Goal: Task Accomplishment & Management: Manage account settings

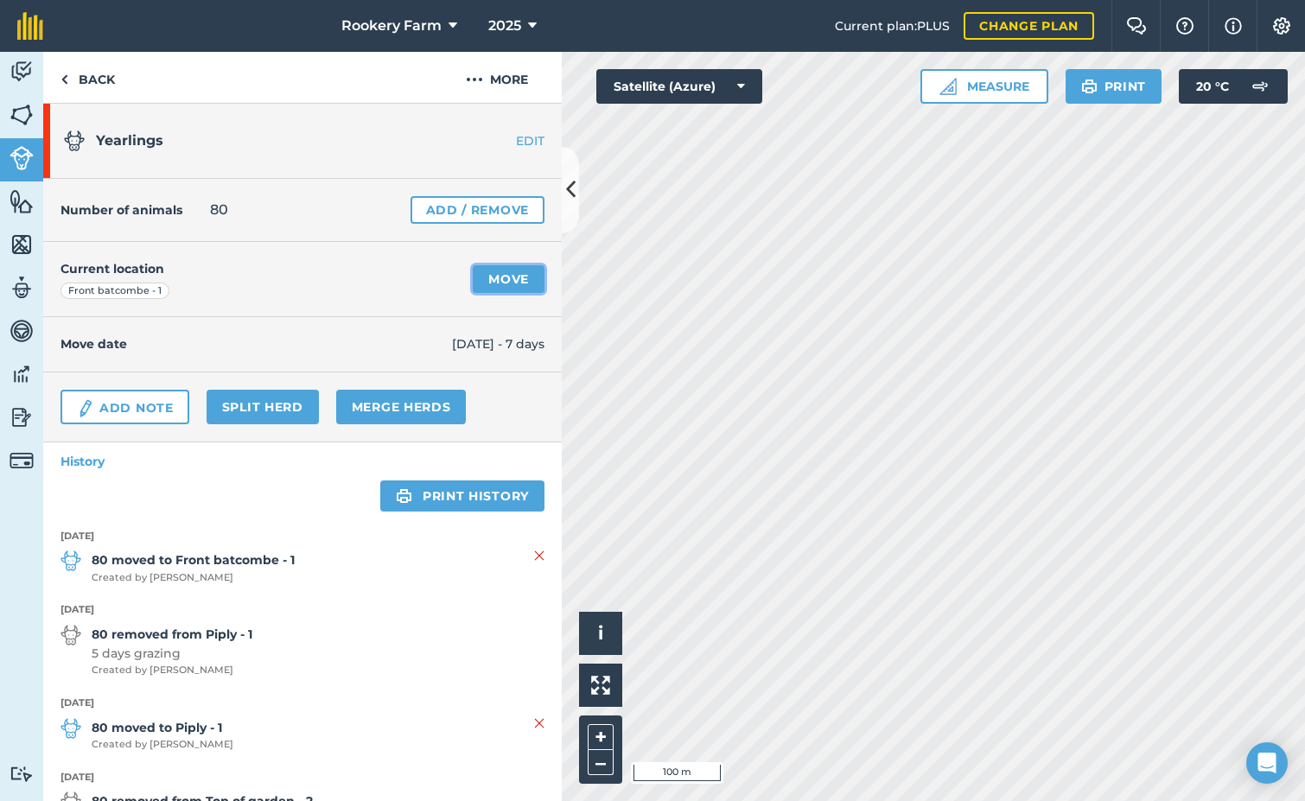
click at [484, 276] on link "Move" at bounding box center [509, 279] width 72 height 28
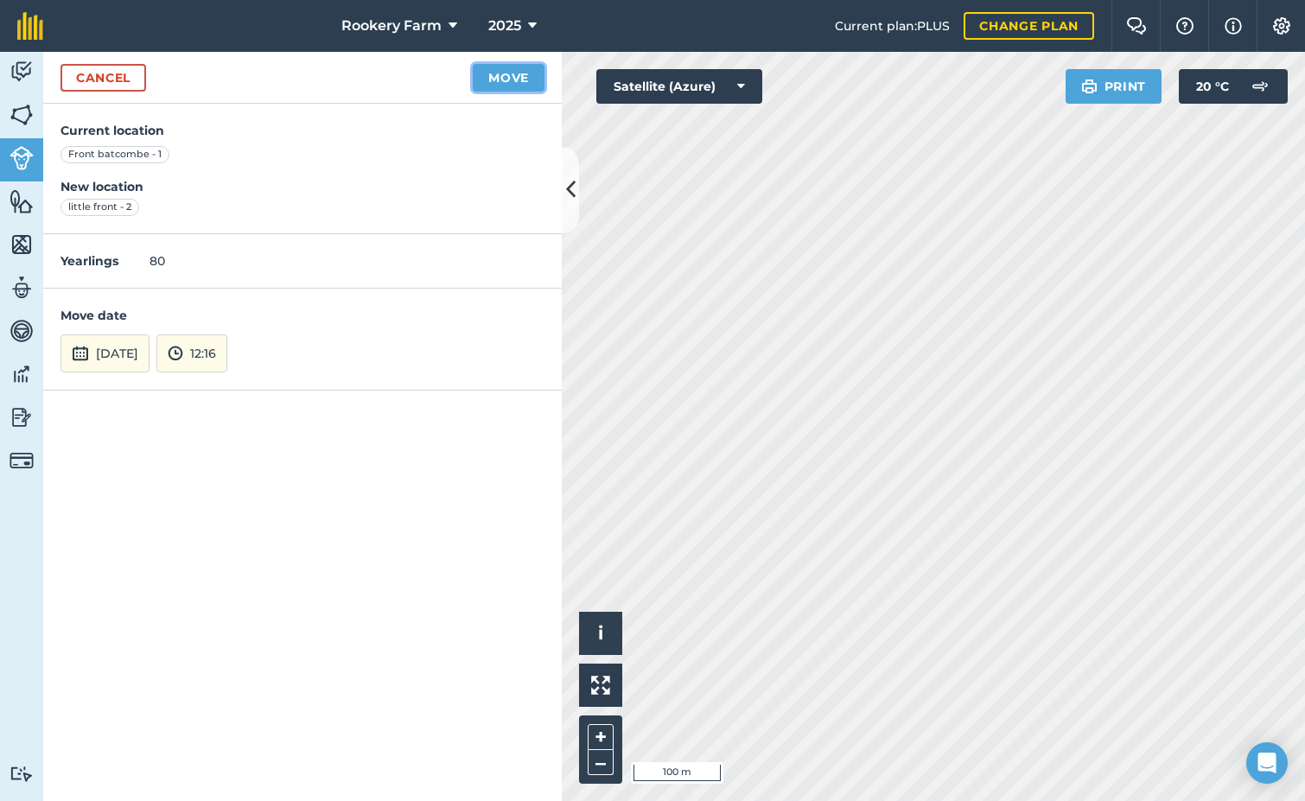
click at [502, 73] on button "Move" at bounding box center [509, 78] width 72 height 28
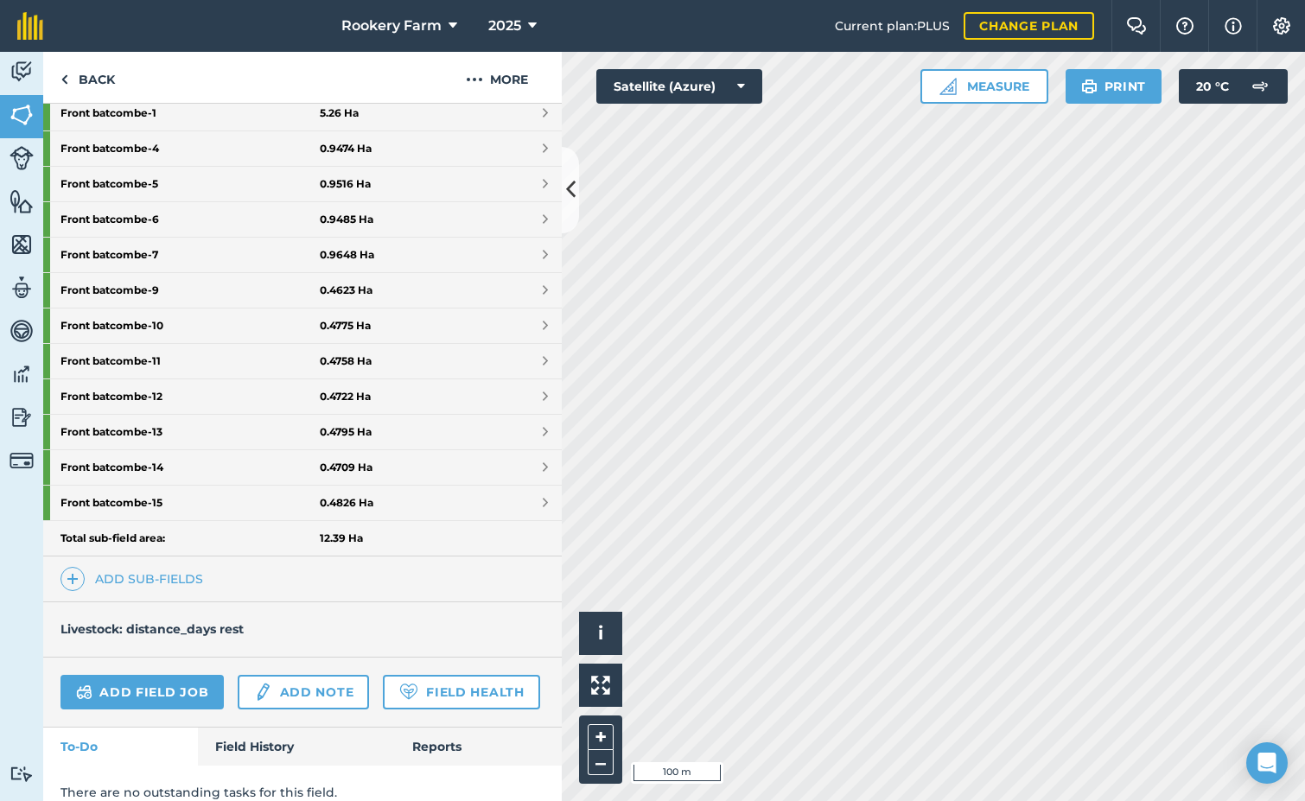
scroll to position [518, 0]
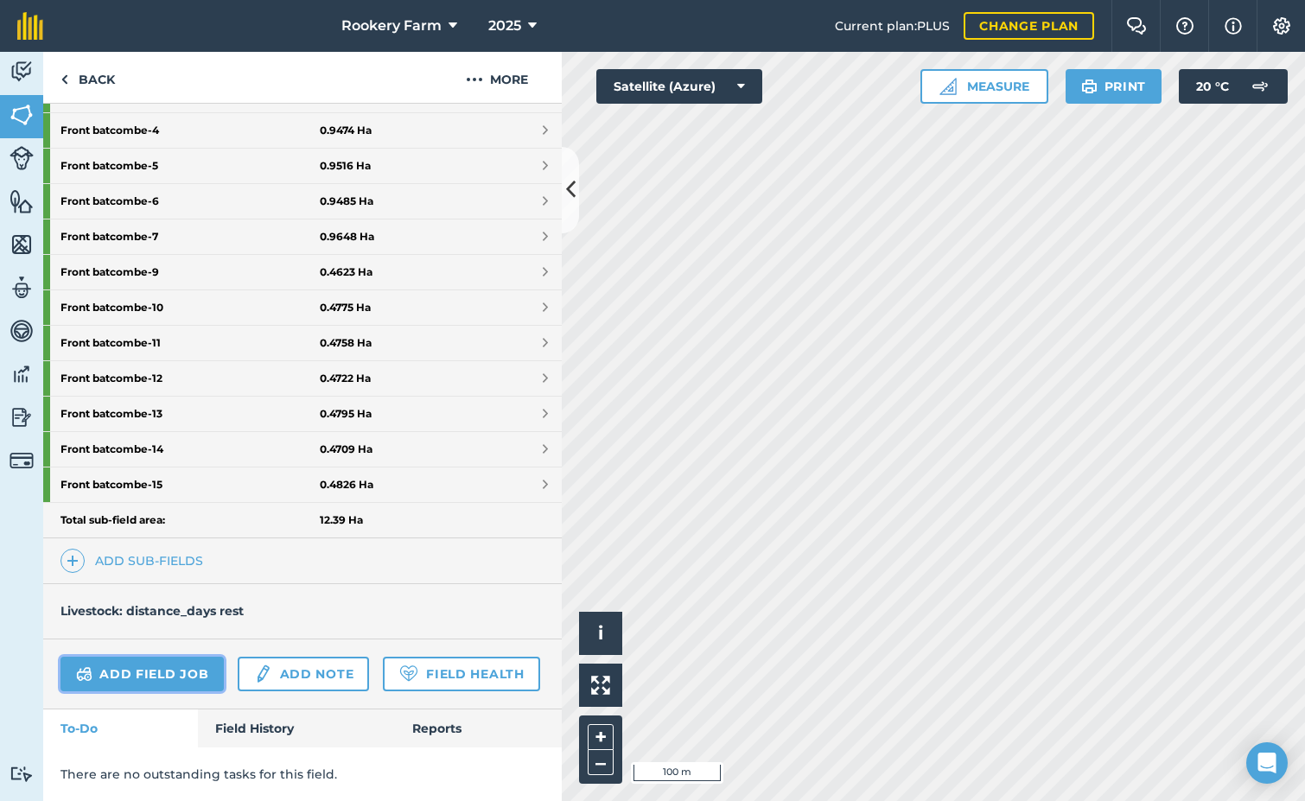
click at [169, 657] on link "Add field job" at bounding box center [141, 674] width 163 height 35
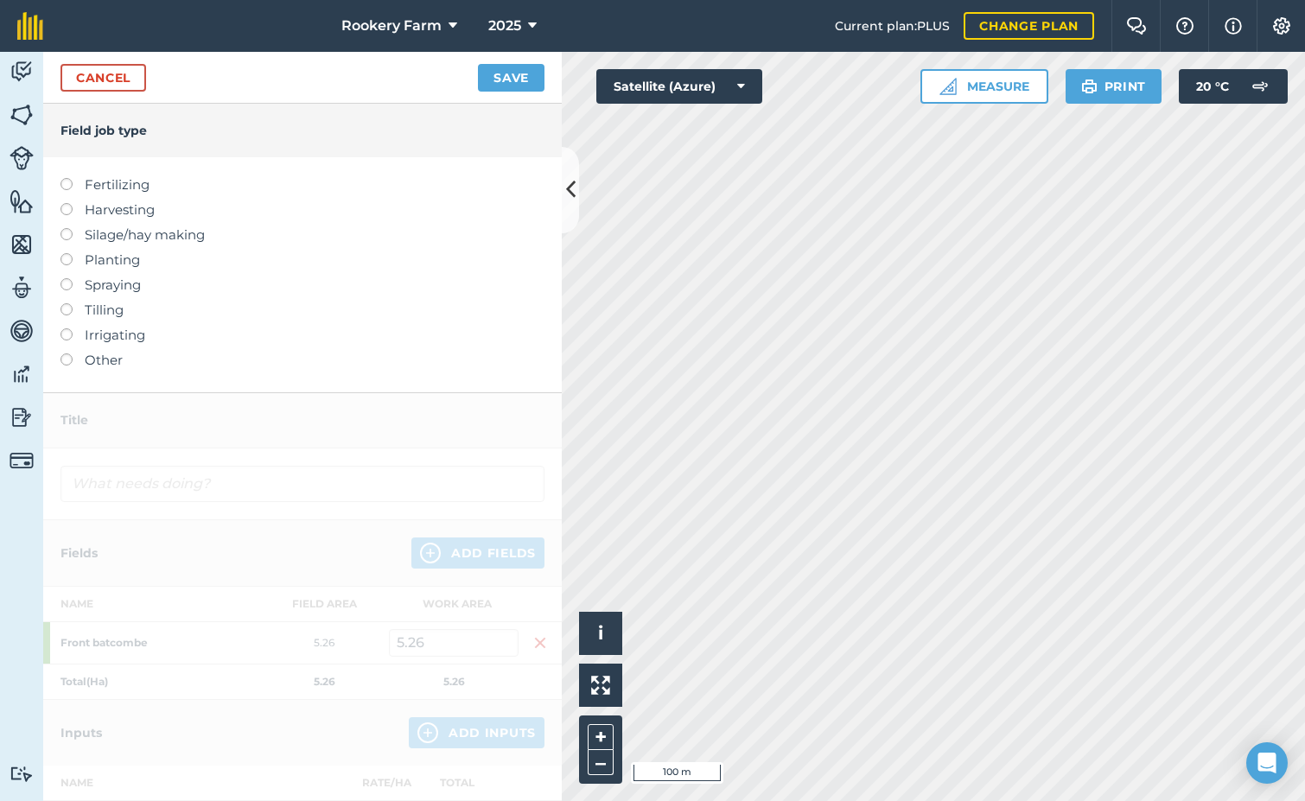
click at [67, 203] on label at bounding box center [72, 203] width 24 height 0
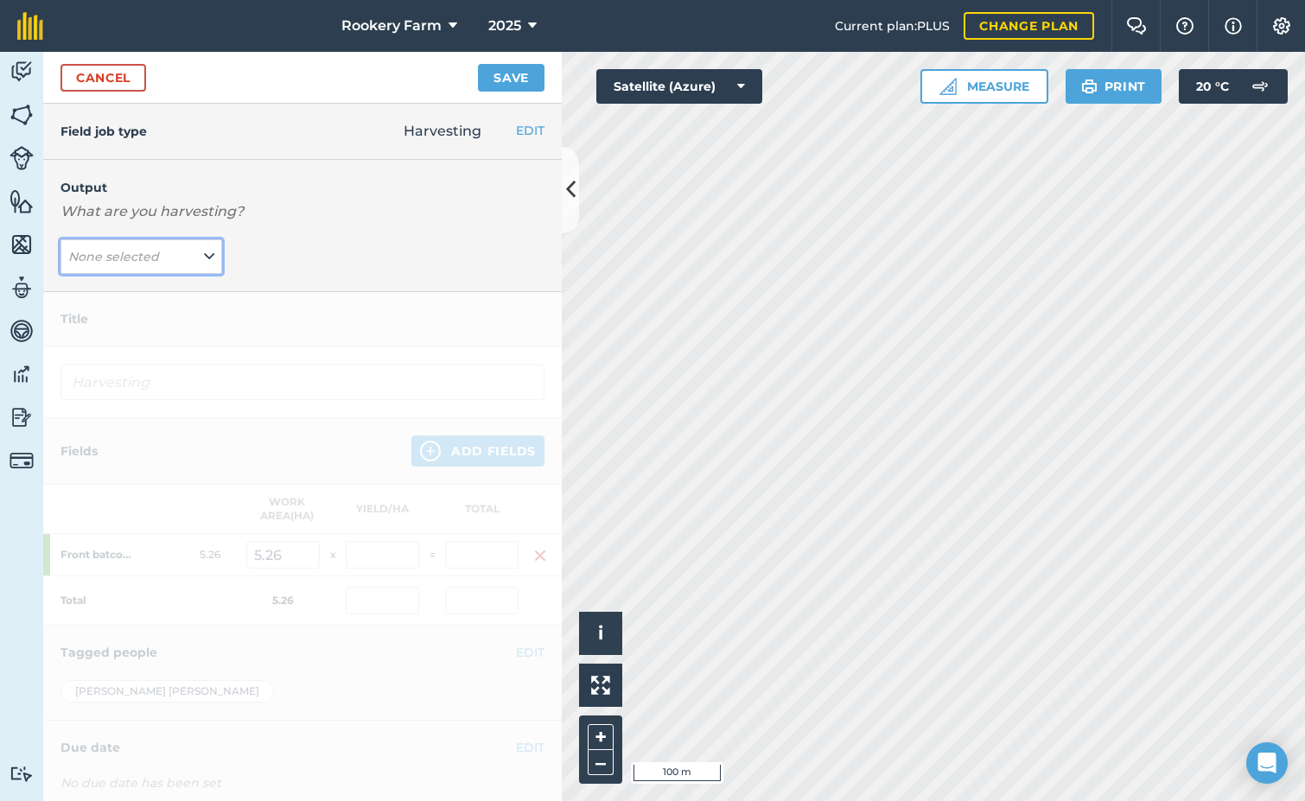
click at [204, 256] on icon at bounding box center [209, 256] width 10 height 19
click at [181, 290] on button "kg/dm/ha ( kg )" at bounding box center [141, 291] width 162 height 33
type input "Harvesting kg/dm/ha"
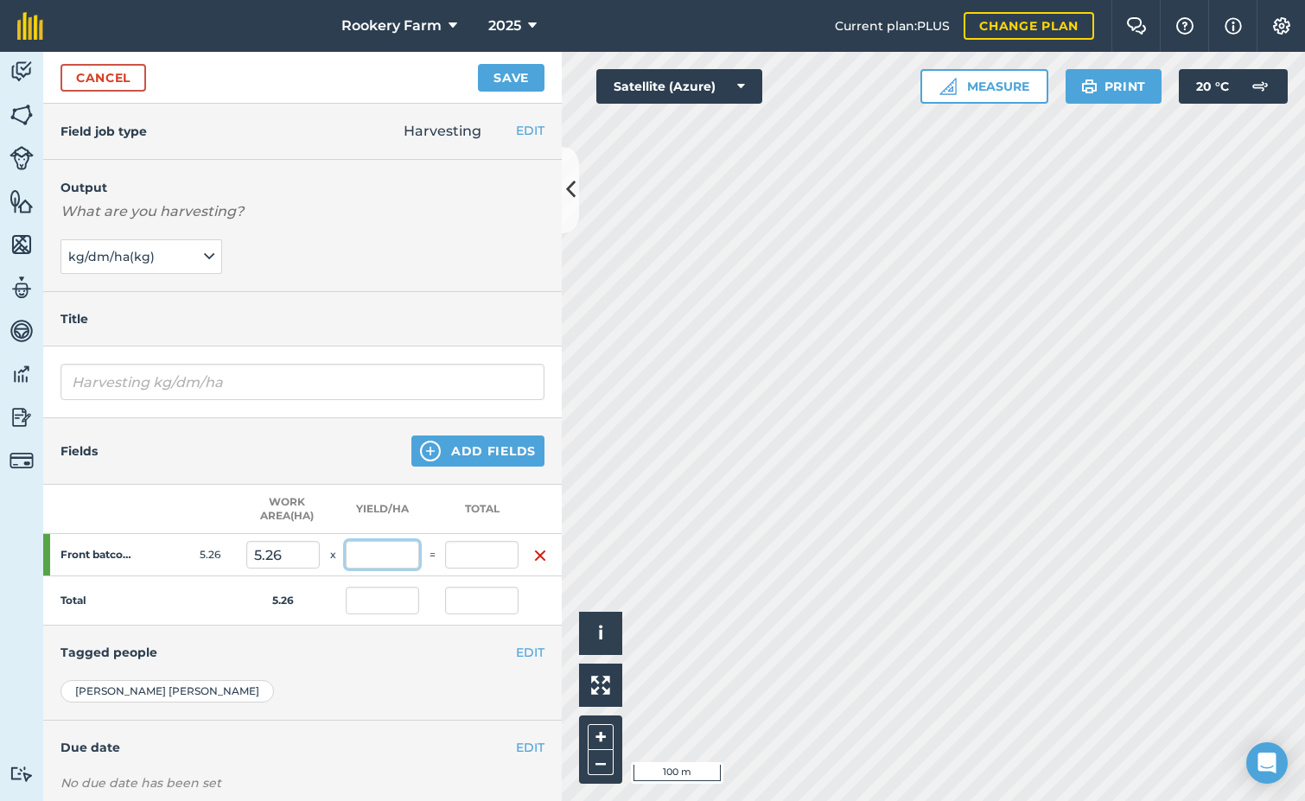
click at [397, 555] on input "text" at bounding box center [382, 555] width 73 height 28
type input "1,553"
type input "8,168.78"
type input "1,553"
type input "8,168.78"
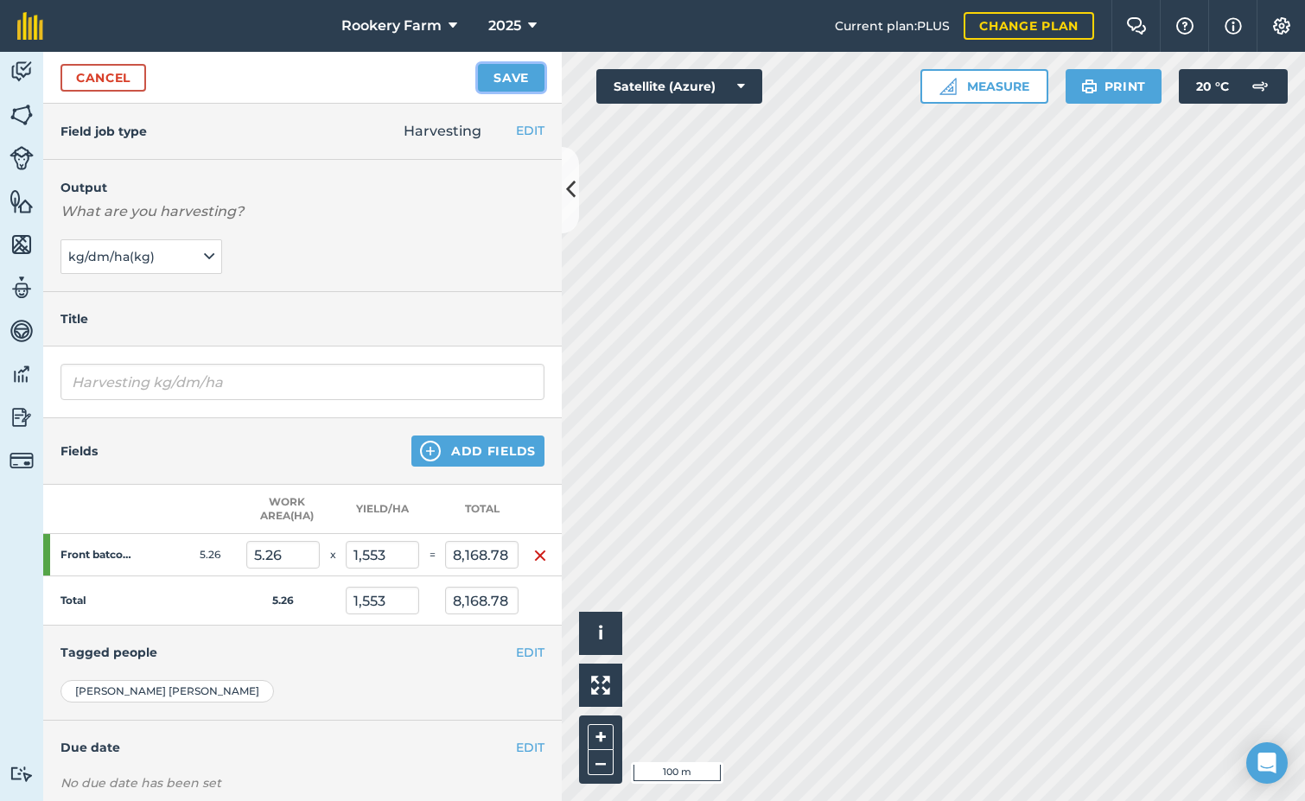
click at [507, 85] on button "Save" at bounding box center [511, 78] width 67 height 28
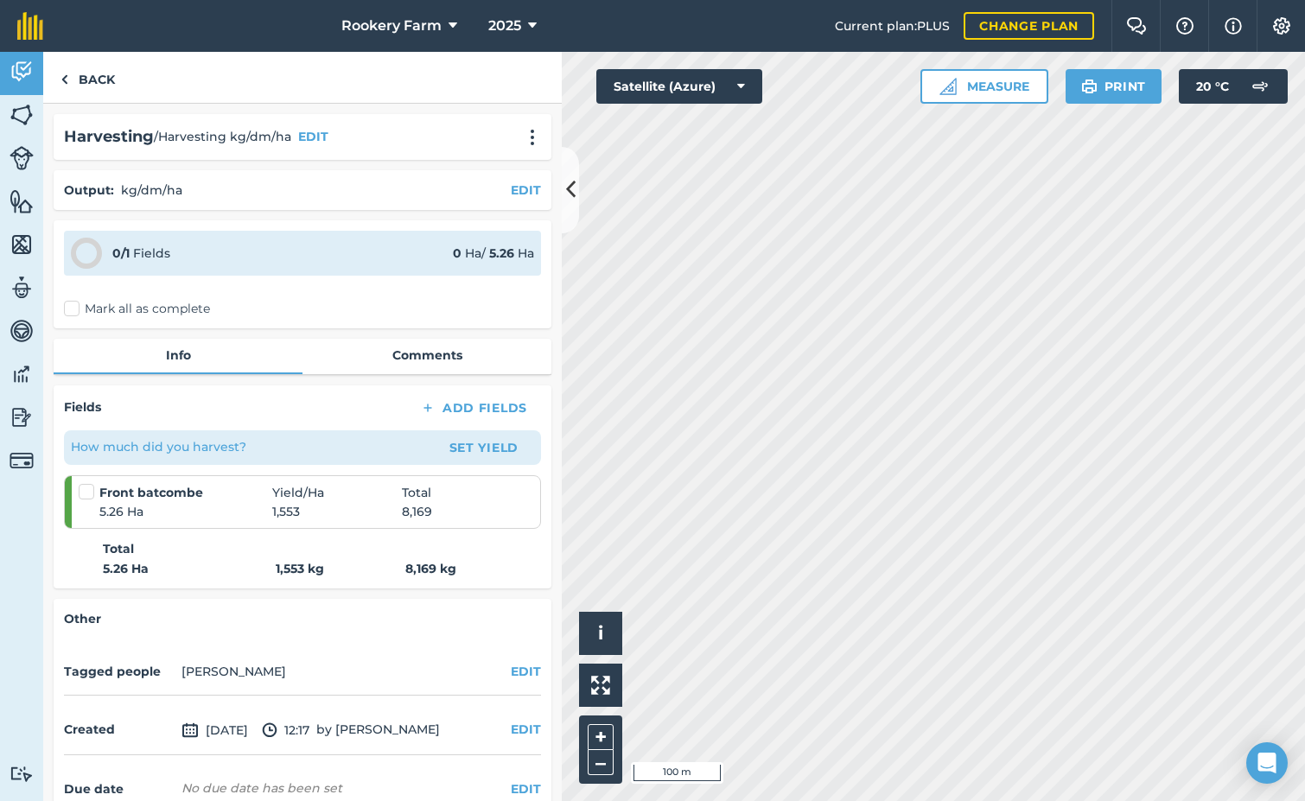
click at [74, 308] on label "Mark all as complete" at bounding box center [137, 309] width 146 height 18
click at [74, 308] on input "Mark all as complete" at bounding box center [69, 305] width 11 height 11
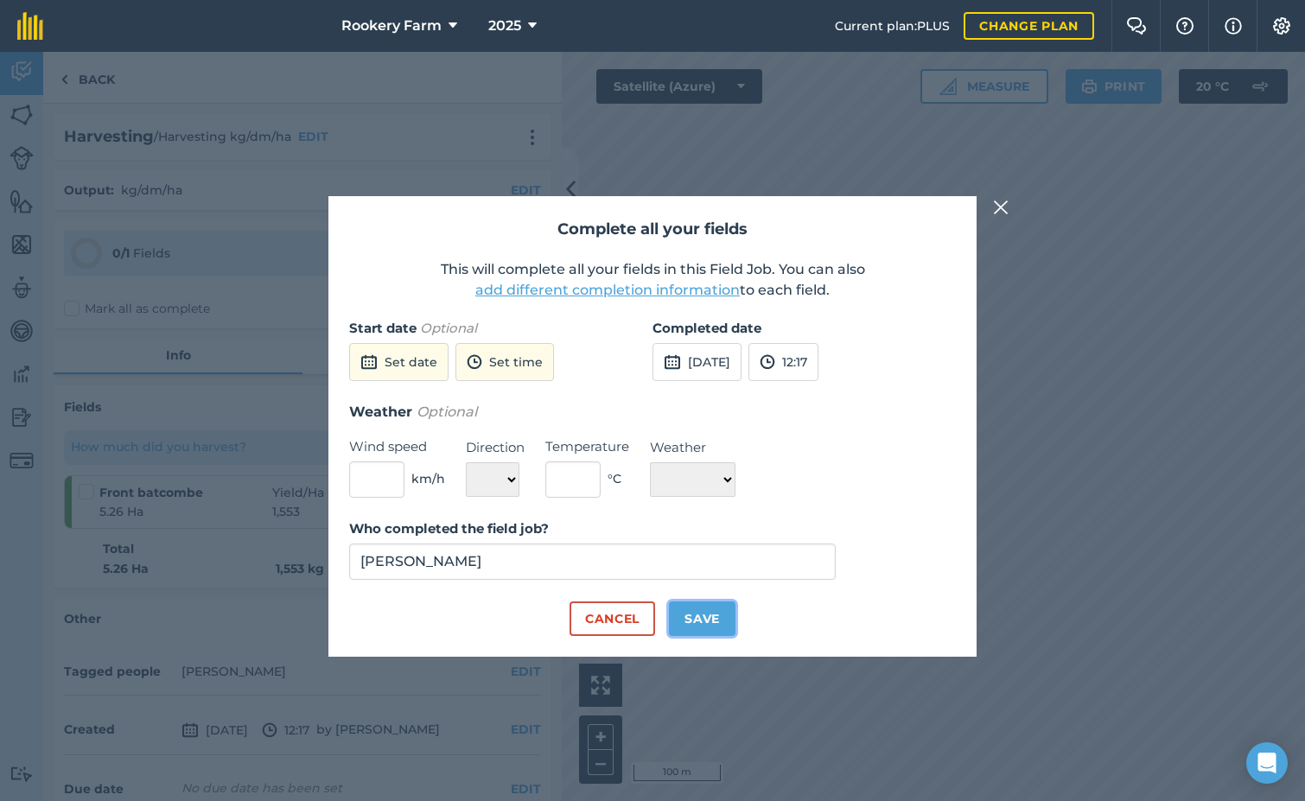
click at [708, 622] on button "Save" at bounding box center [702, 618] width 67 height 35
checkbox input "true"
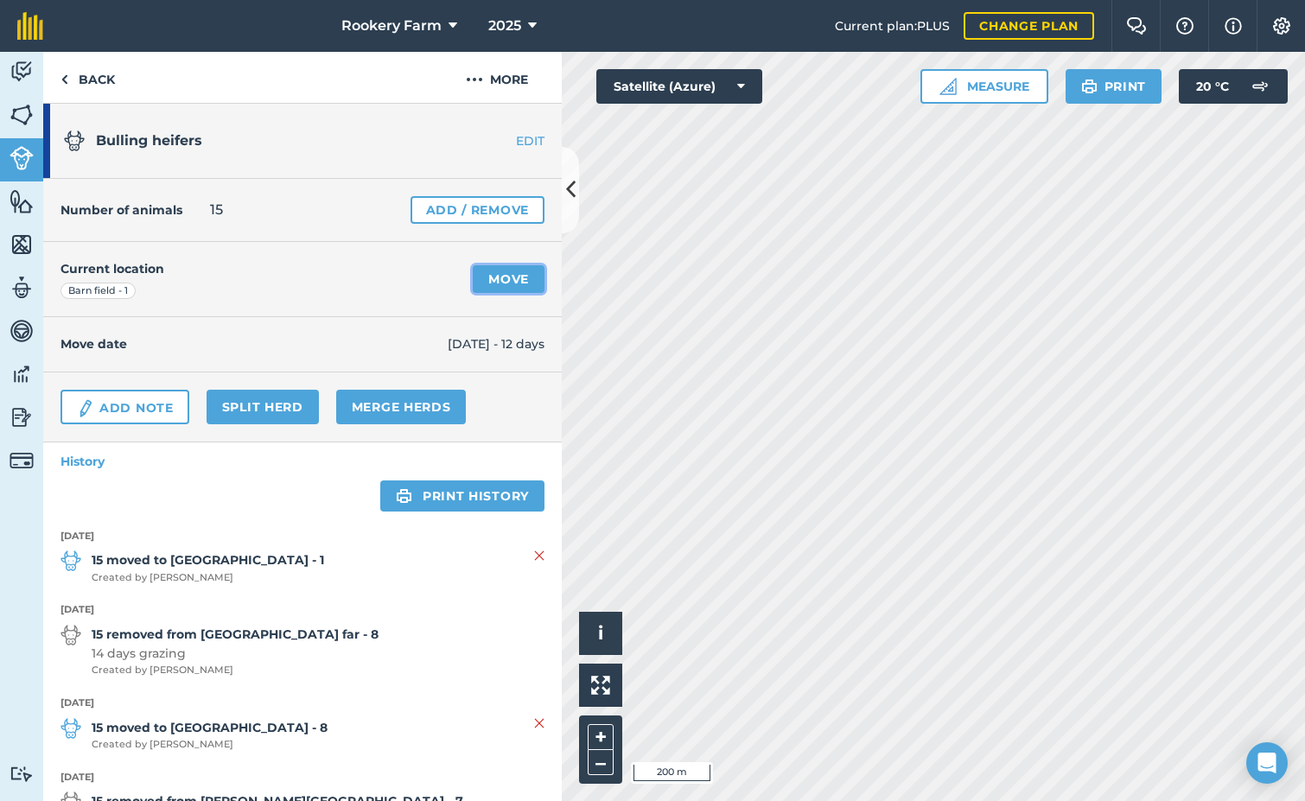
click at [485, 277] on link "Move" at bounding box center [509, 279] width 72 height 28
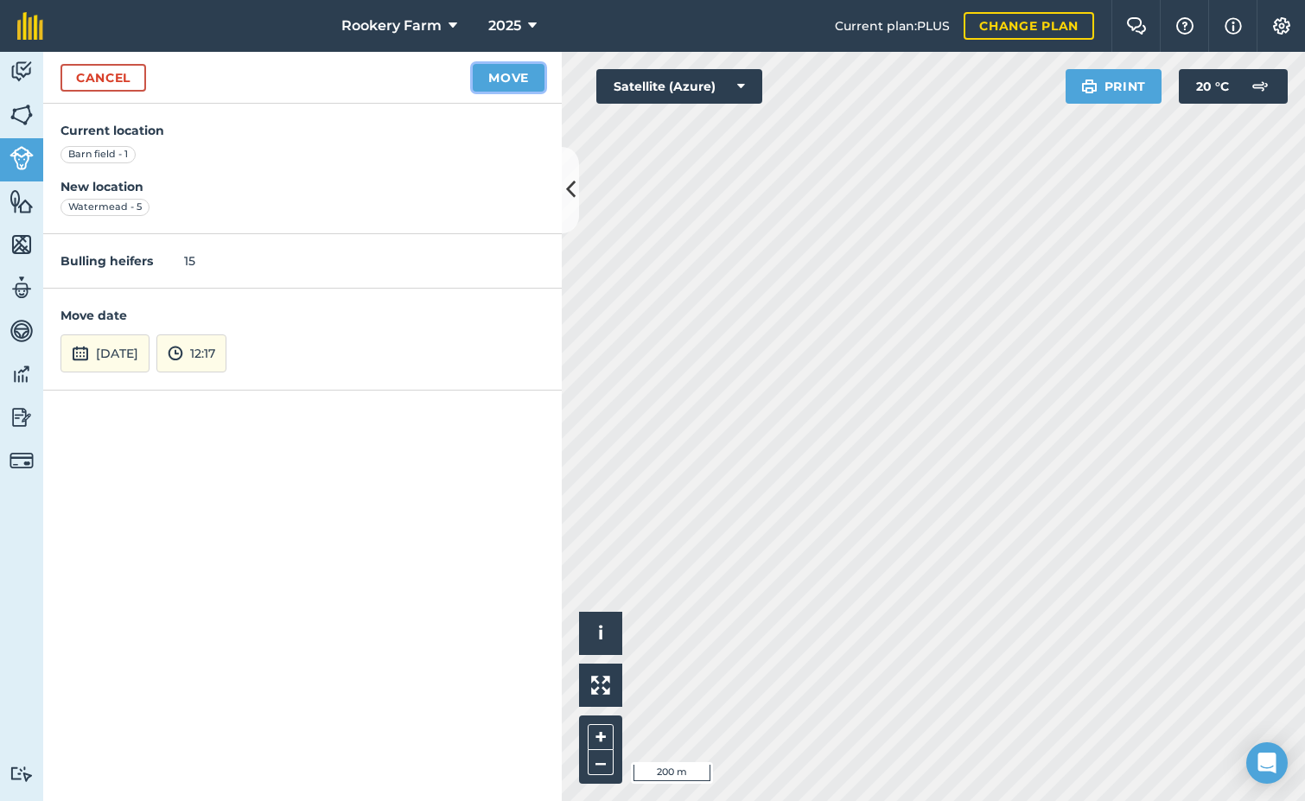
click at [504, 85] on button "Move" at bounding box center [509, 78] width 72 height 28
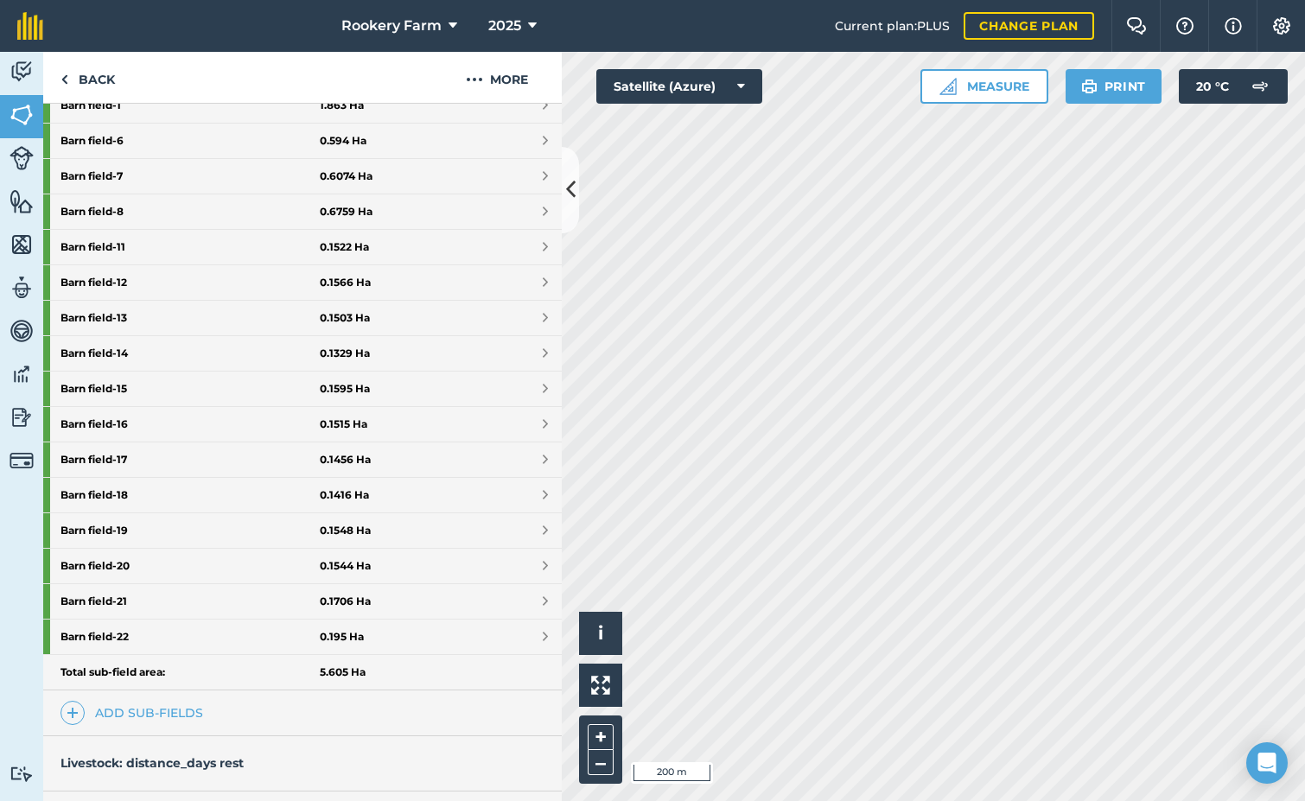
scroll to position [691, 0]
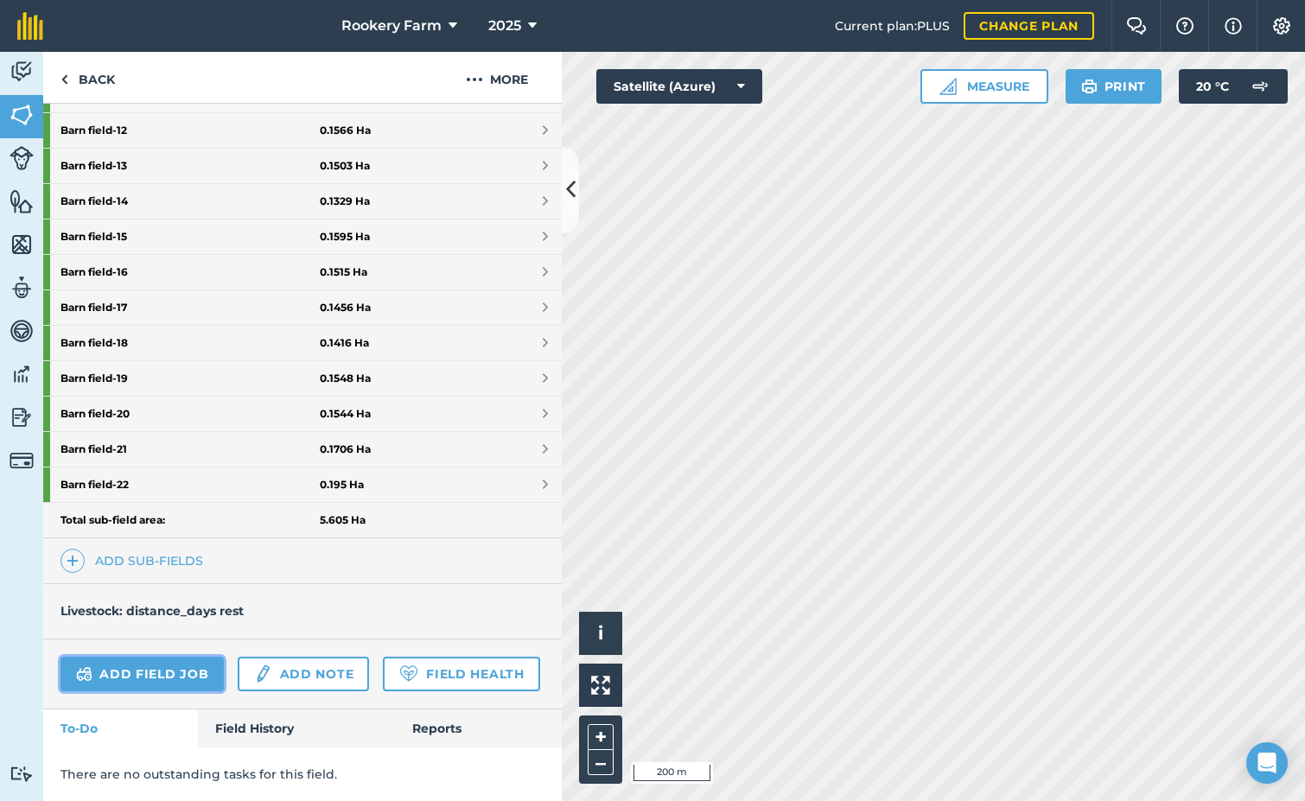
click at [149, 657] on link "Add field job" at bounding box center [141, 674] width 163 height 35
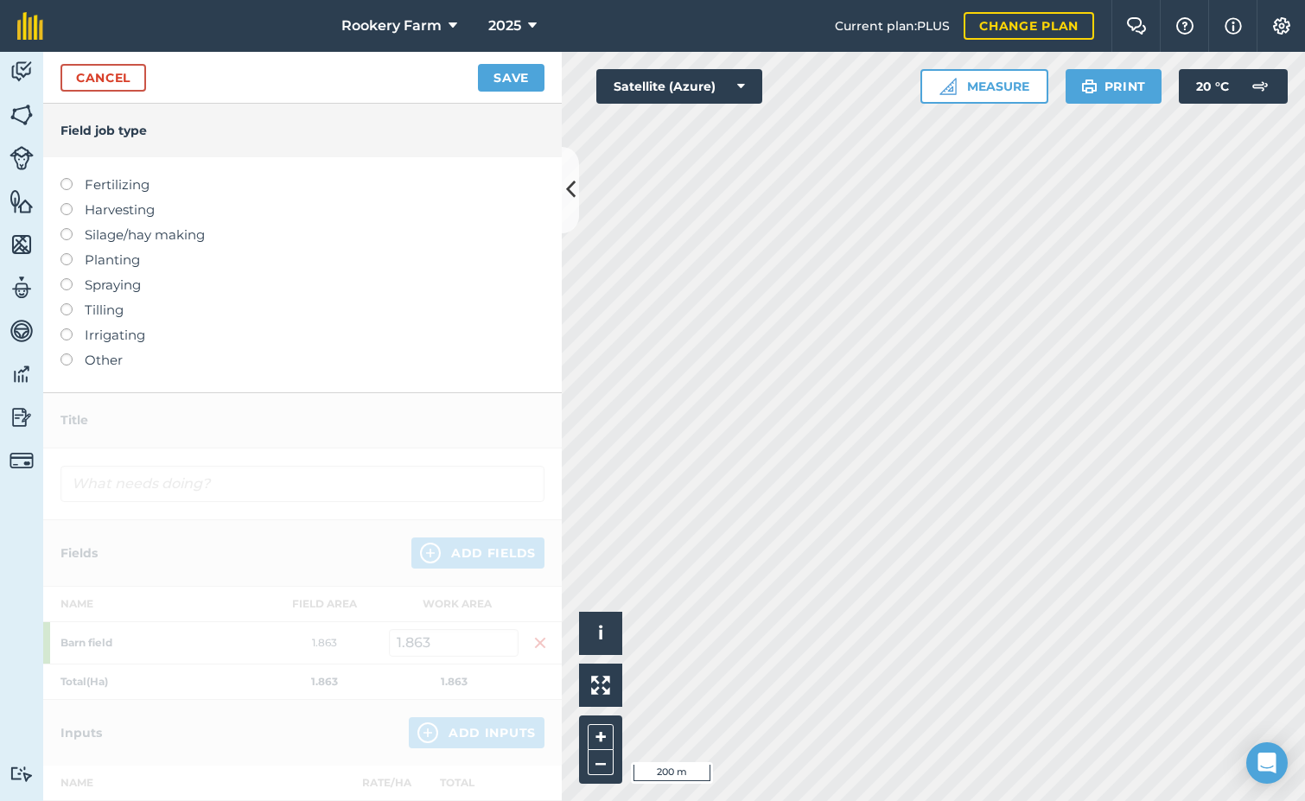
click at [67, 203] on label at bounding box center [72, 203] width 24 height 0
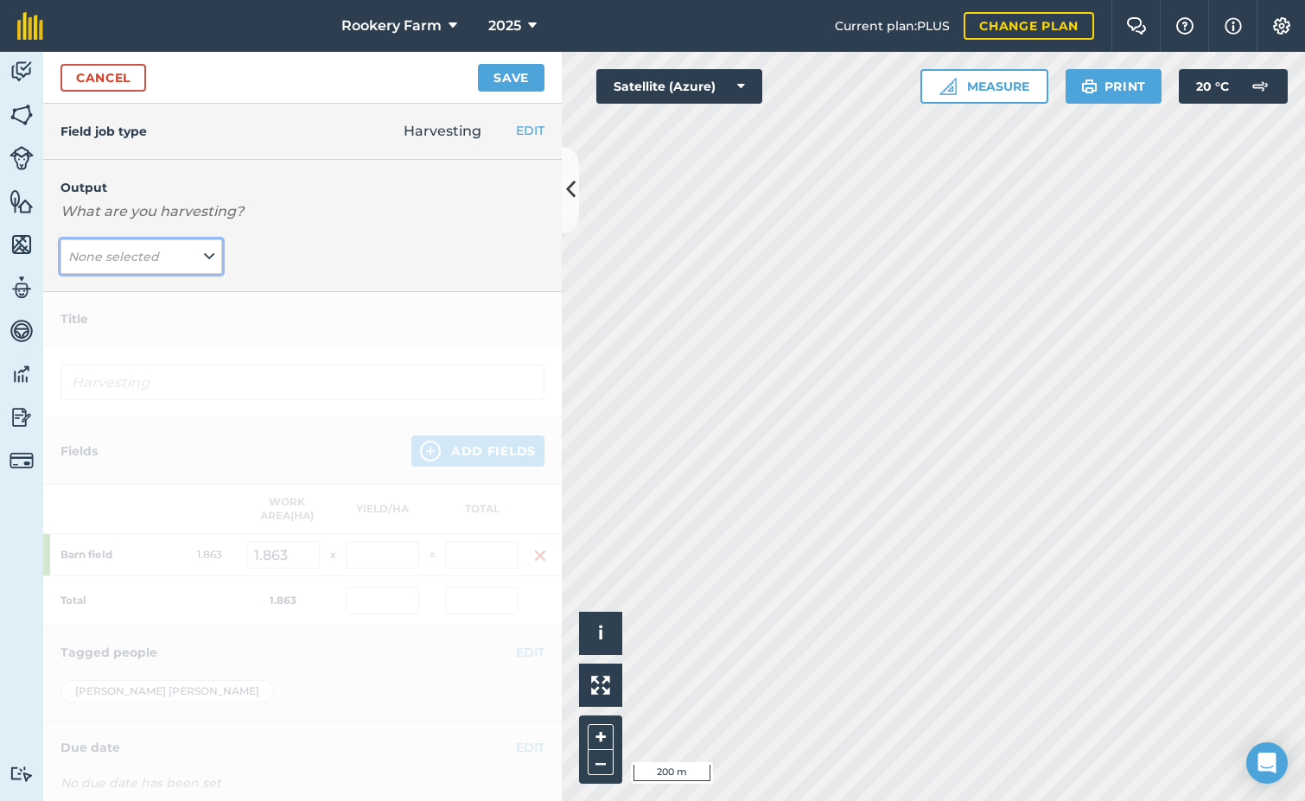
click at [204, 254] on icon at bounding box center [209, 256] width 10 height 19
click at [145, 280] on button "kg/dm/ha ( kg )" at bounding box center [141, 291] width 162 height 33
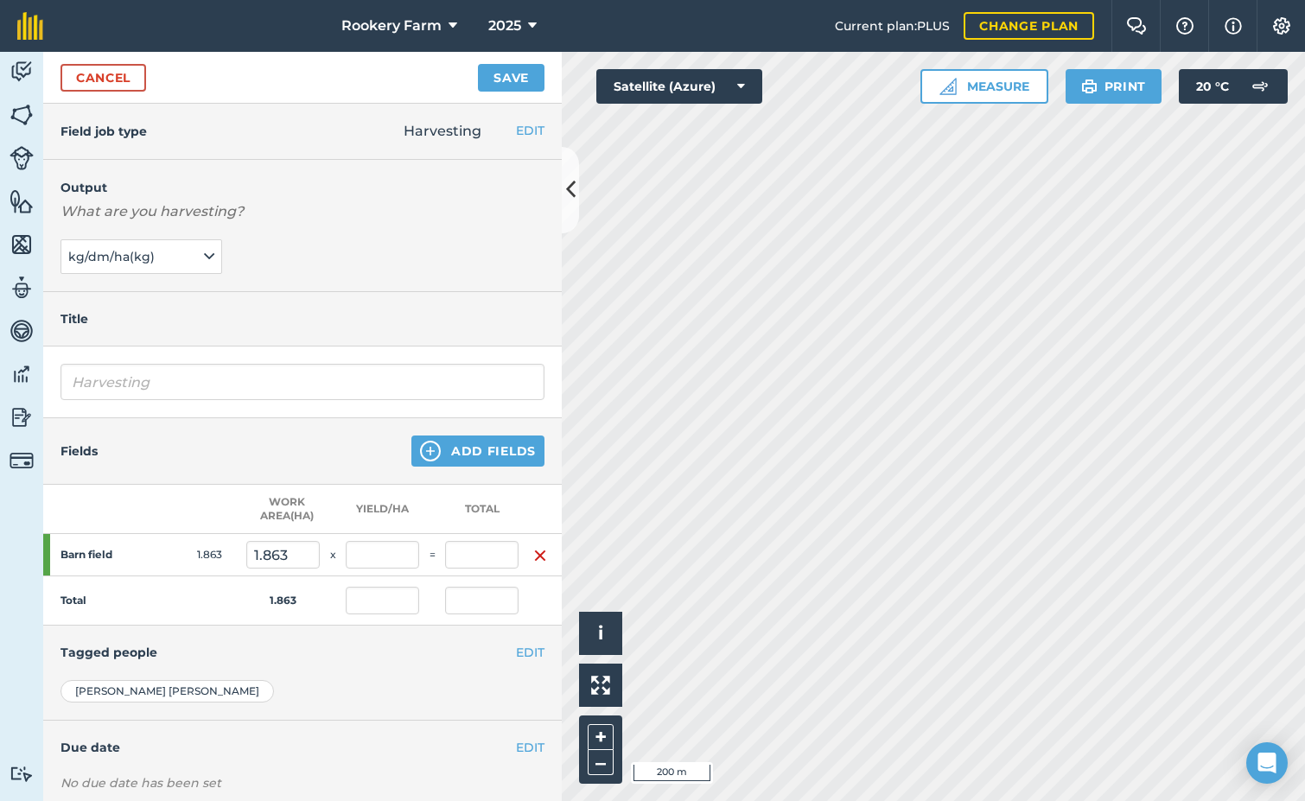
type input "Harvesting kg/dm/ha"
click at [369, 556] on input "text" at bounding box center [382, 555] width 73 height 28
type input "1,443"
type input "2,688.309"
type input "1,443"
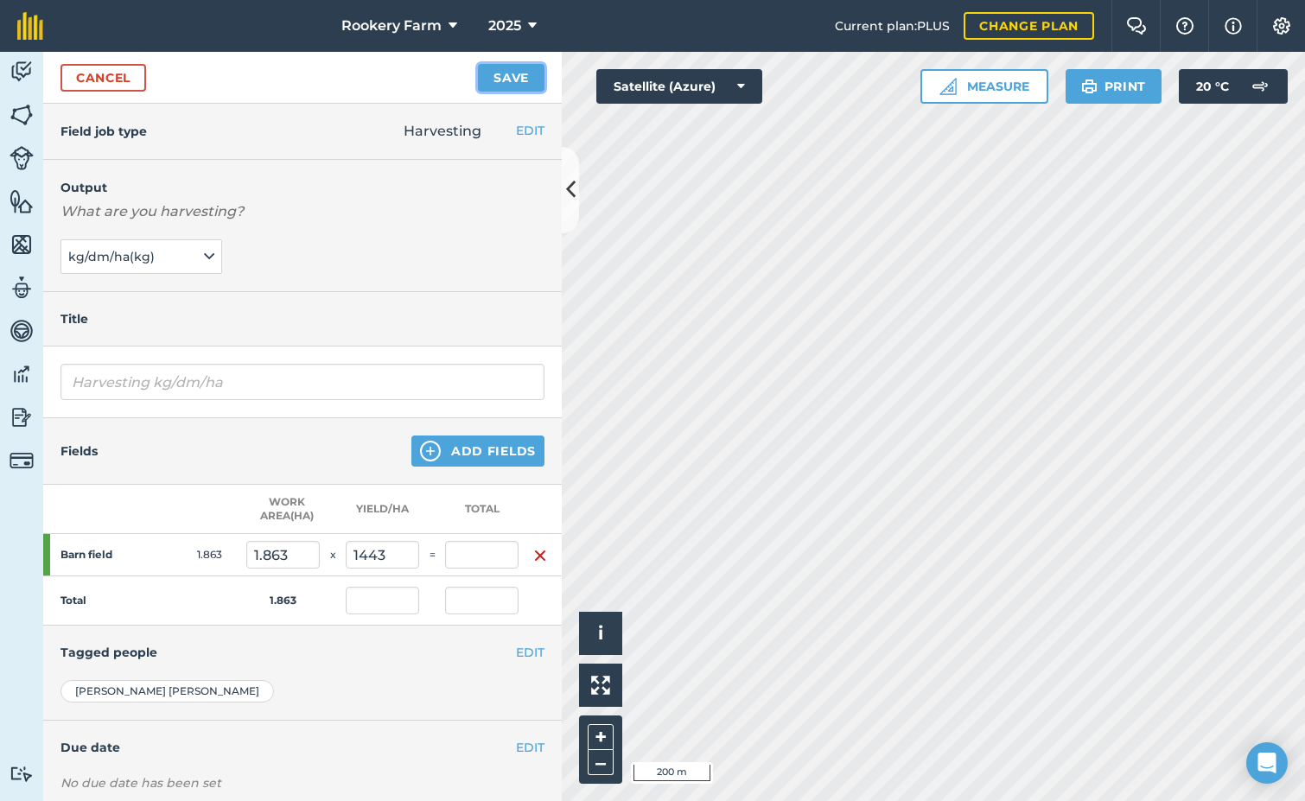
type input "2,688.309"
drag, startPoint x: 479, startPoint y: 72, endPoint x: 487, endPoint y: 79, distance: 11.1
click at [479, 73] on button "Save" at bounding box center [511, 78] width 67 height 28
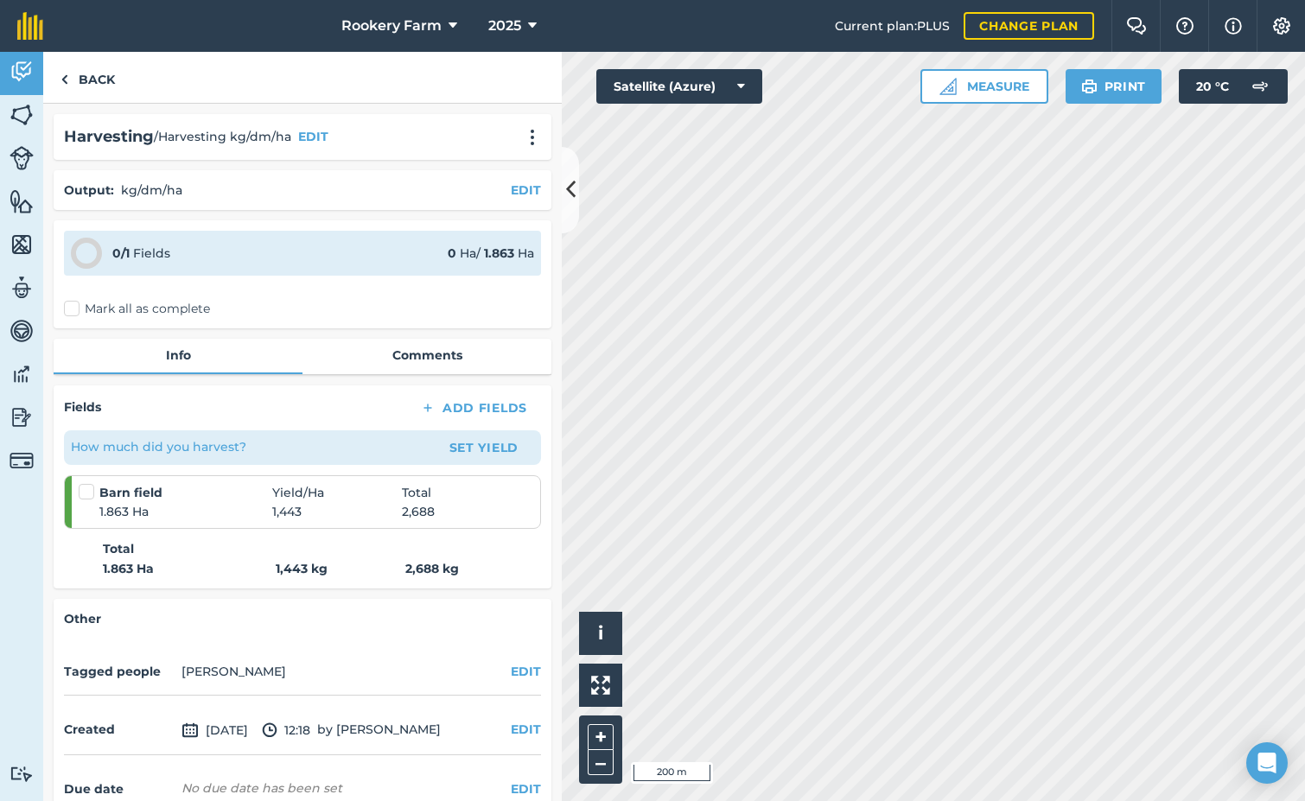
click at [74, 309] on label "Mark all as complete" at bounding box center [137, 309] width 146 height 18
click at [74, 309] on input "Mark all as complete" at bounding box center [69, 305] width 11 height 11
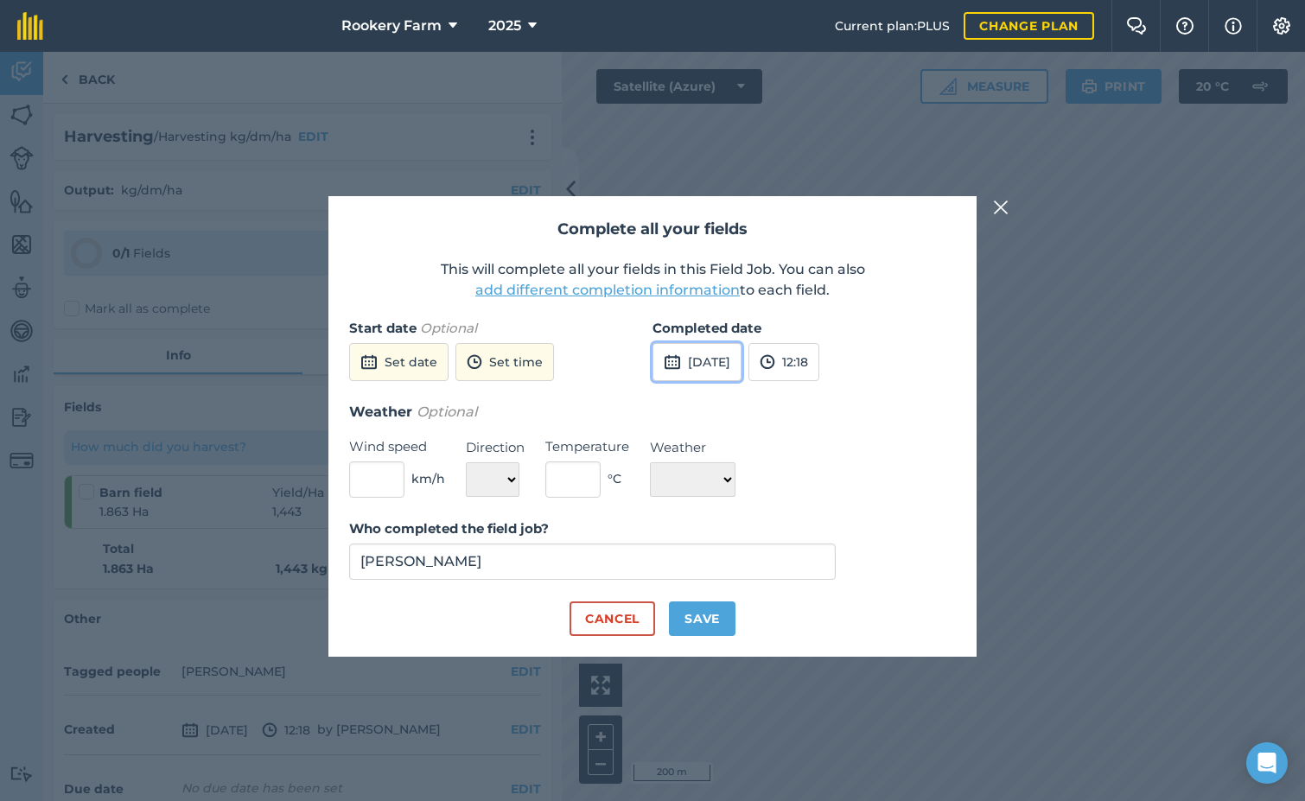
click at [734, 364] on button "[DATE]" at bounding box center [696, 362] width 89 height 38
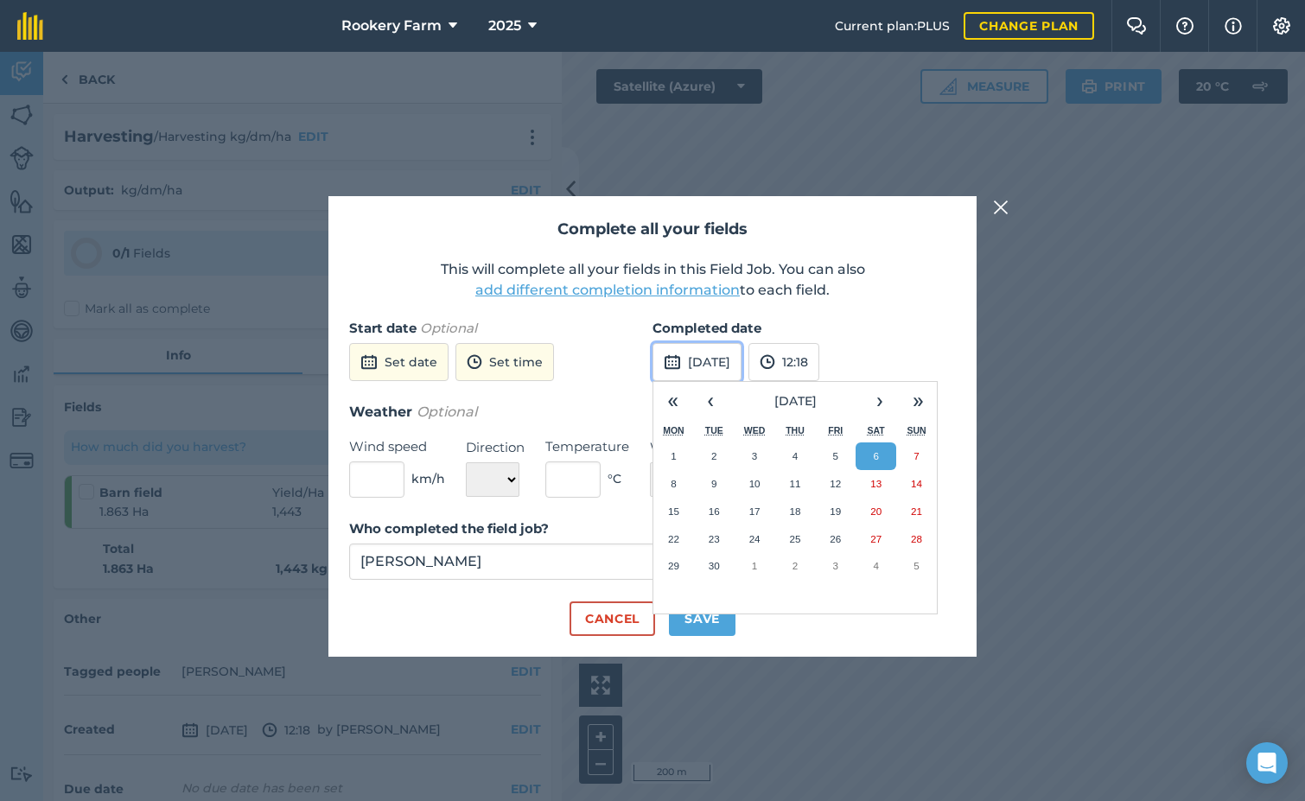
click at [734, 364] on button "[DATE]" at bounding box center [696, 362] width 89 height 38
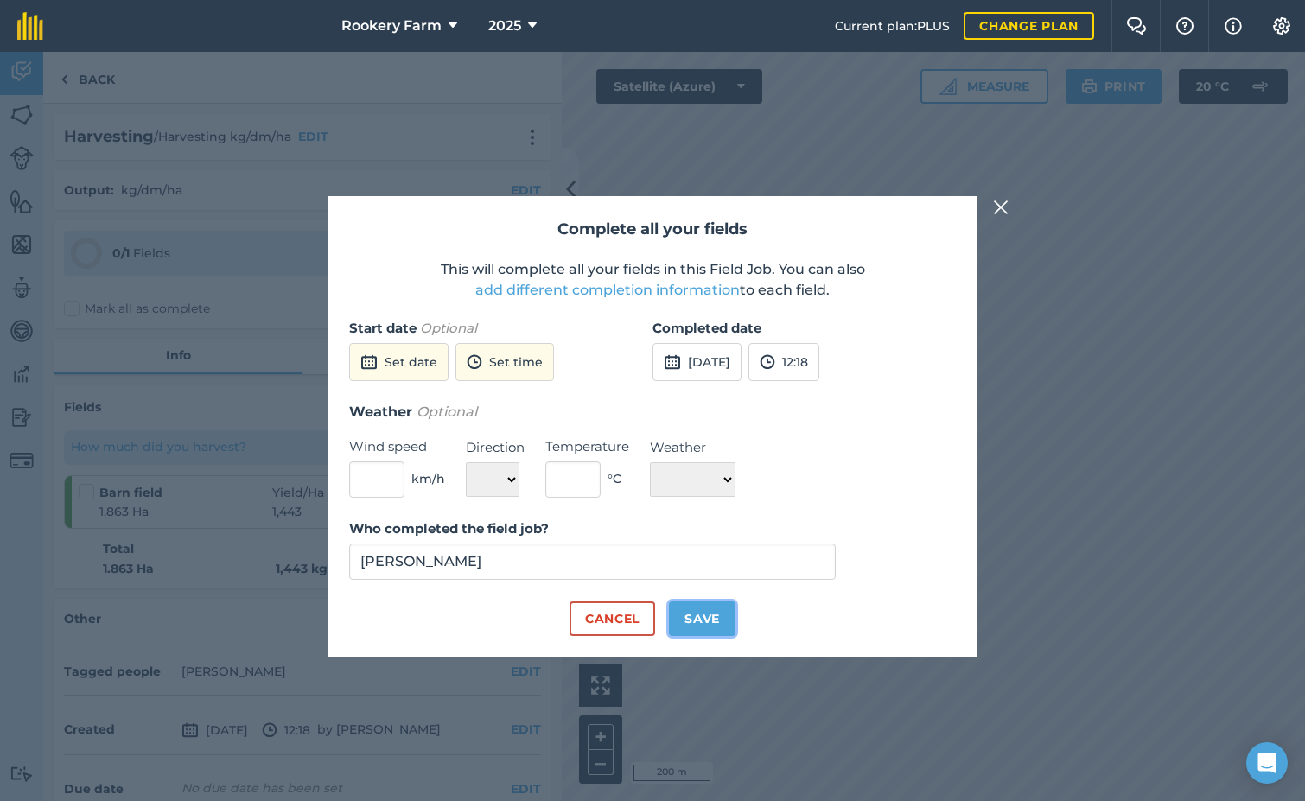
click at [707, 616] on button "Save" at bounding box center [702, 618] width 67 height 35
checkbox input "true"
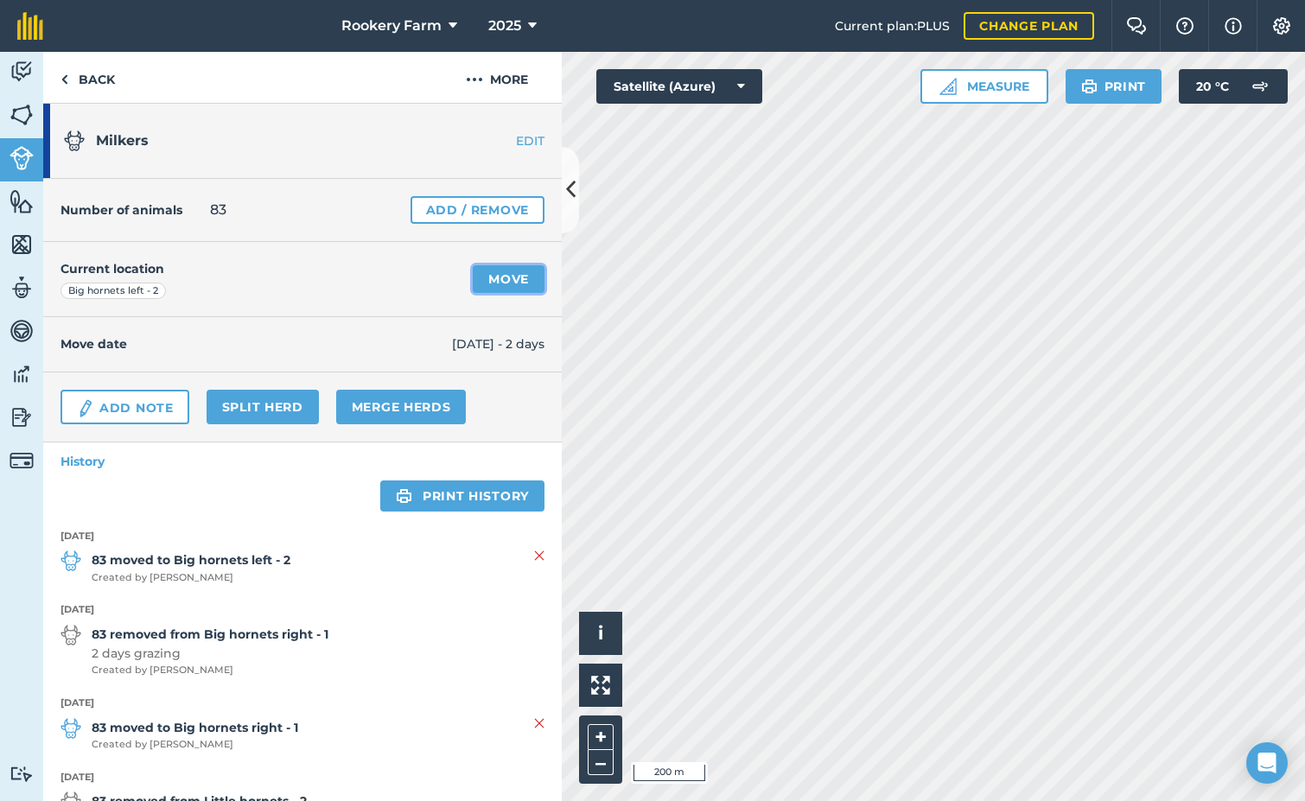
click at [499, 278] on link "Move" at bounding box center [509, 279] width 72 height 28
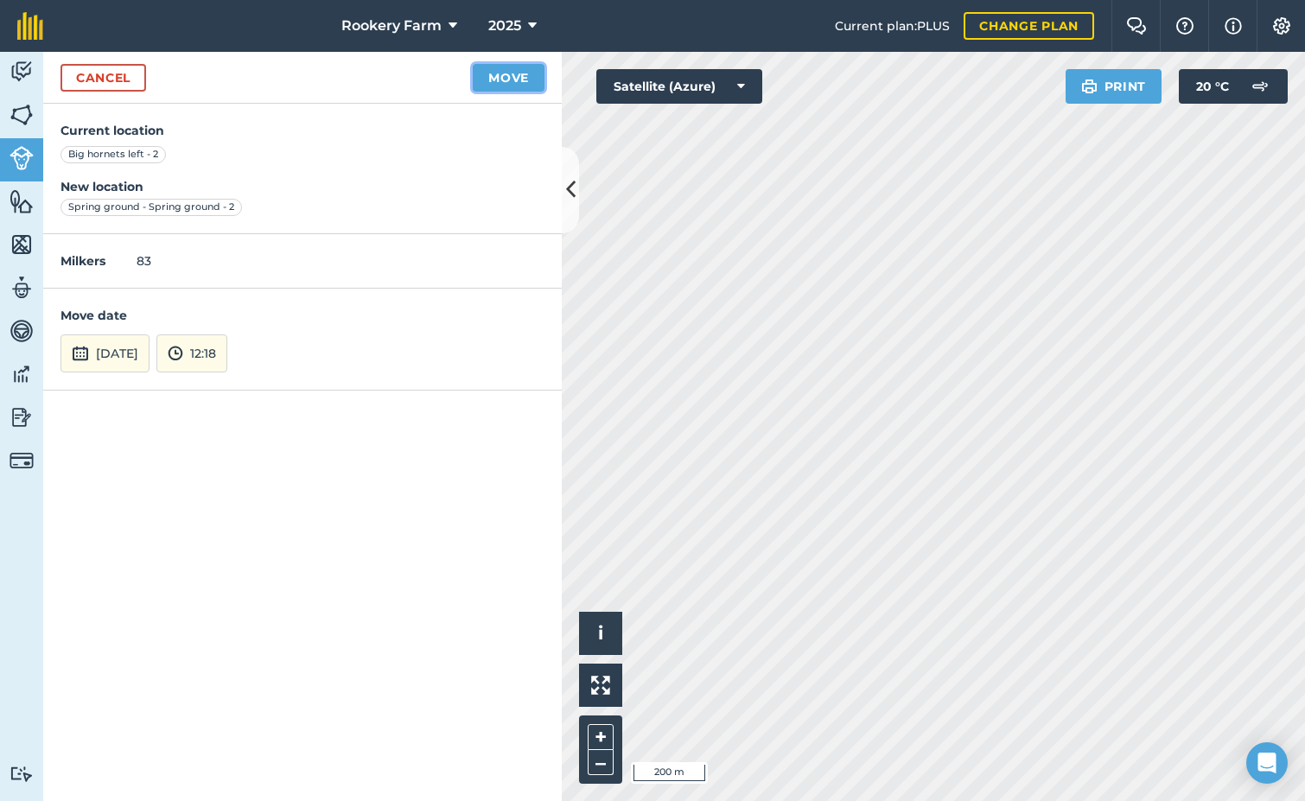
click at [499, 78] on button "Move" at bounding box center [509, 78] width 72 height 28
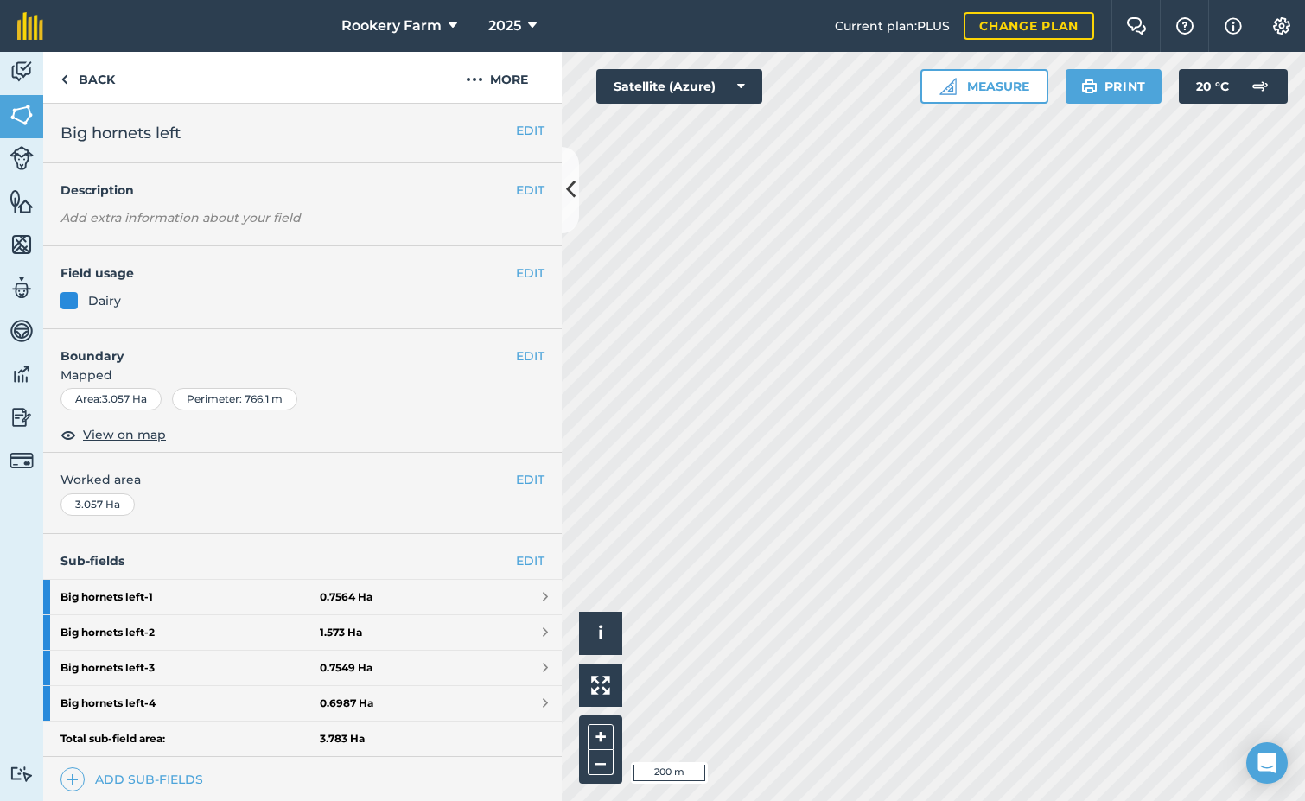
scroll to position [213, 0]
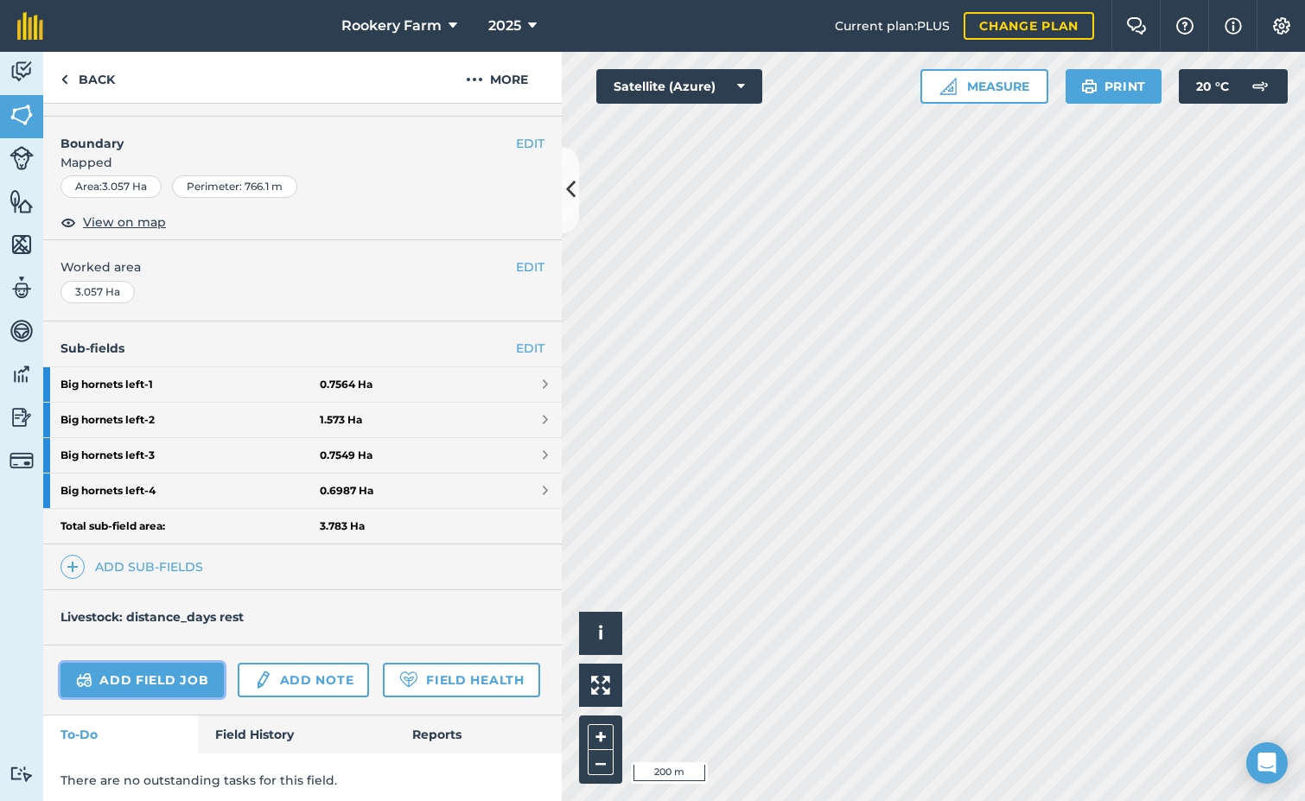
click at [143, 686] on link "Add field job" at bounding box center [141, 680] width 163 height 35
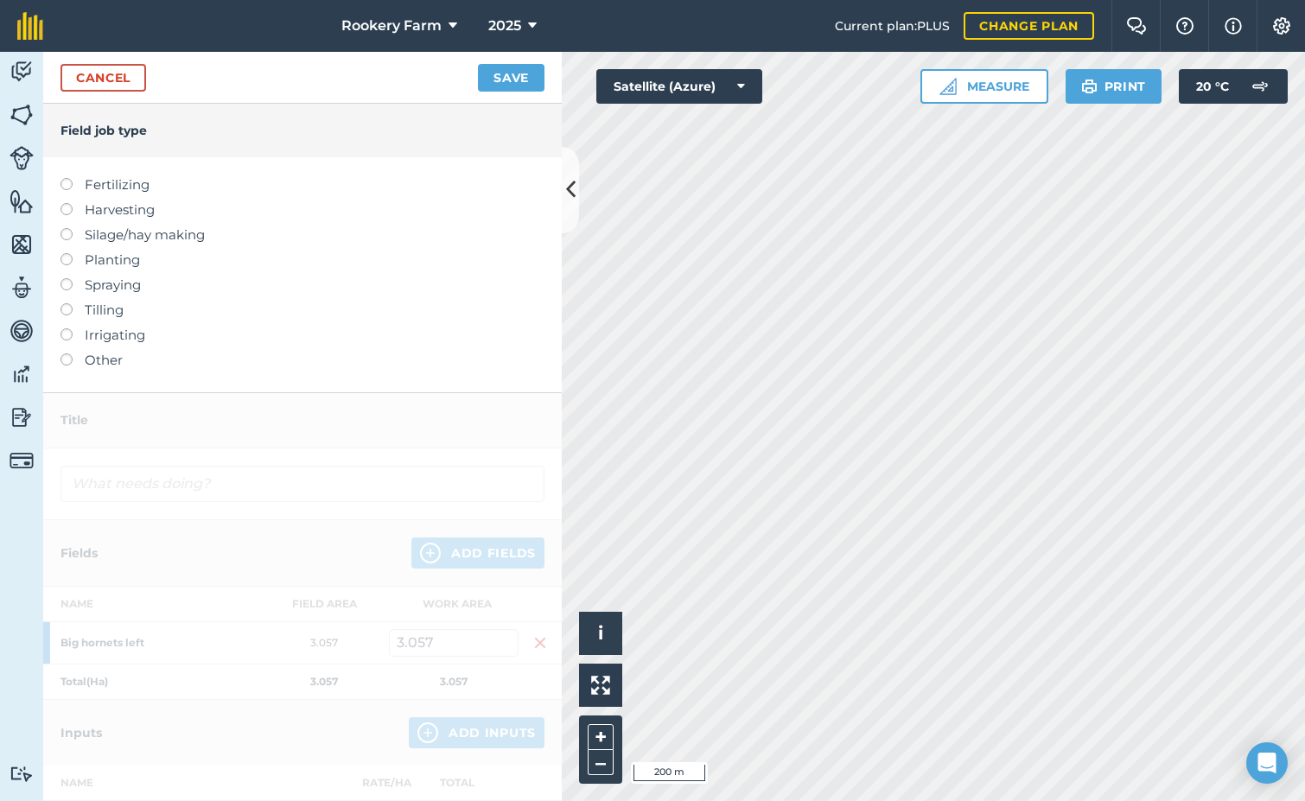
click at [64, 203] on label at bounding box center [72, 203] width 24 height 0
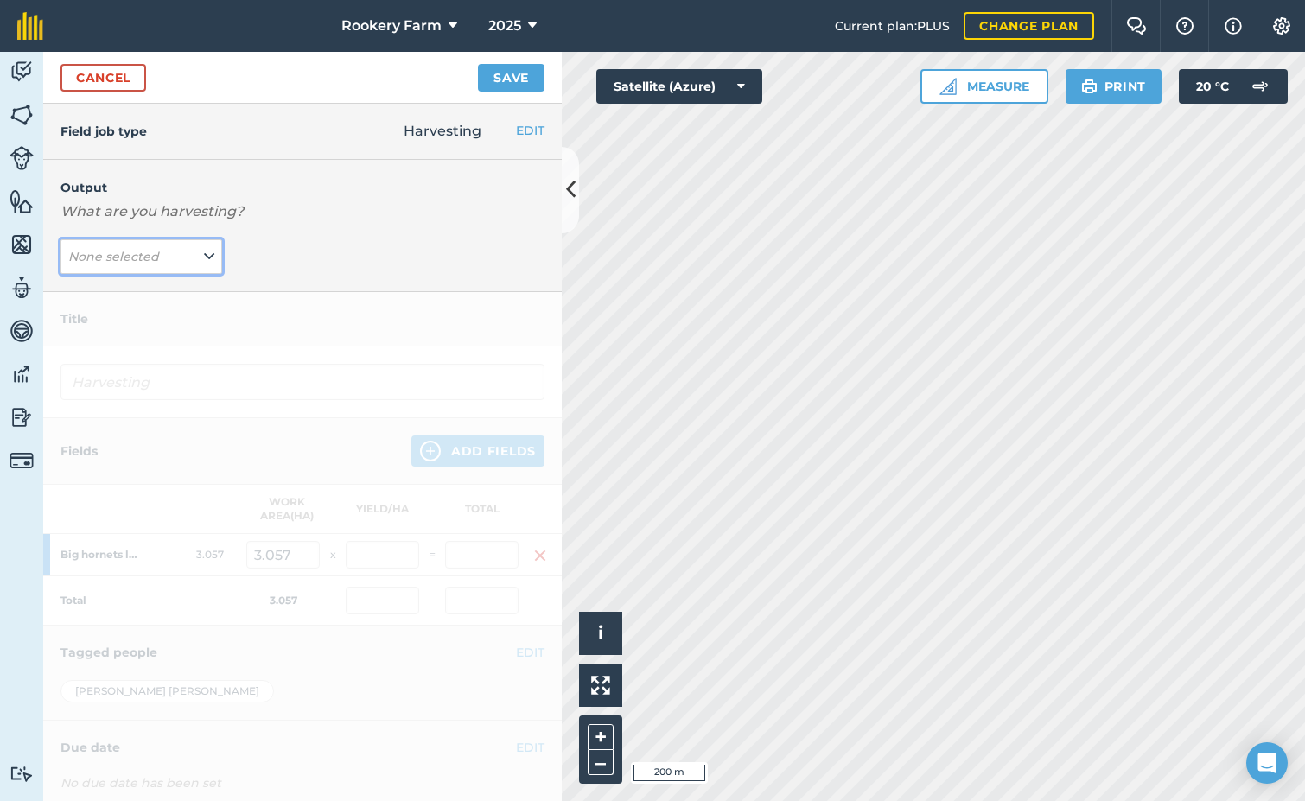
click at [204, 258] on icon at bounding box center [209, 256] width 10 height 19
click at [182, 292] on button "kg/dm/ha ( kg )" at bounding box center [141, 291] width 162 height 33
type input "Harvesting kg/dm/ha"
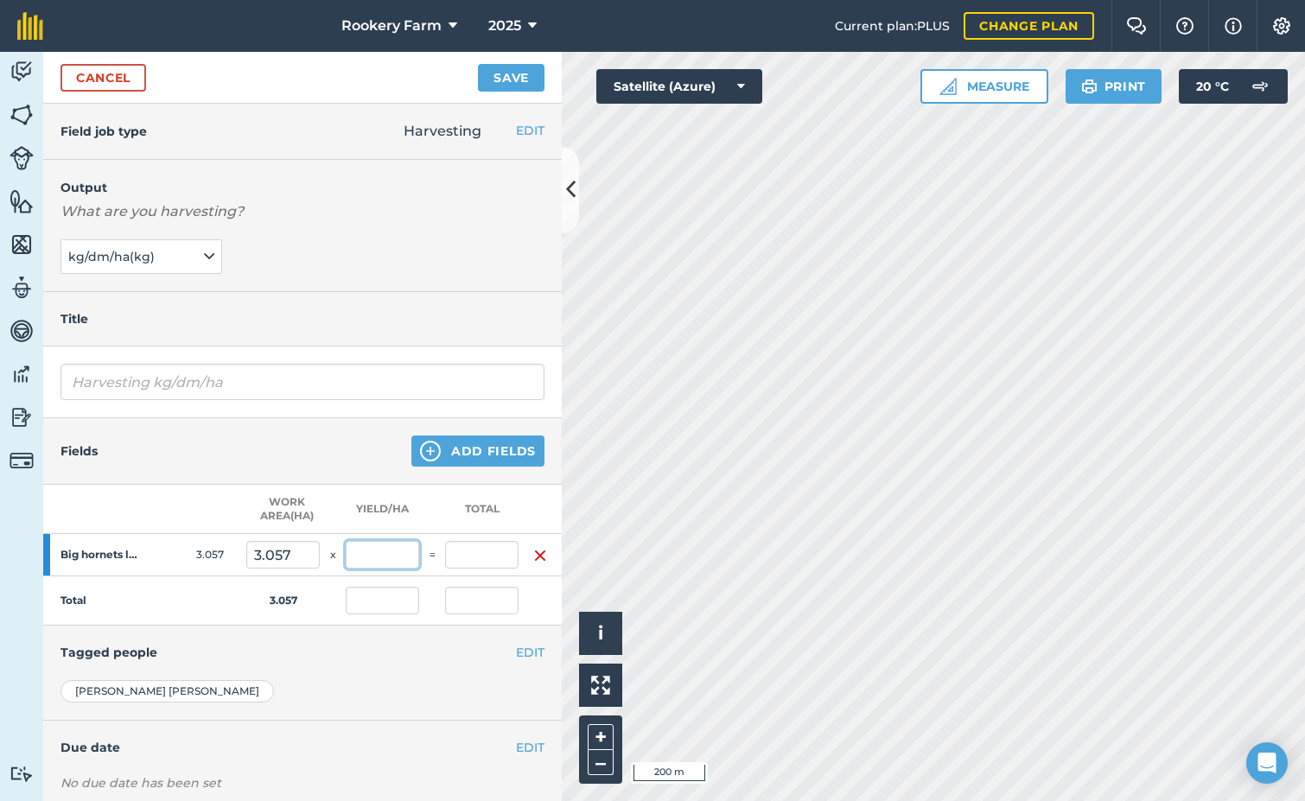
click at [363, 569] on input "text" at bounding box center [382, 555] width 73 height 28
type input "500"
type input "1,528.5"
type input "500"
type input "1,528.5"
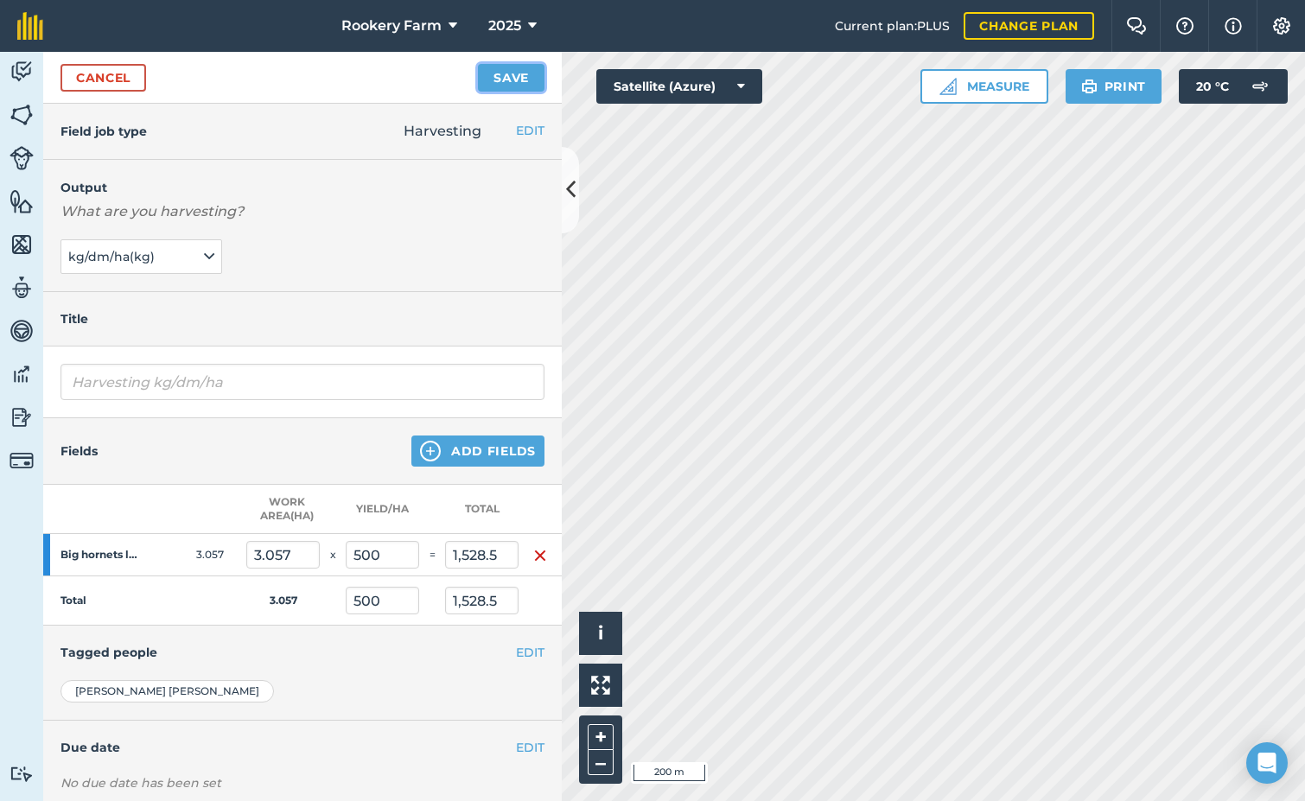
click at [493, 79] on button "Save" at bounding box center [511, 78] width 67 height 28
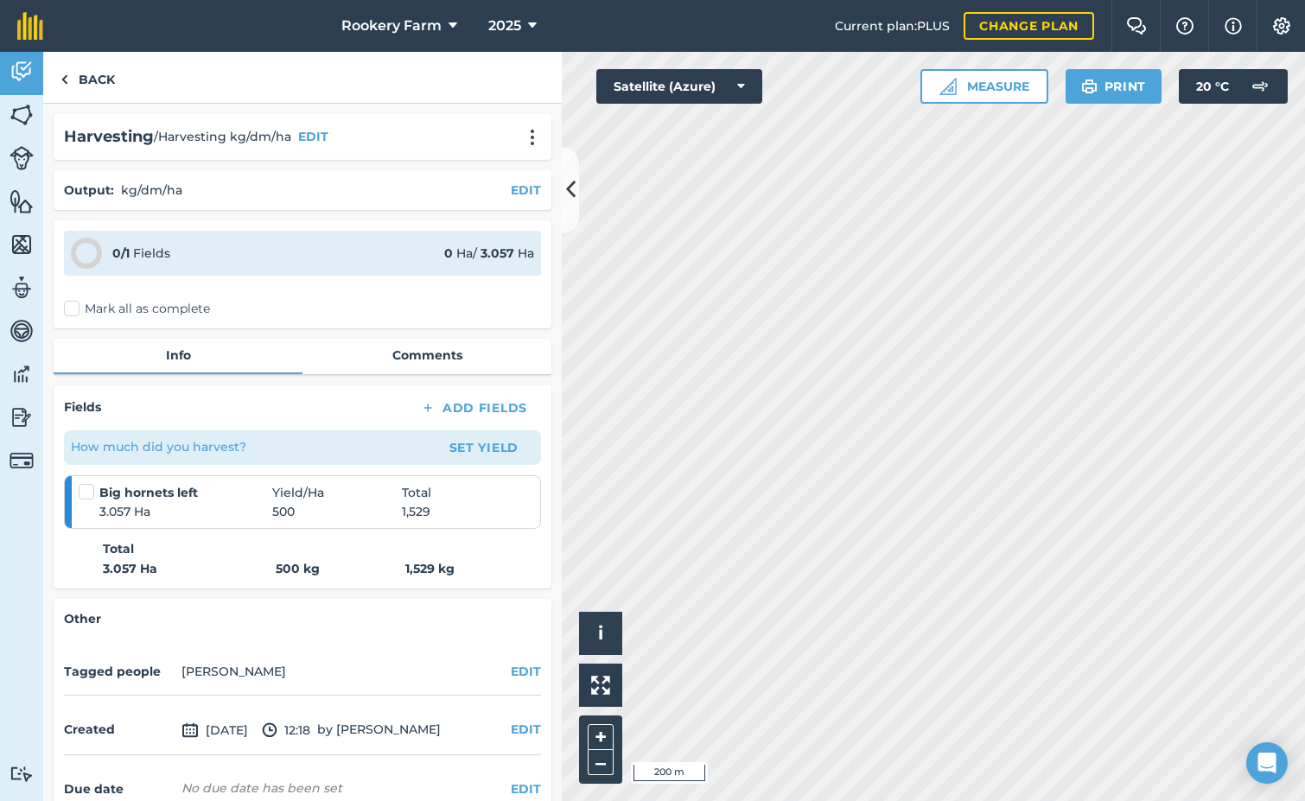
click at [69, 308] on label "Mark all as complete" at bounding box center [137, 309] width 146 height 18
click at [69, 308] on input "Mark all as complete" at bounding box center [69, 305] width 11 height 11
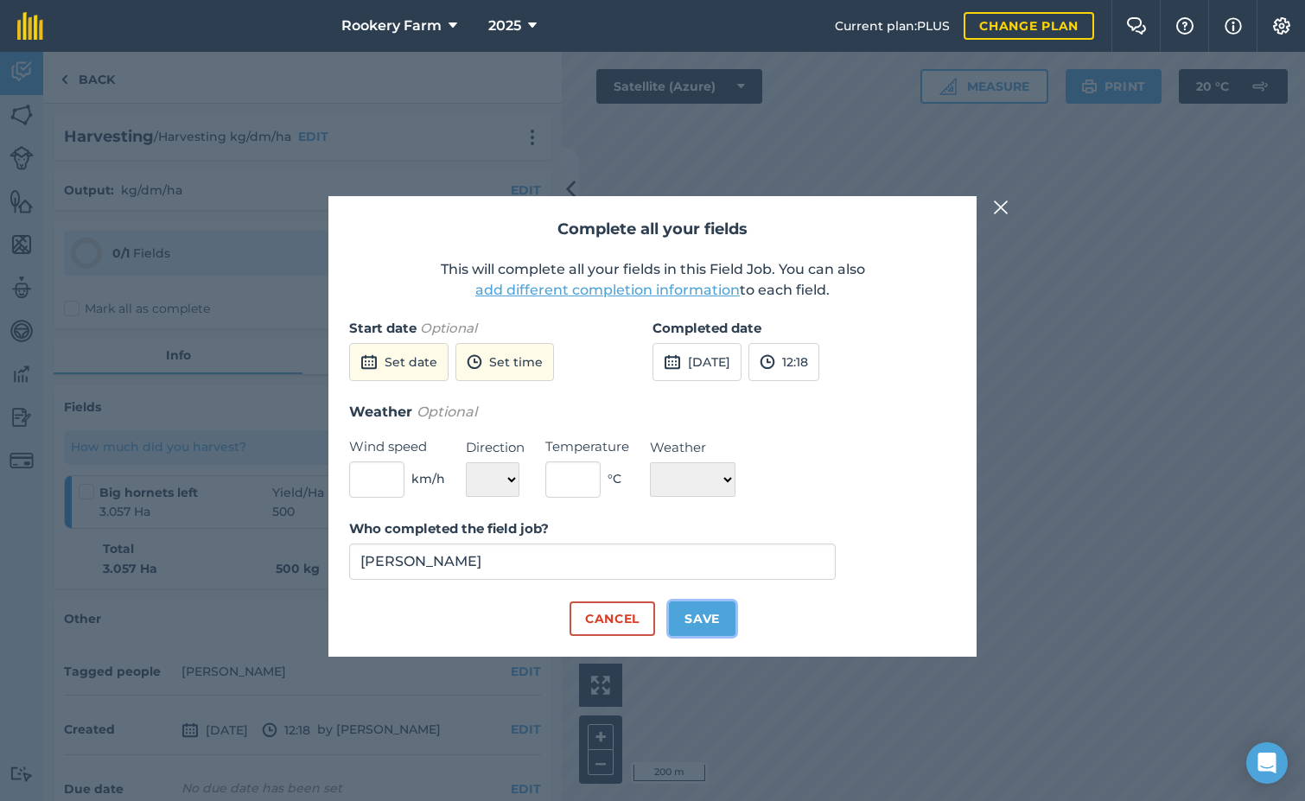
click at [704, 617] on button "Save" at bounding box center [702, 618] width 67 height 35
checkbox input "true"
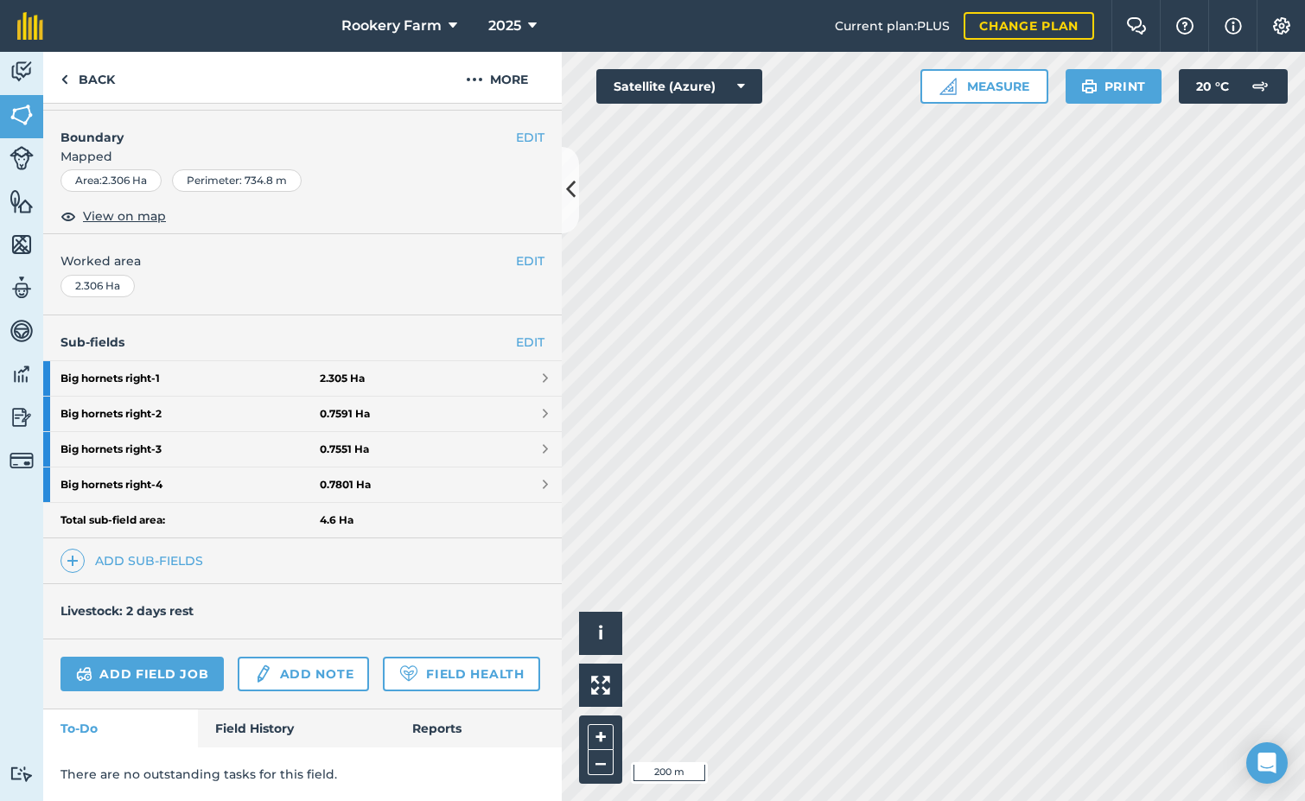
scroll to position [267, 0]
click at [250, 730] on link "Field History" at bounding box center [296, 728] width 196 height 38
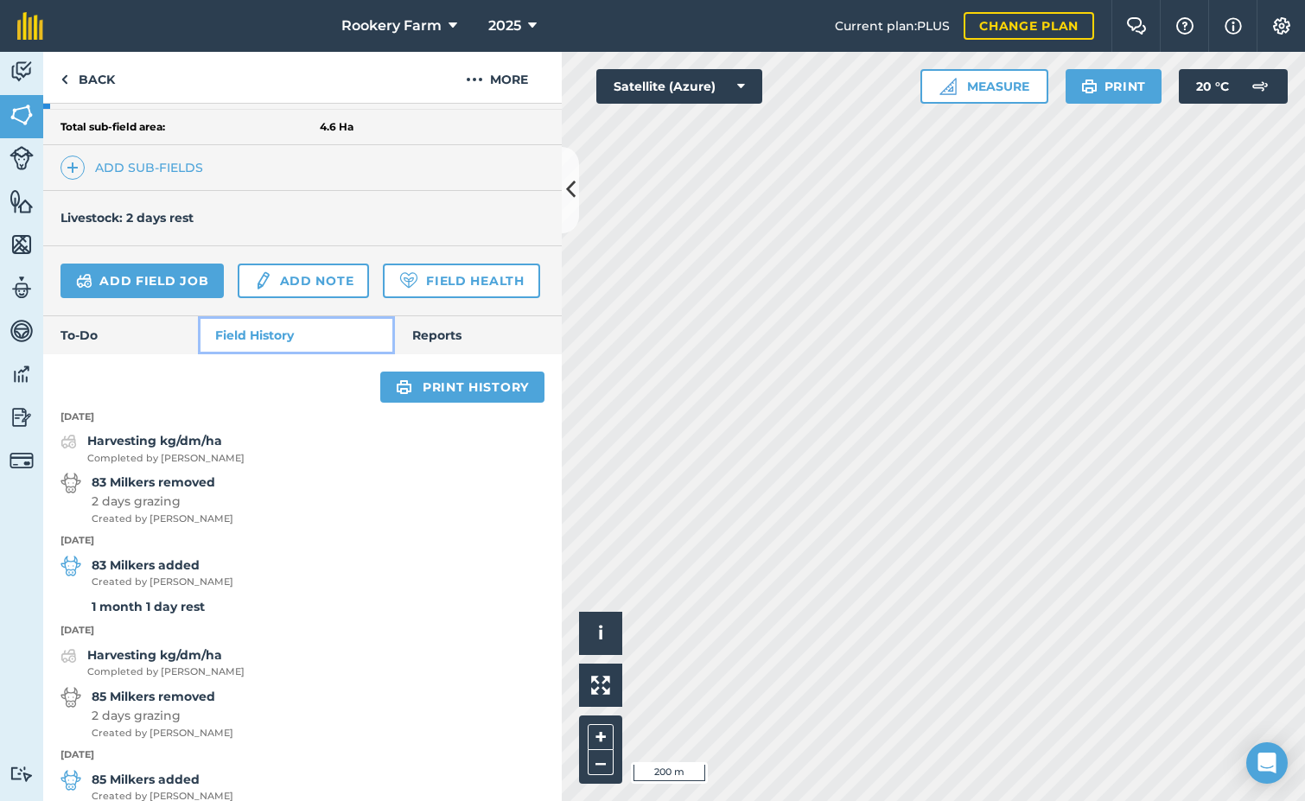
scroll to position [613, 0]
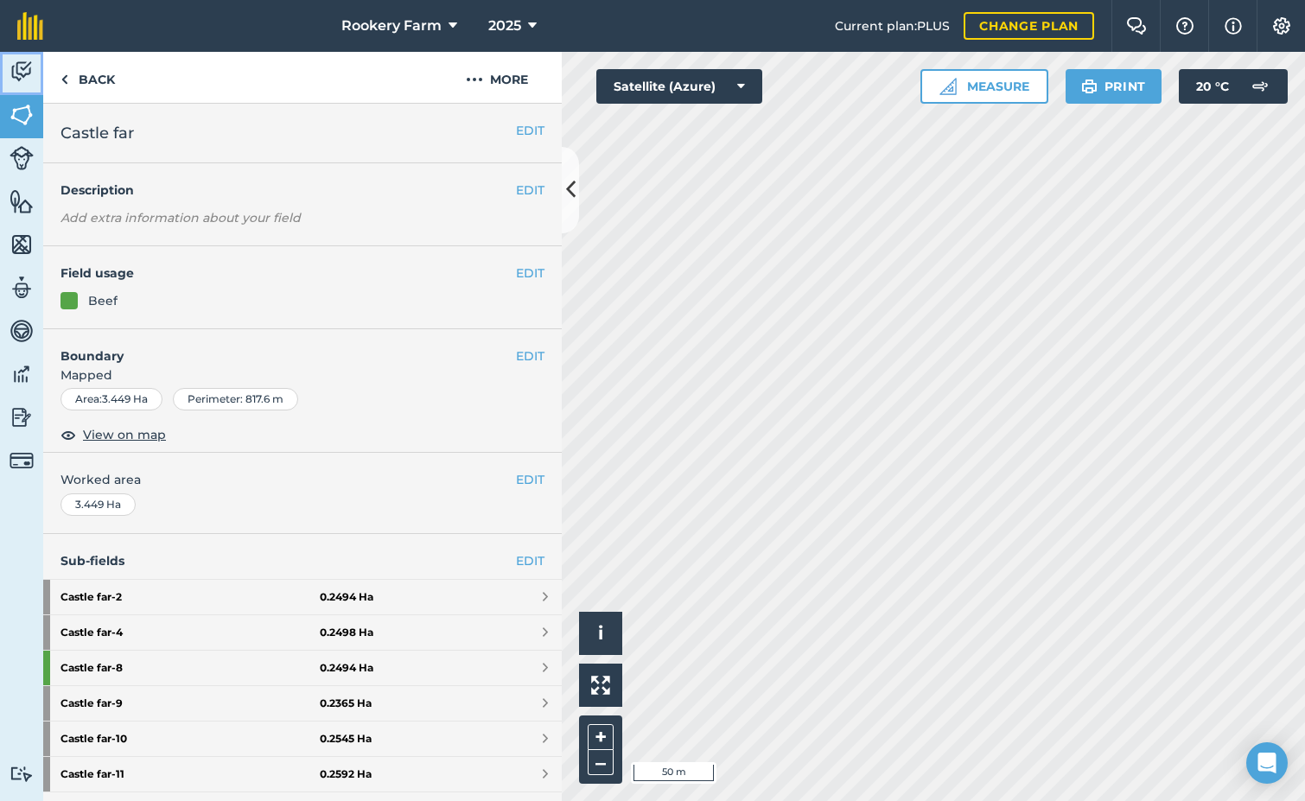
click at [28, 86] on link "Activity" at bounding box center [21, 73] width 43 height 43
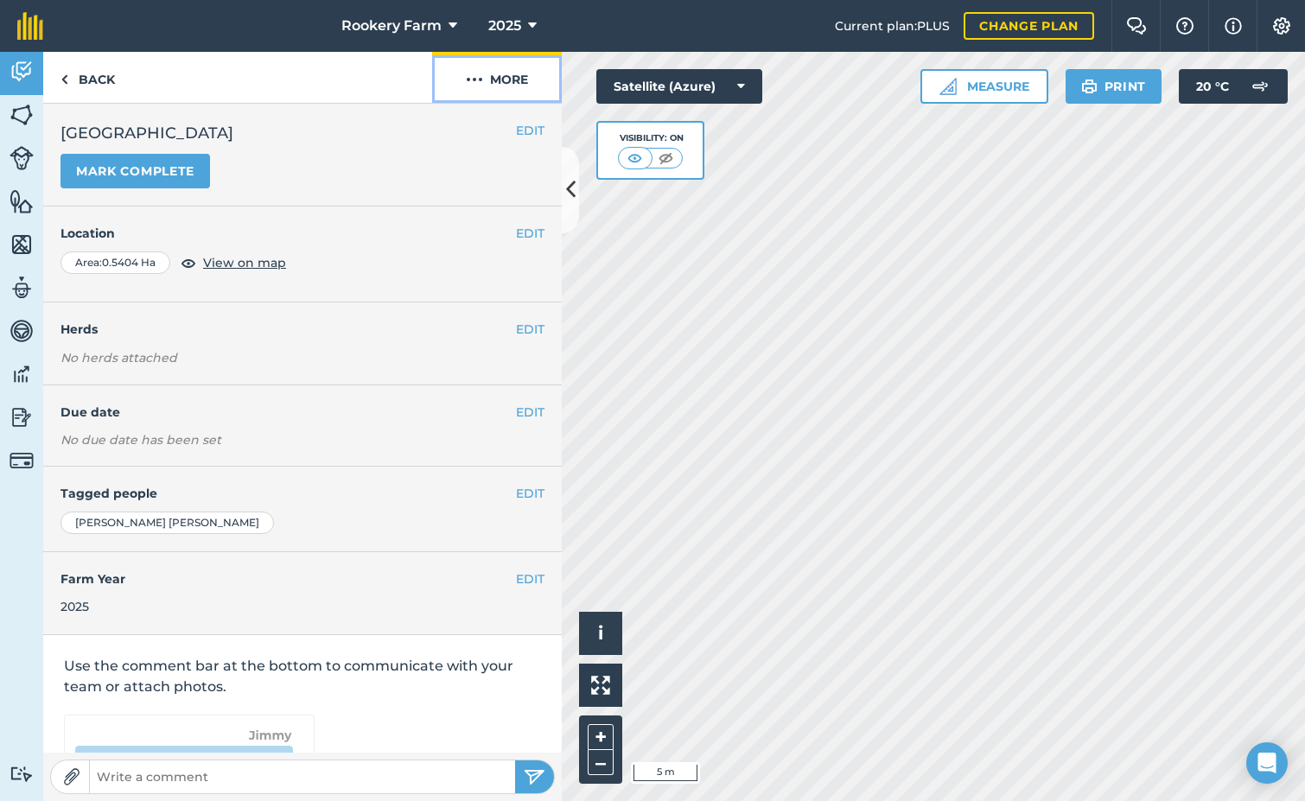
click at [491, 85] on button "More" at bounding box center [497, 77] width 130 height 51
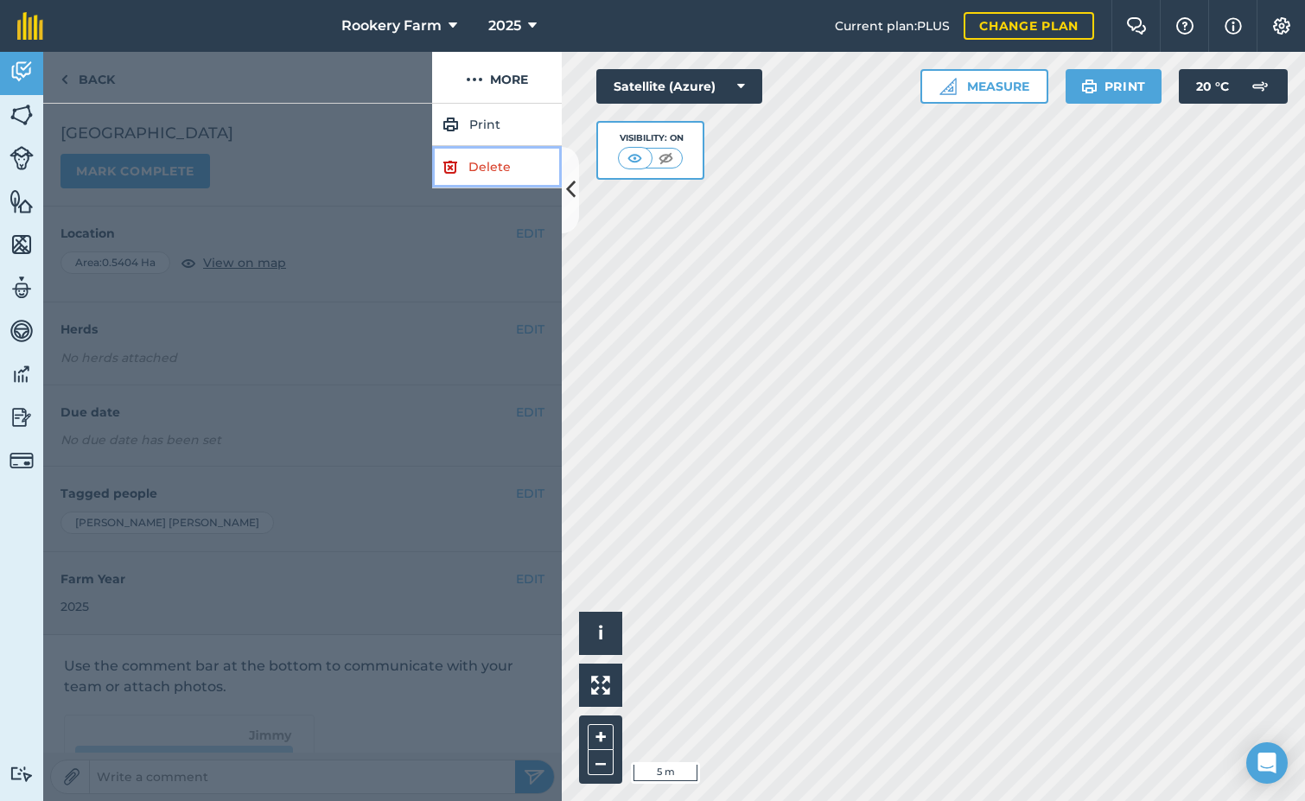
click at [501, 167] on link "Delete" at bounding box center [497, 167] width 130 height 42
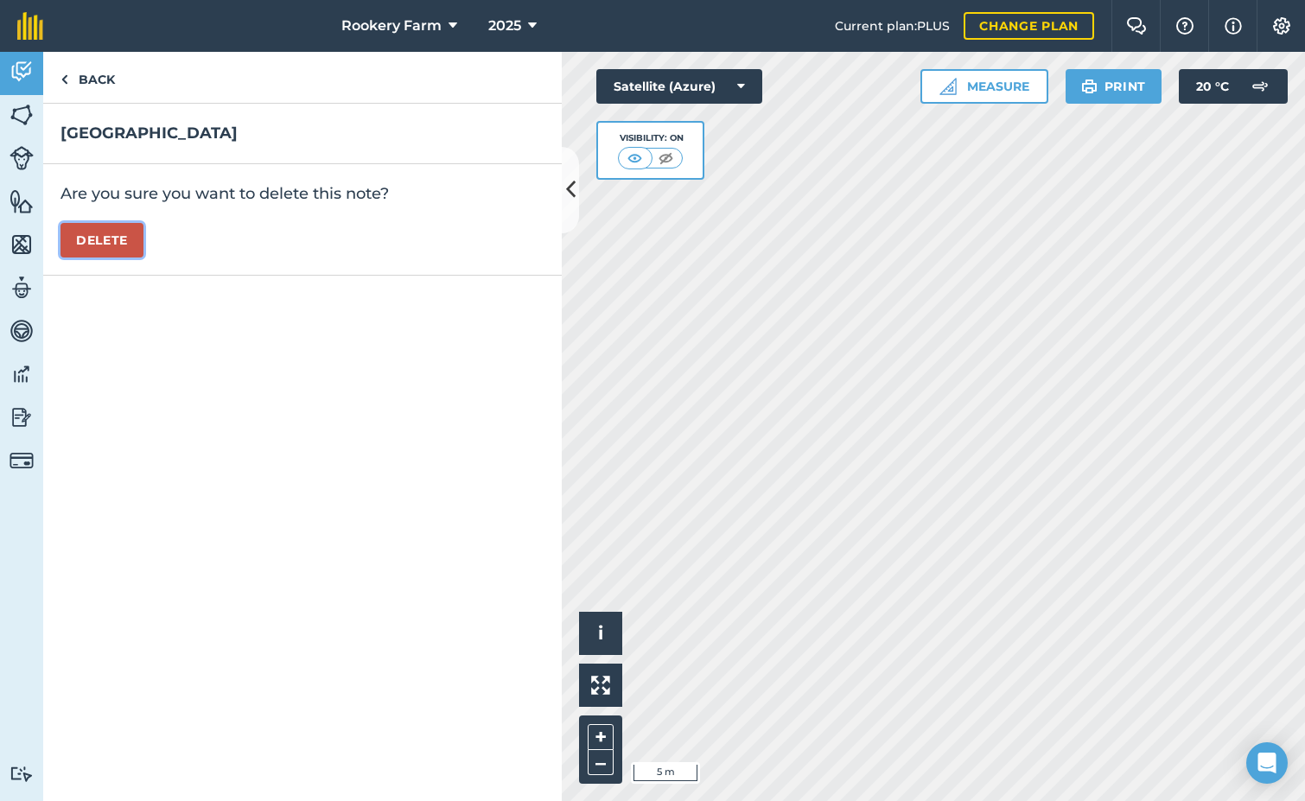
click at [120, 226] on button "Delete" at bounding box center [101, 240] width 83 height 35
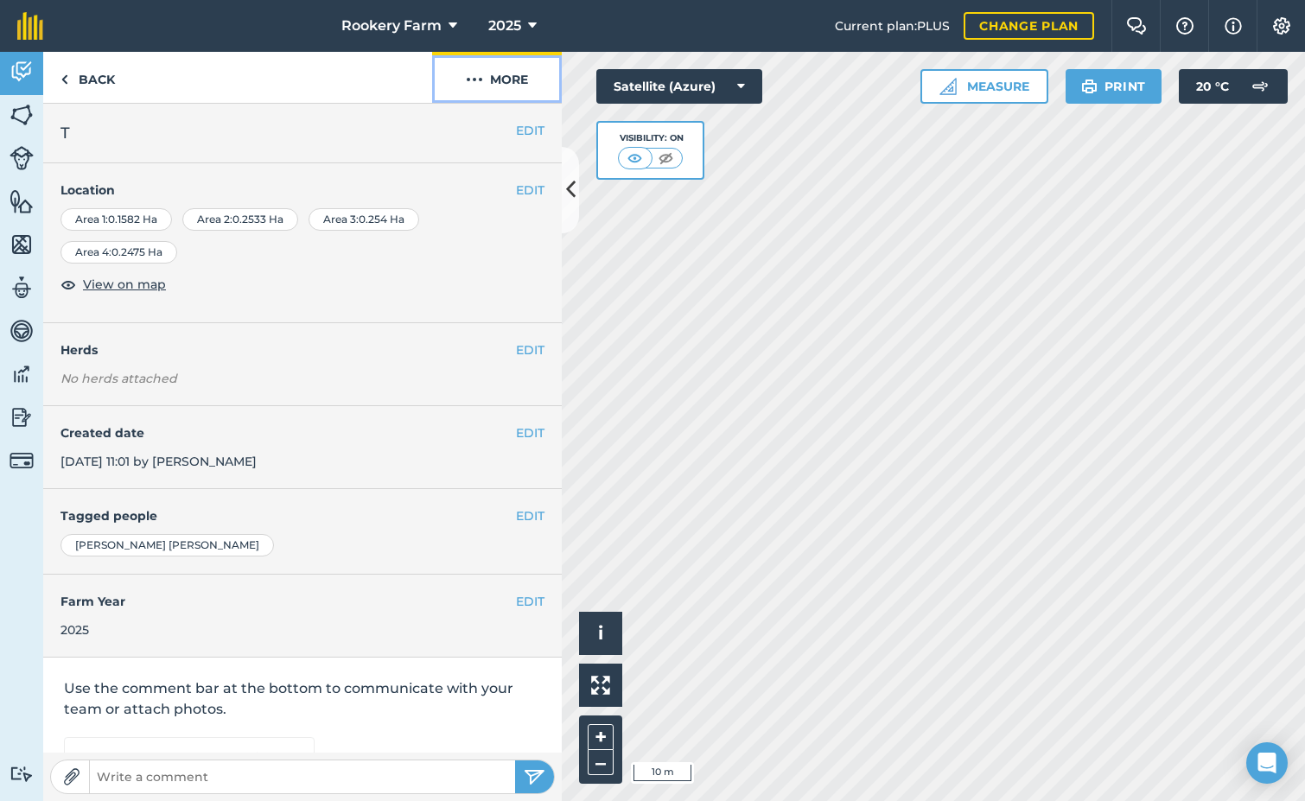
click at [526, 94] on button "More" at bounding box center [497, 77] width 130 height 51
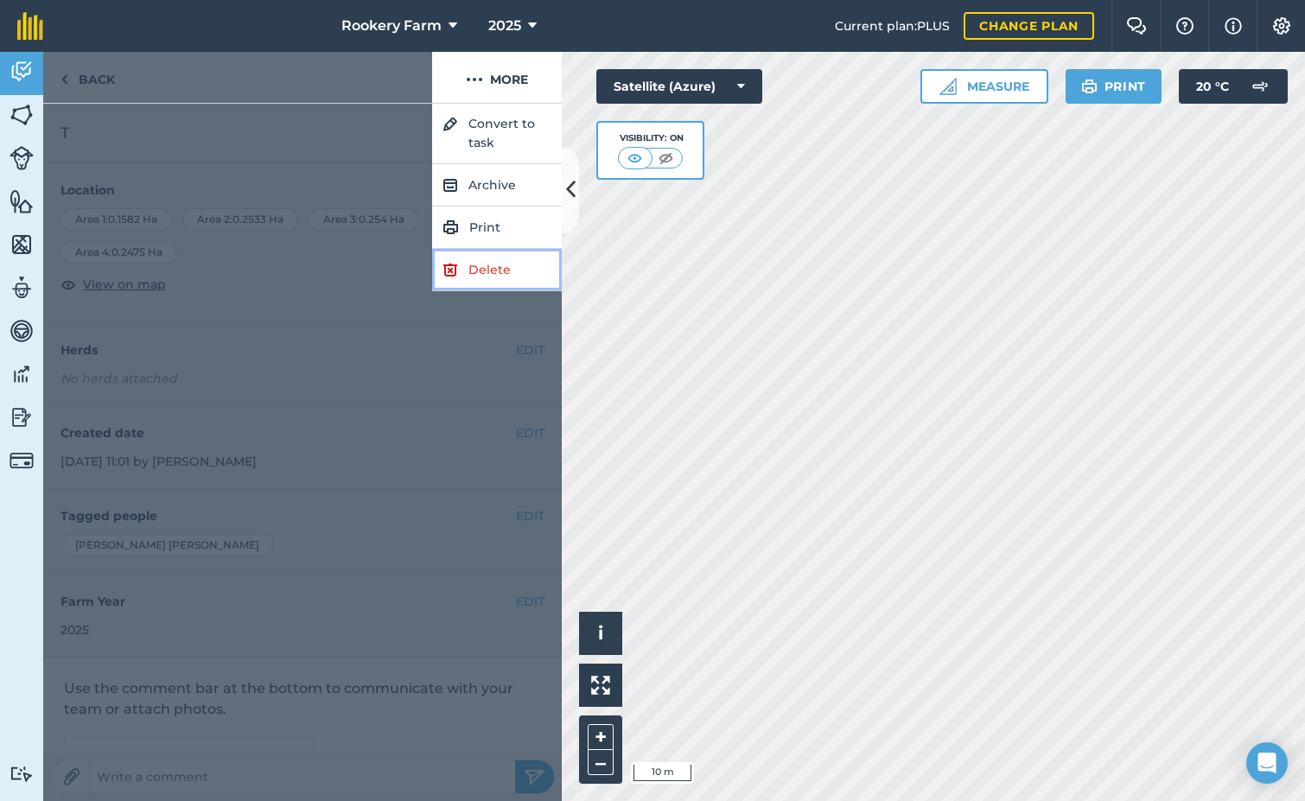
click at [491, 264] on link "Delete" at bounding box center [497, 270] width 130 height 42
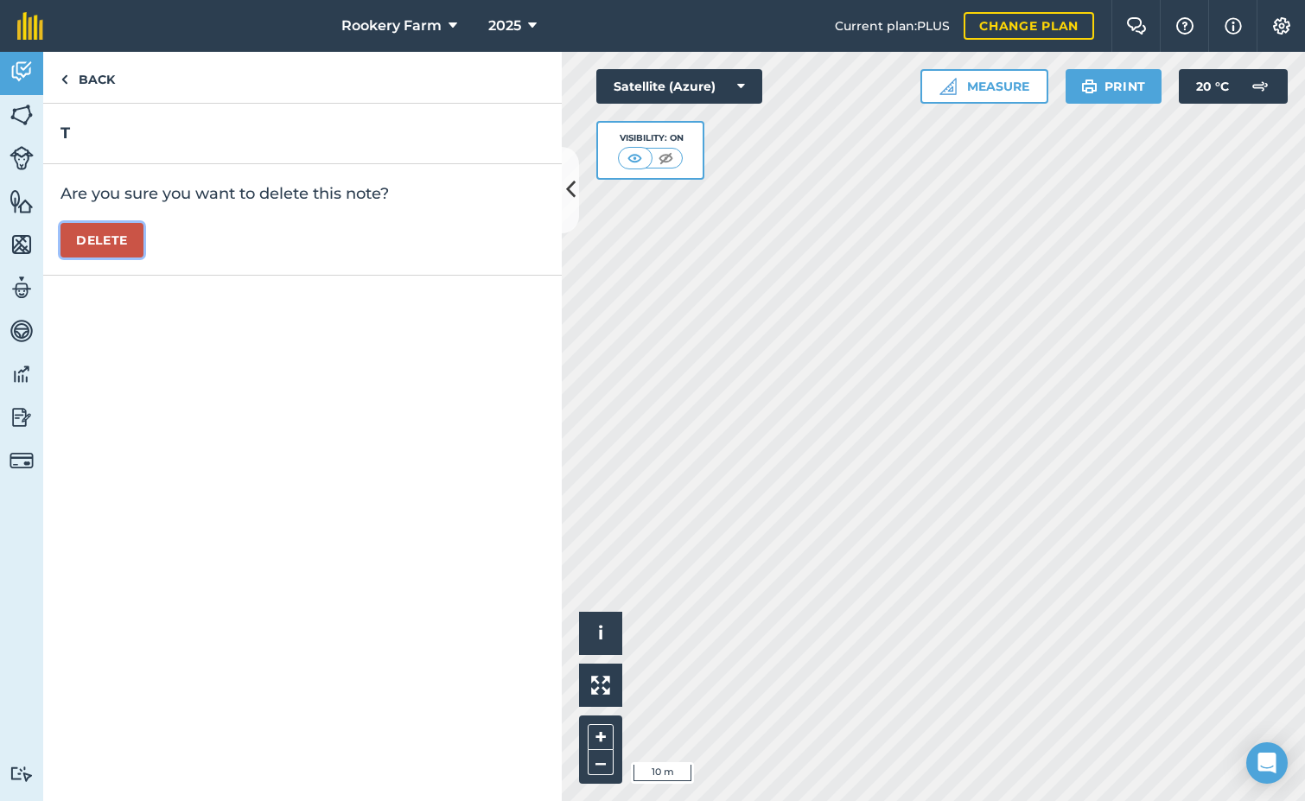
click at [91, 231] on button "Delete" at bounding box center [101, 240] width 83 height 35
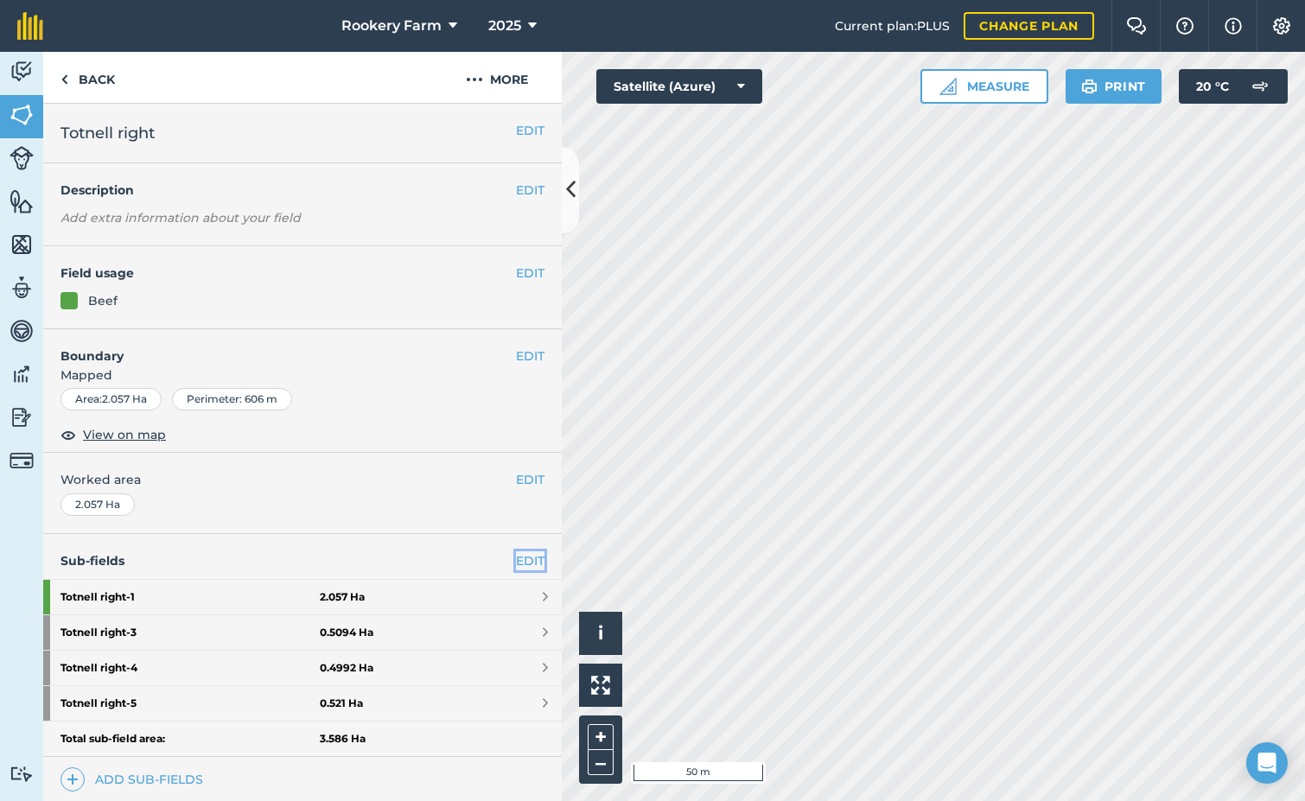
click at [516, 562] on link "EDIT" at bounding box center [530, 560] width 29 height 19
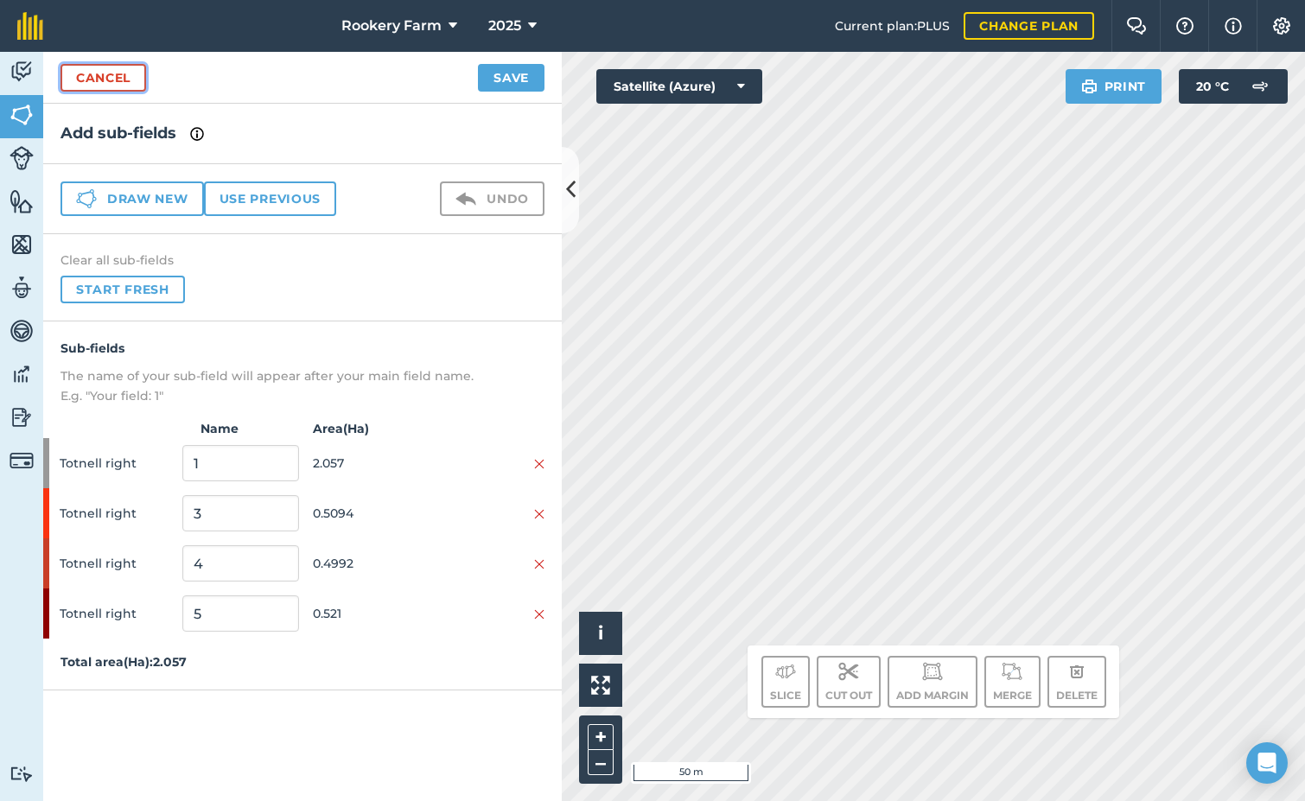
click at [107, 83] on link "Cancel" at bounding box center [103, 78] width 86 height 28
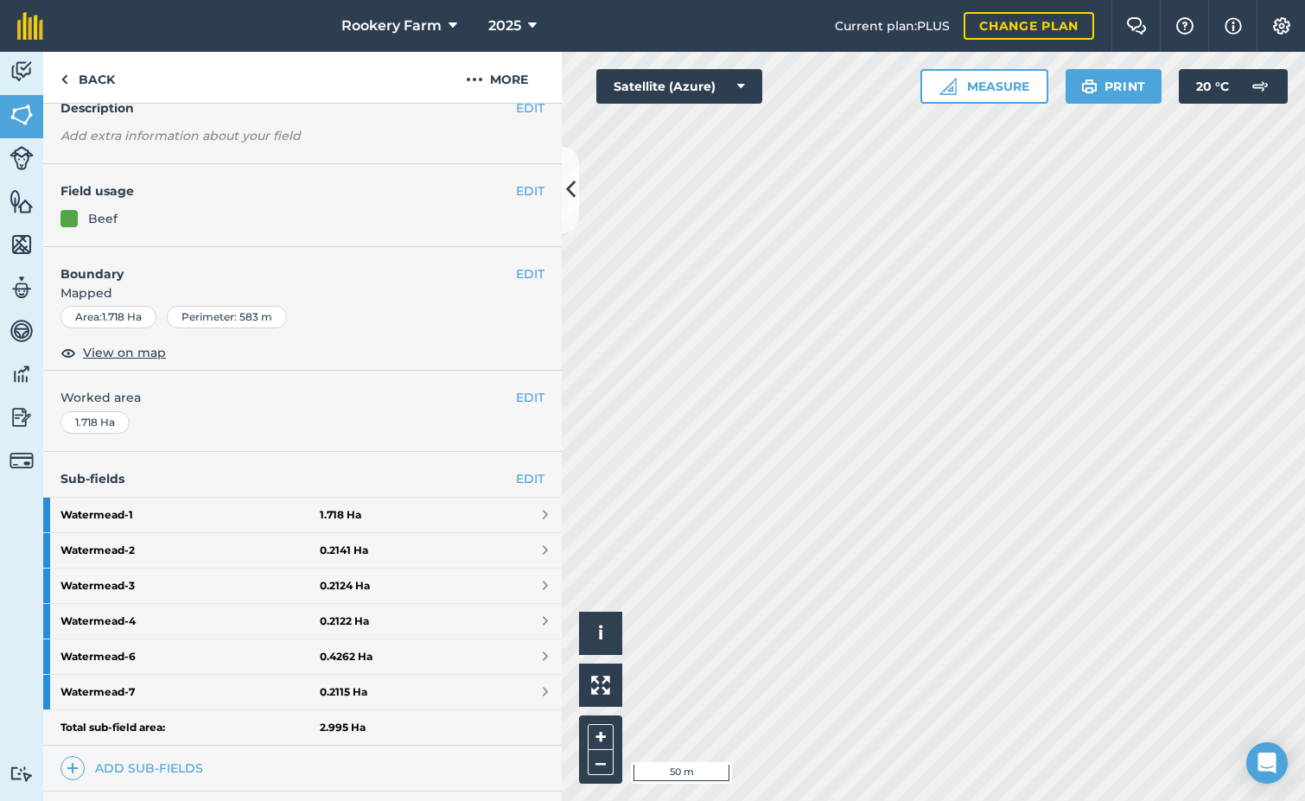
scroll to position [173, 0]
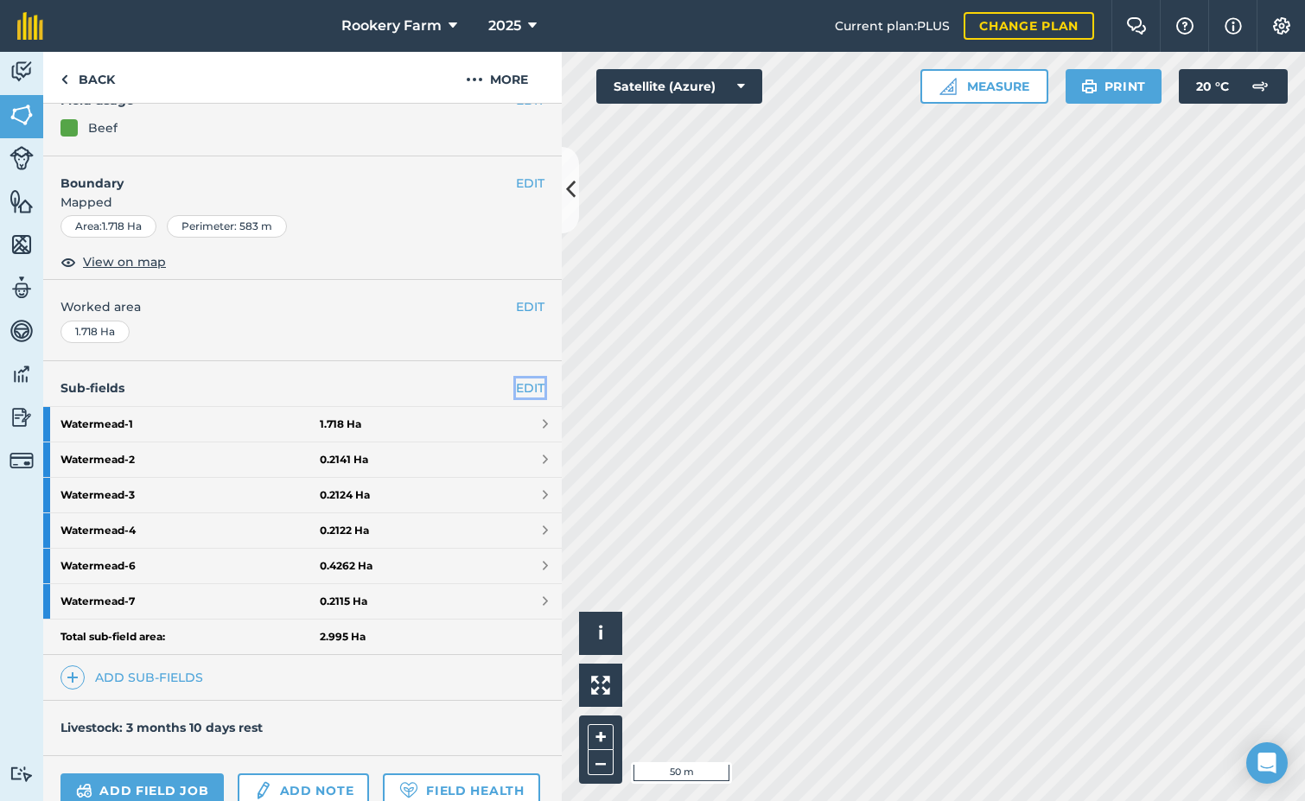
click at [516, 384] on link "EDIT" at bounding box center [530, 387] width 29 height 19
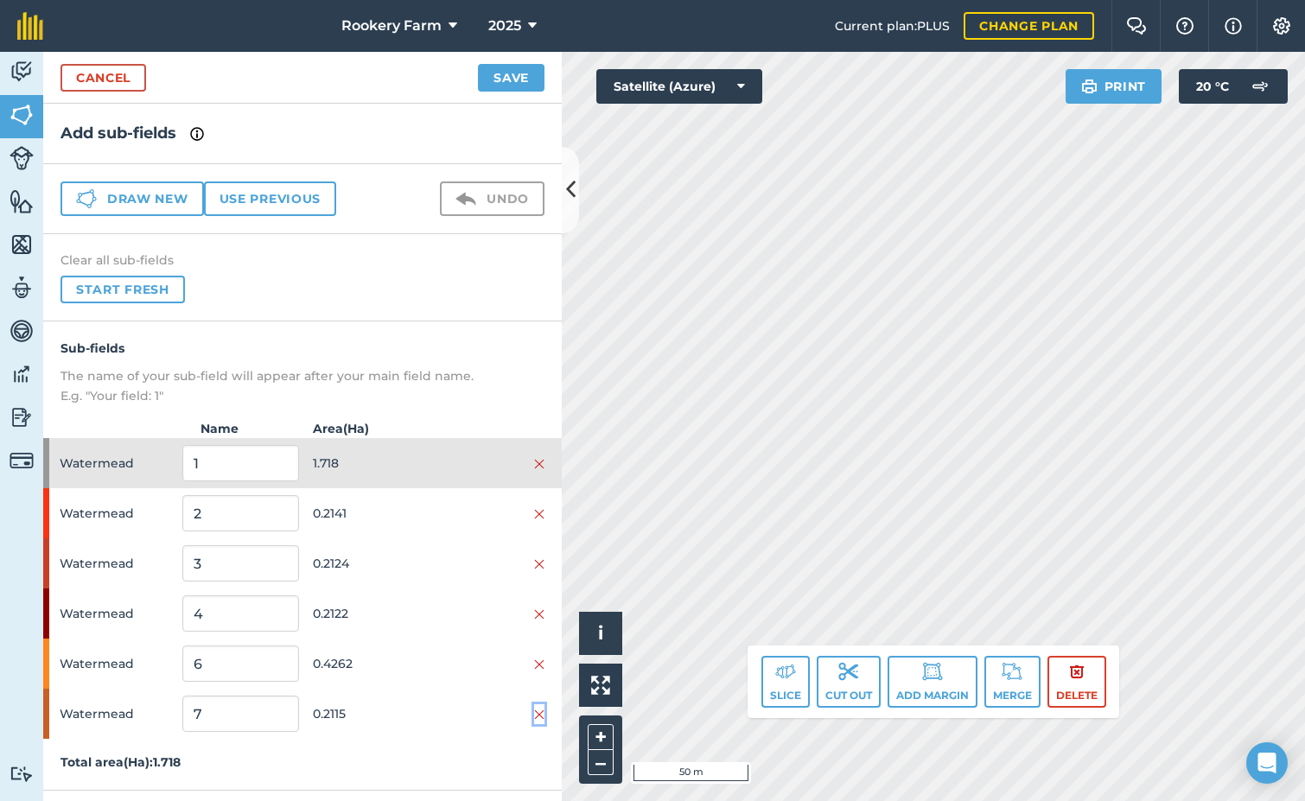
click at [539, 715] on img at bounding box center [539, 715] width 10 height 14
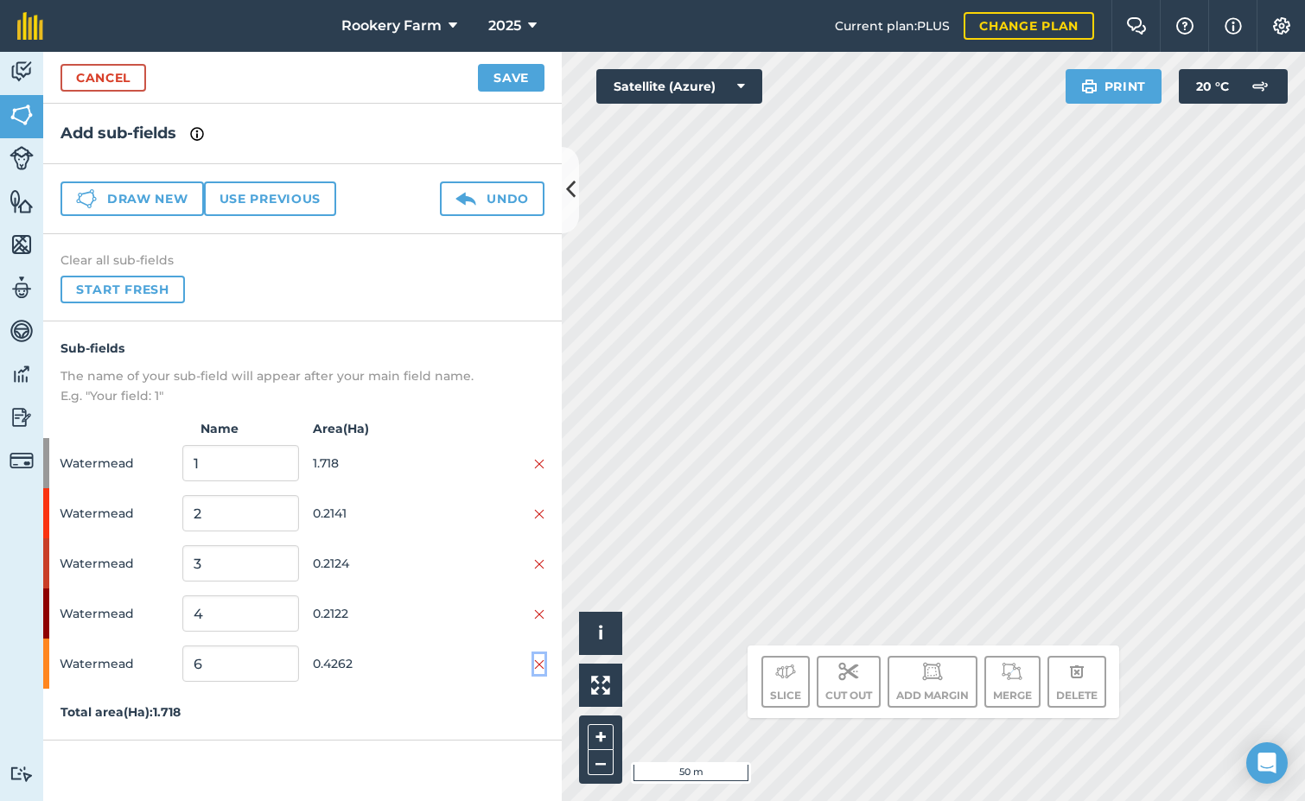
click at [538, 665] on img at bounding box center [539, 665] width 10 height 14
click at [537, 615] on img at bounding box center [539, 614] width 10 height 14
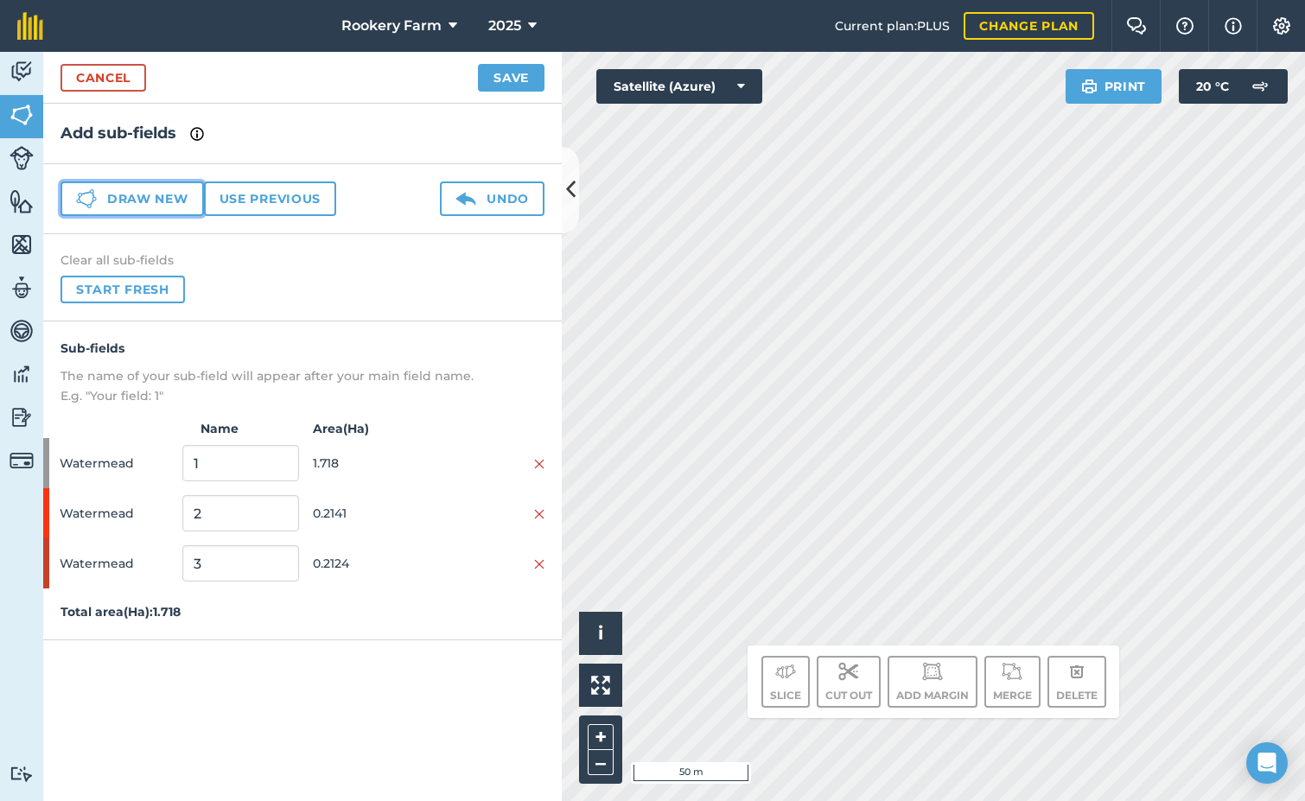
click at [160, 200] on button "Draw new" at bounding box center [131, 198] width 143 height 35
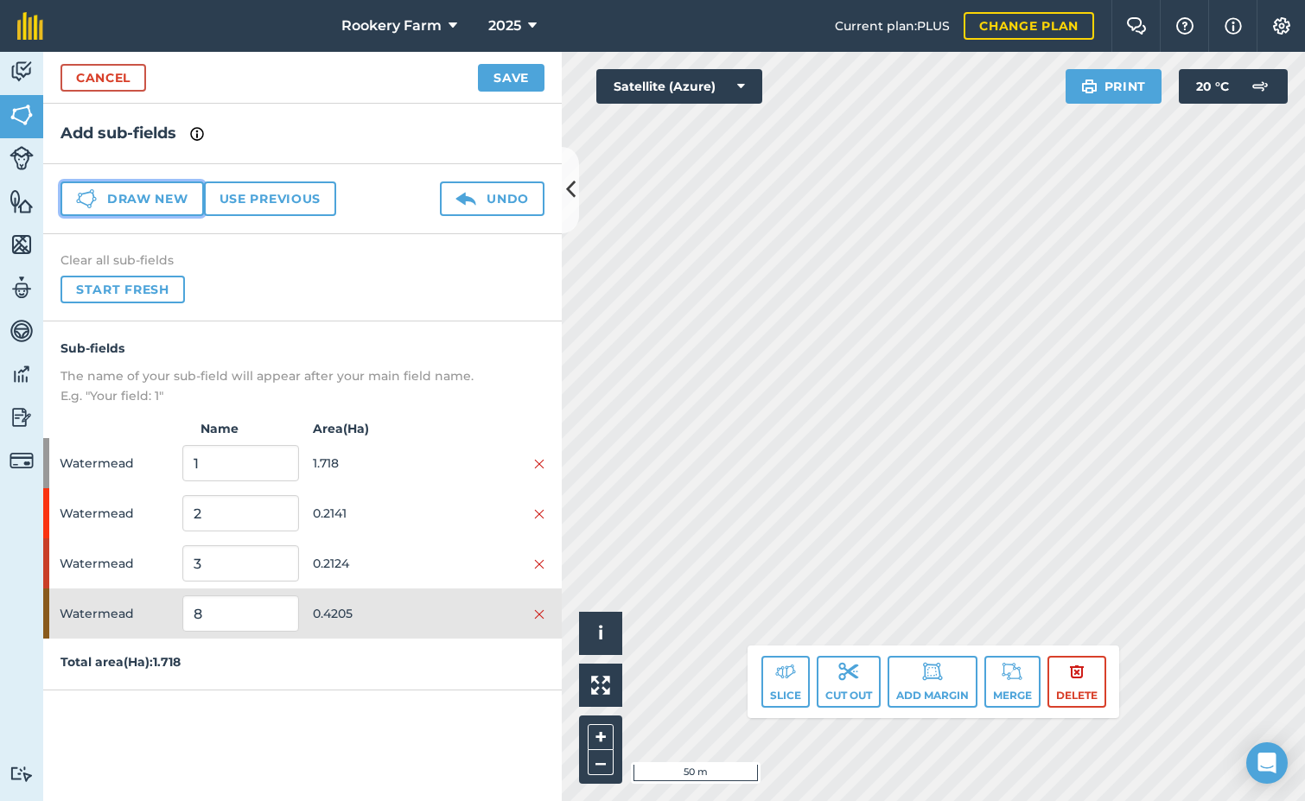
click at [170, 206] on button "Draw new" at bounding box center [131, 198] width 143 height 35
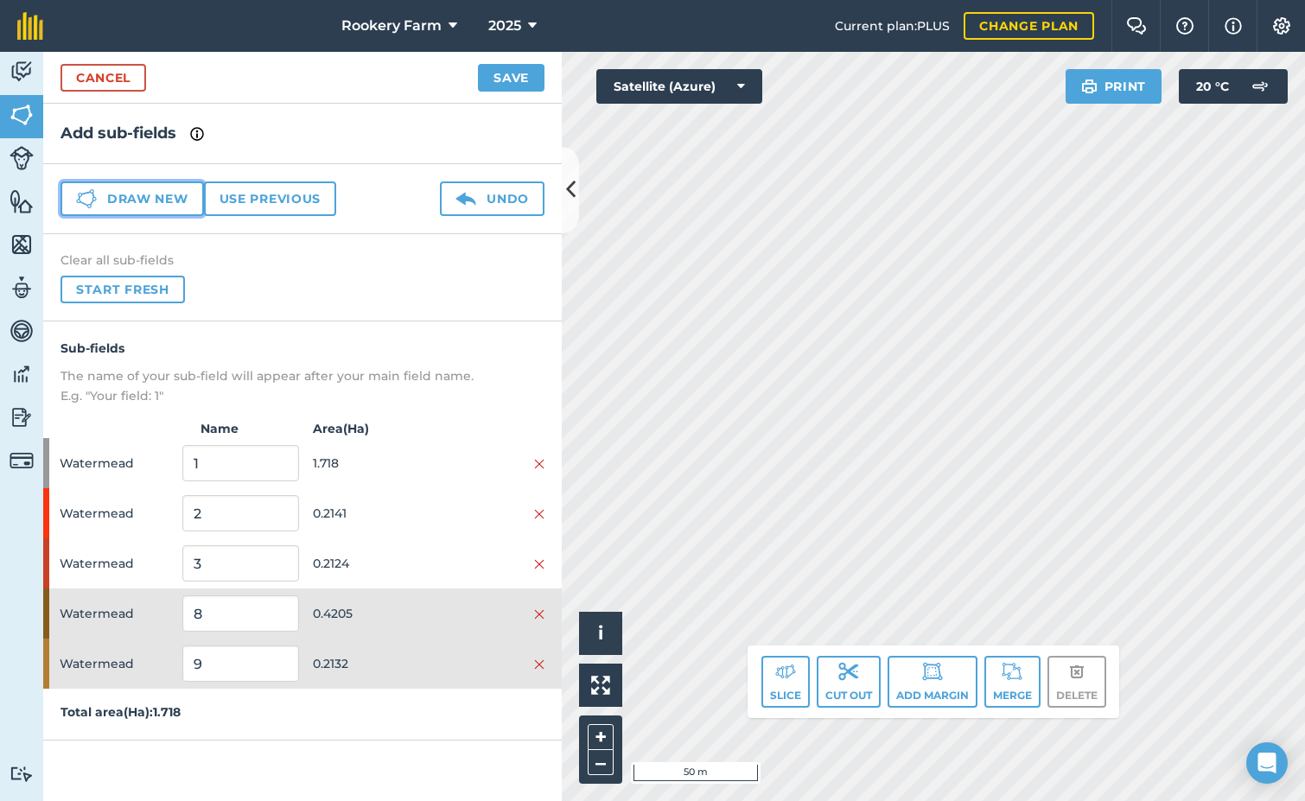
click at [190, 206] on button "Draw new" at bounding box center [131, 198] width 143 height 35
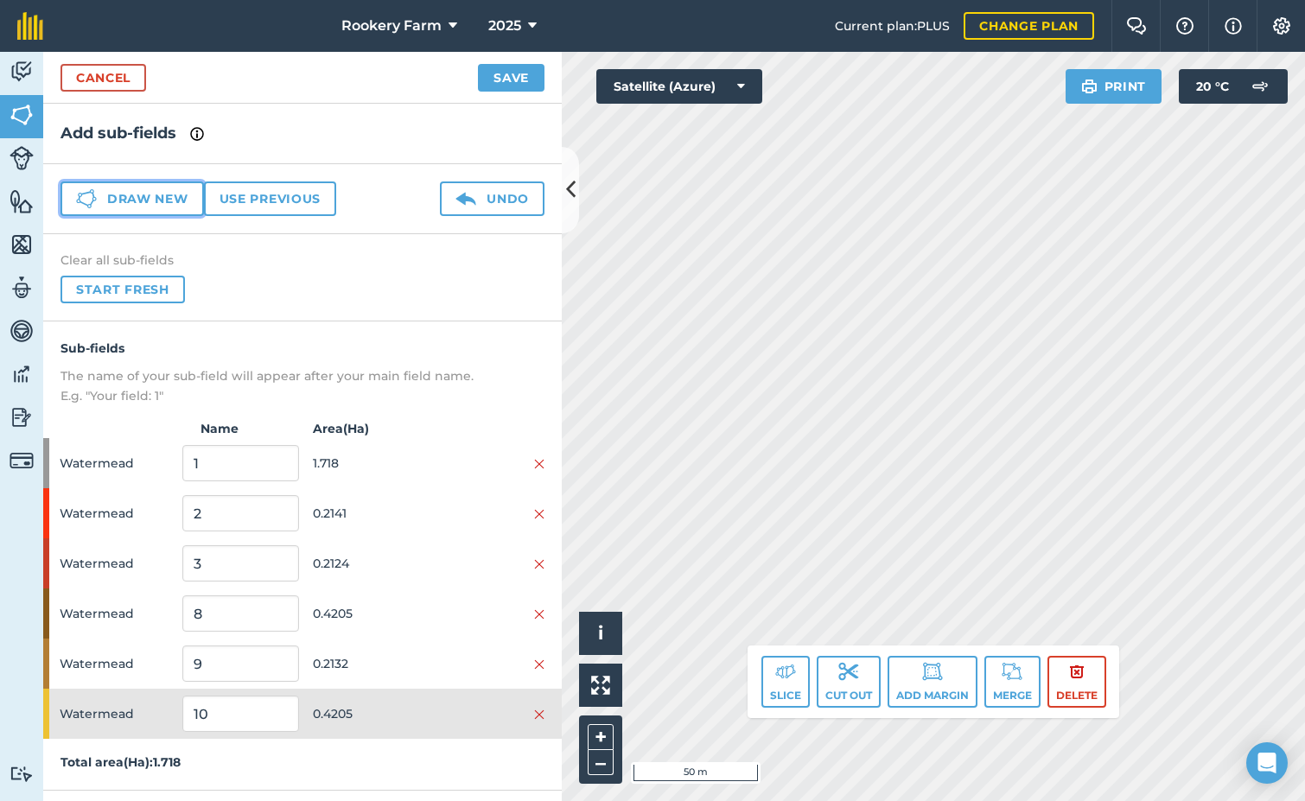
click at [164, 196] on button "Draw new" at bounding box center [131, 198] width 143 height 35
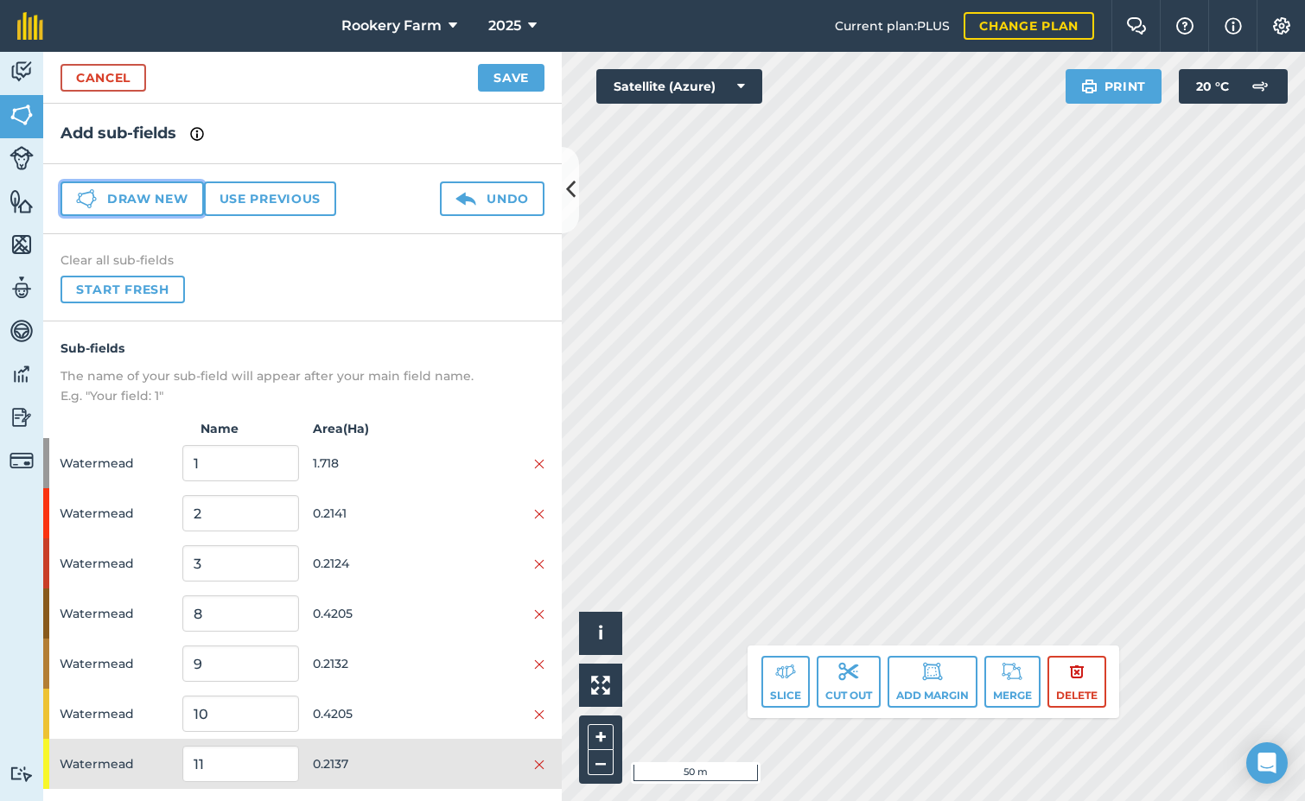
click at [140, 194] on button "Draw new" at bounding box center [131, 198] width 143 height 35
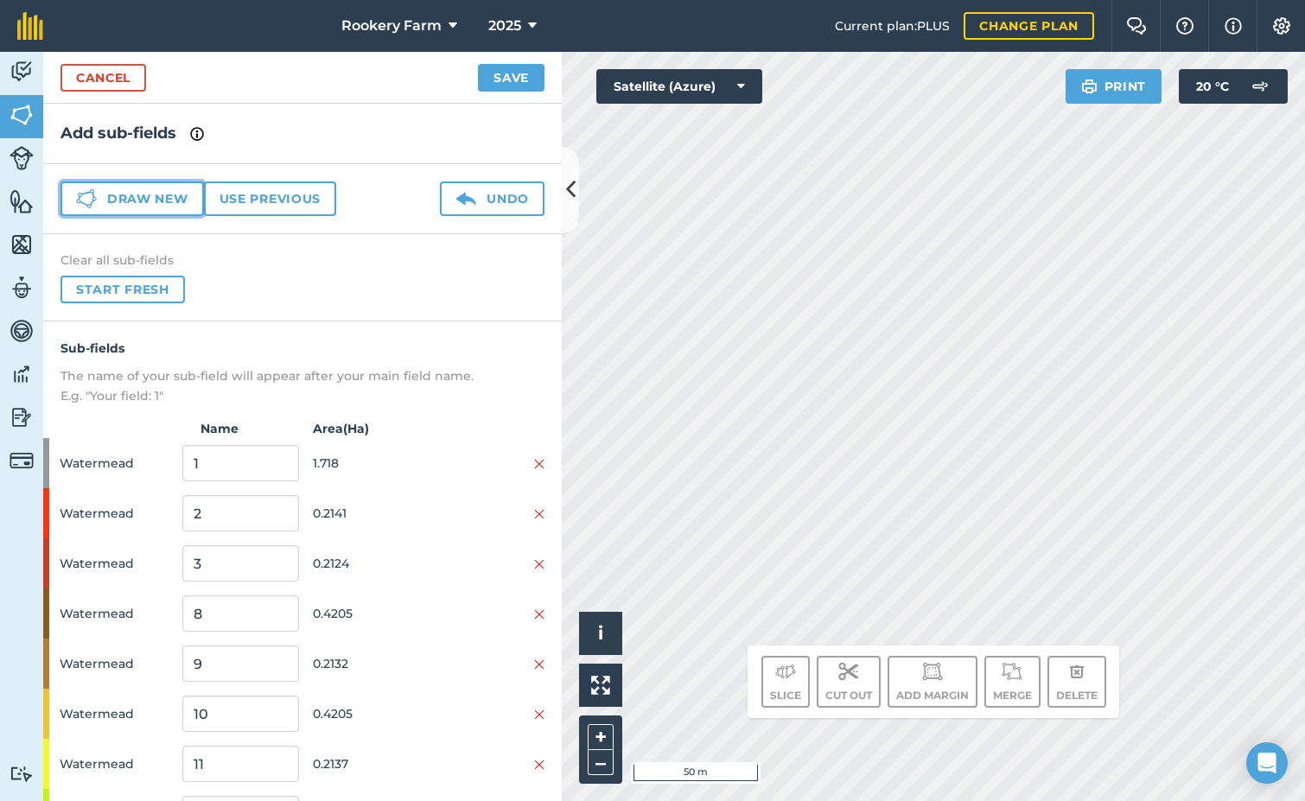
click at [150, 199] on button "Draw new" at bounding box center [131, 198] width 143 height 35
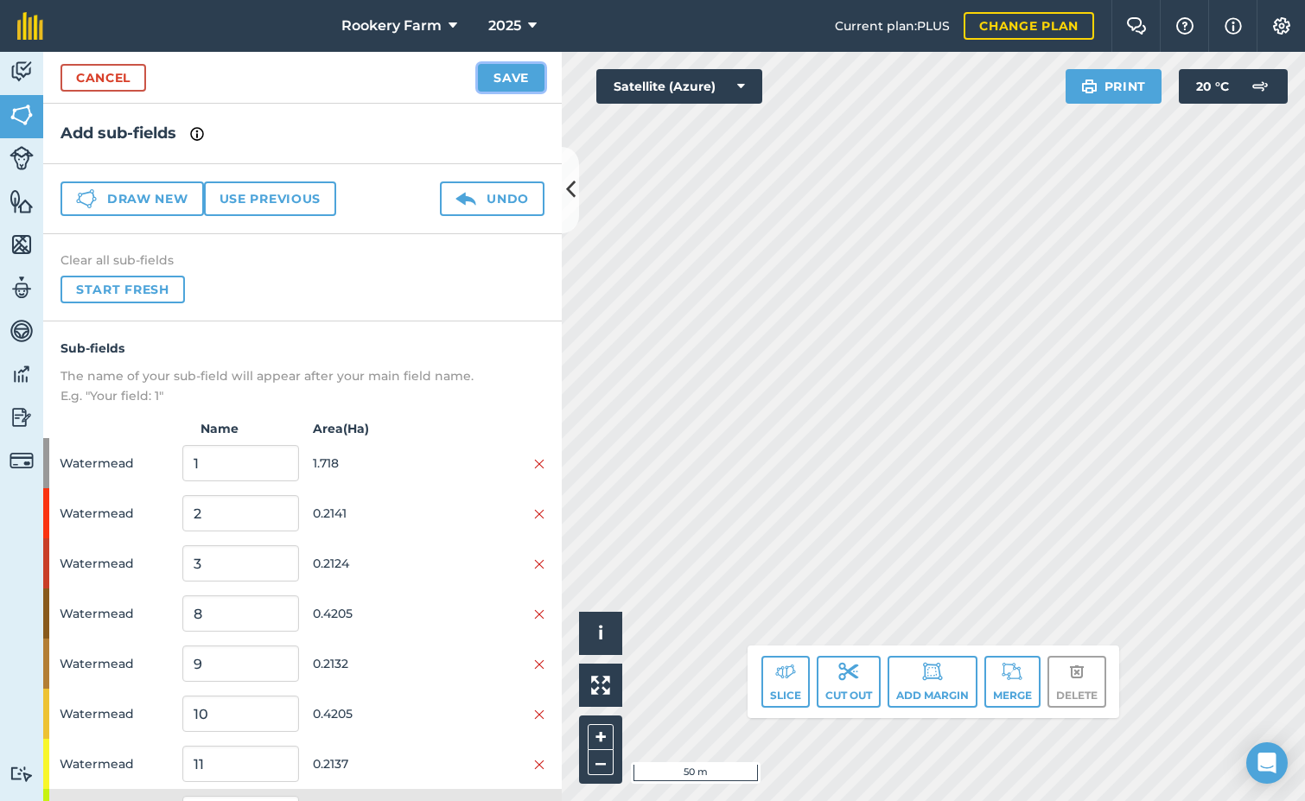
click at [513, 79] on button "Save" at bounding box center [511, 78] width 67 height 28
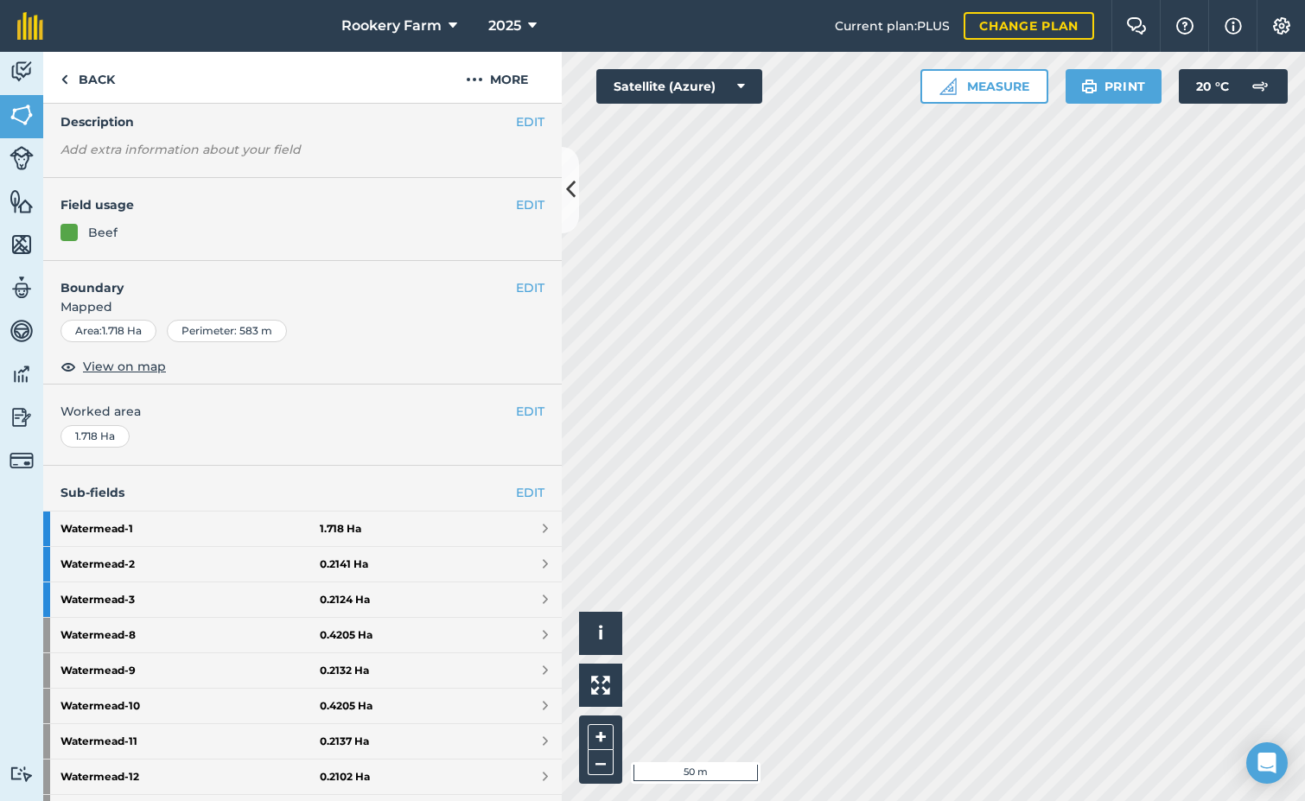
scroll to position [259, 0]
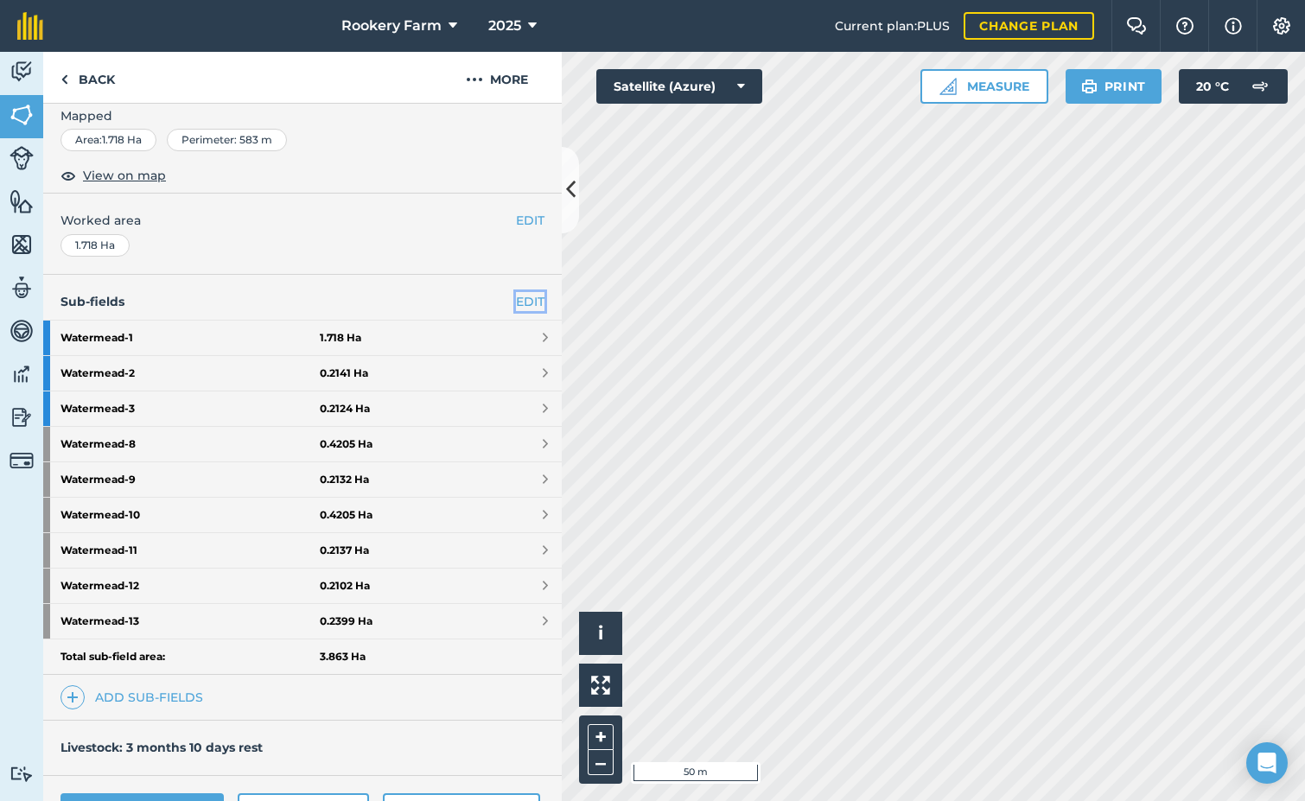
click at [516, 297] on link "EDIT" at bounding box center [530, 301] width 29 height 19
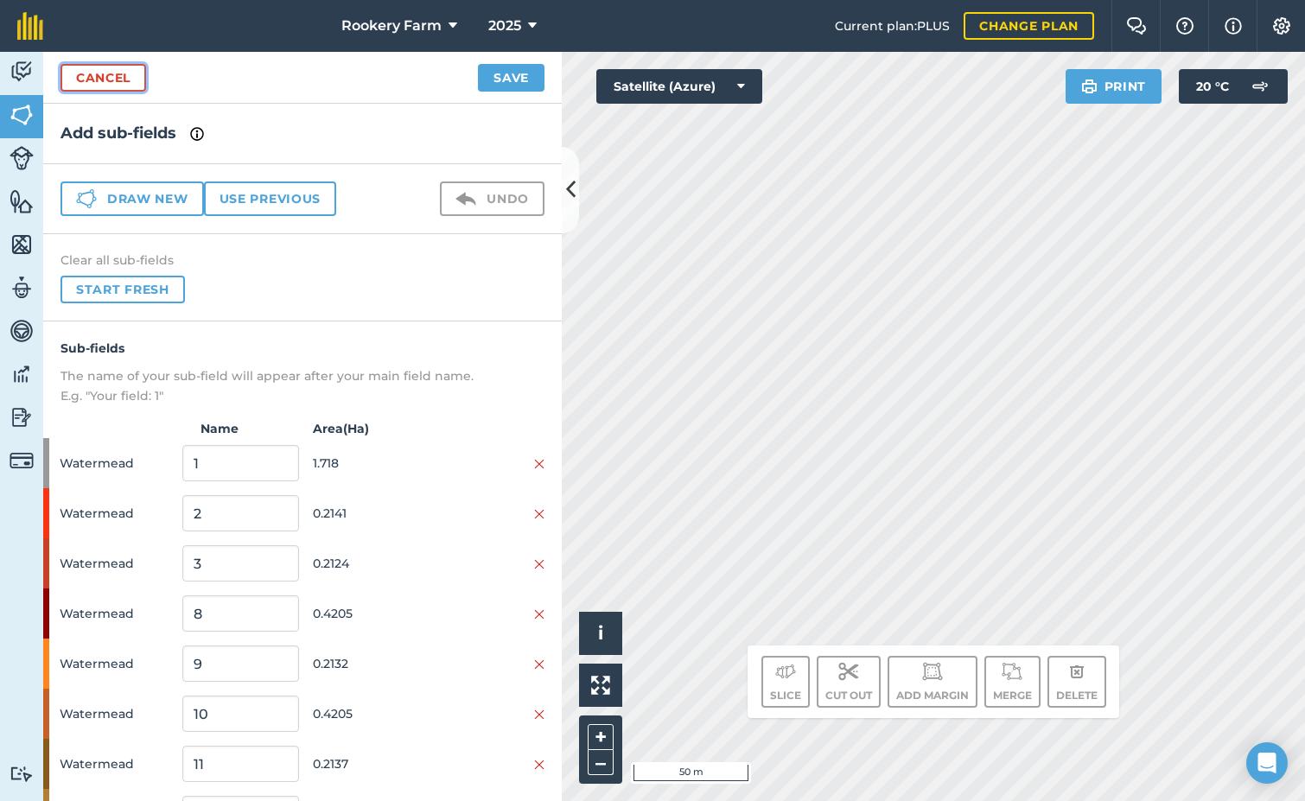
click at [114, 86] on link "Cancel" at bounding box center [103, 78] width 86 height 28
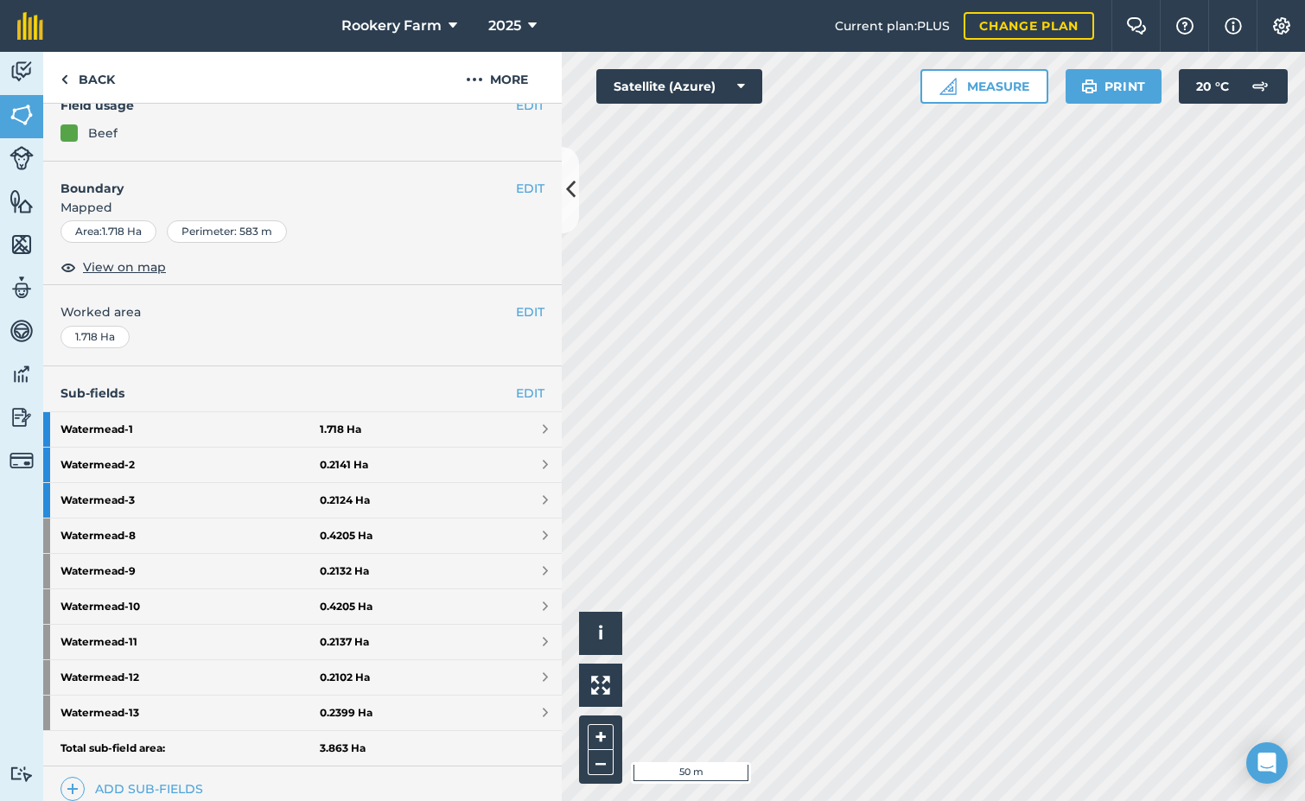
scroll to position [173, 0]
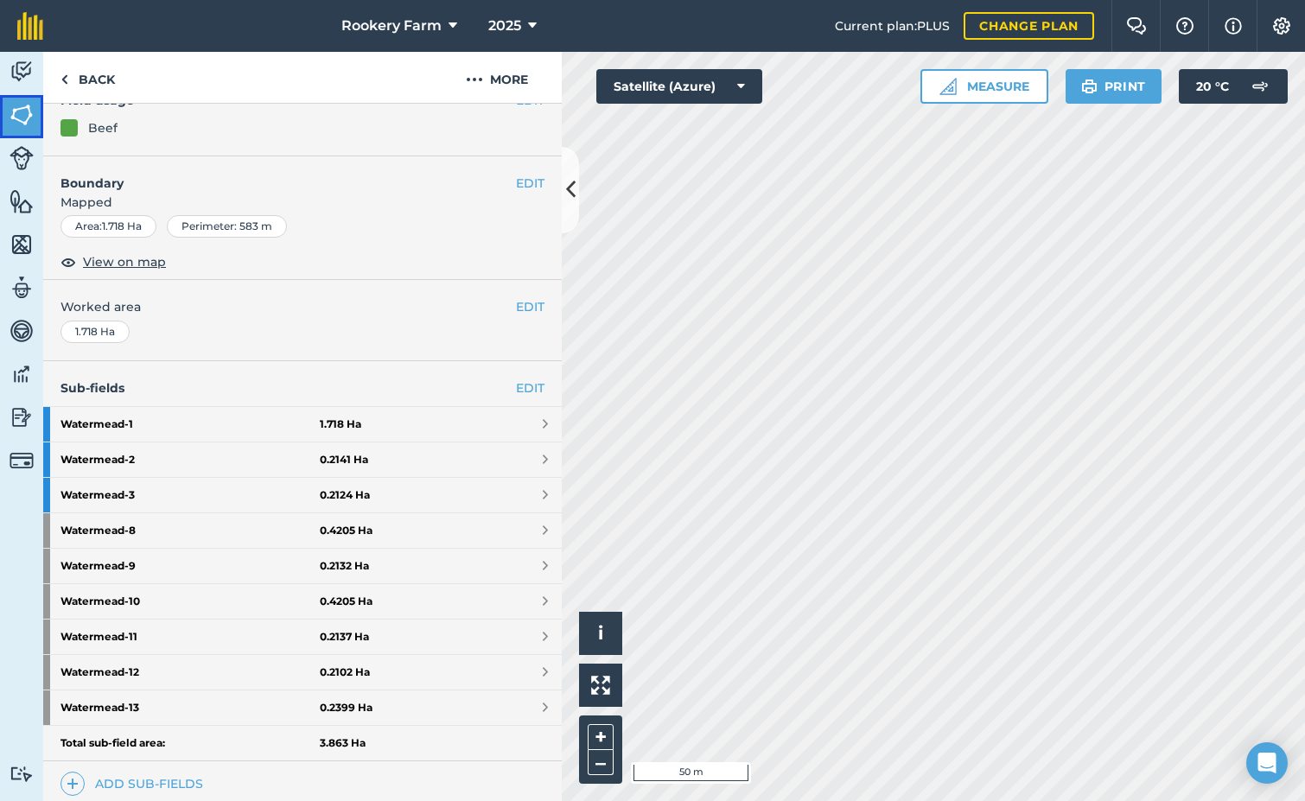
click at [13, 110] on img at bounding box center [22, 115] width 24 height 26
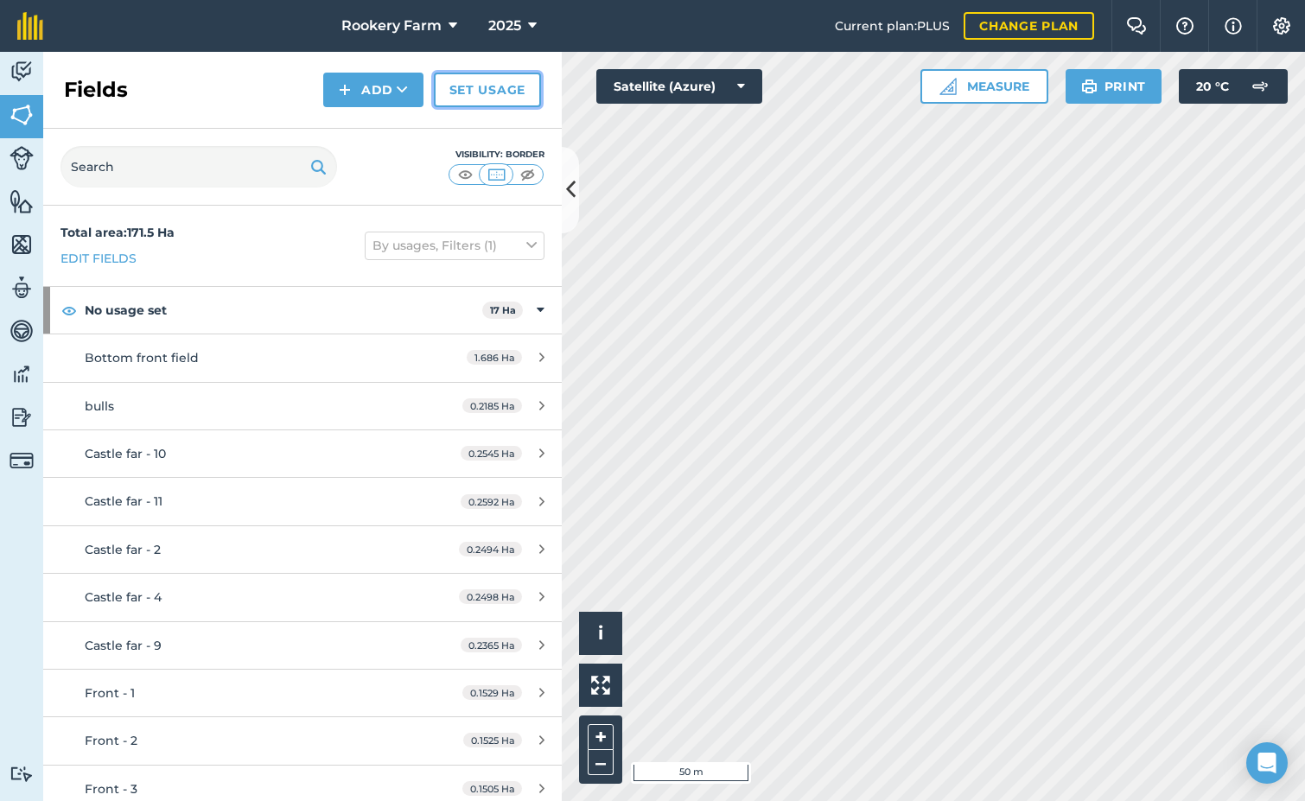
click at [512, 88] on link "Set usage" at bounding box center [487, 90] width 107 height 35
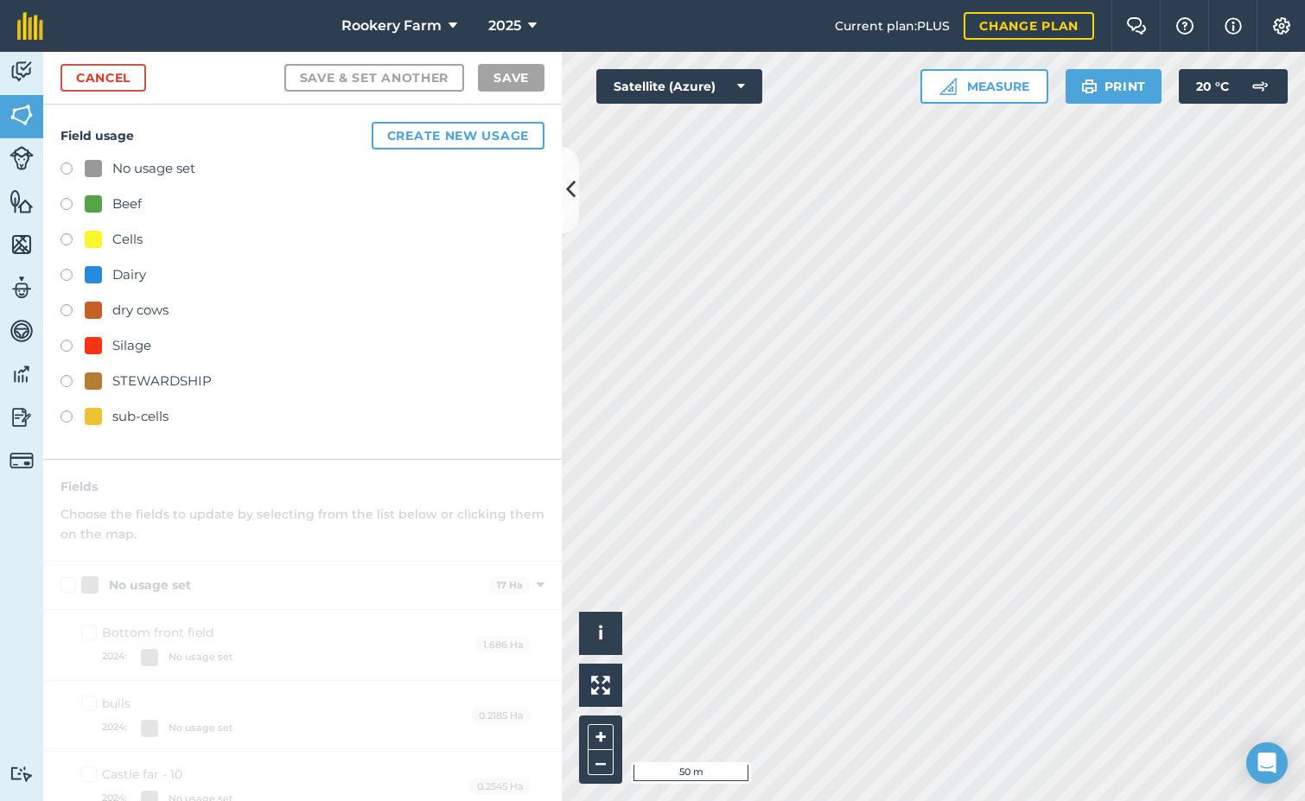
click at [68, 276] on label at bounding box center [72, 277] width 24 height 17
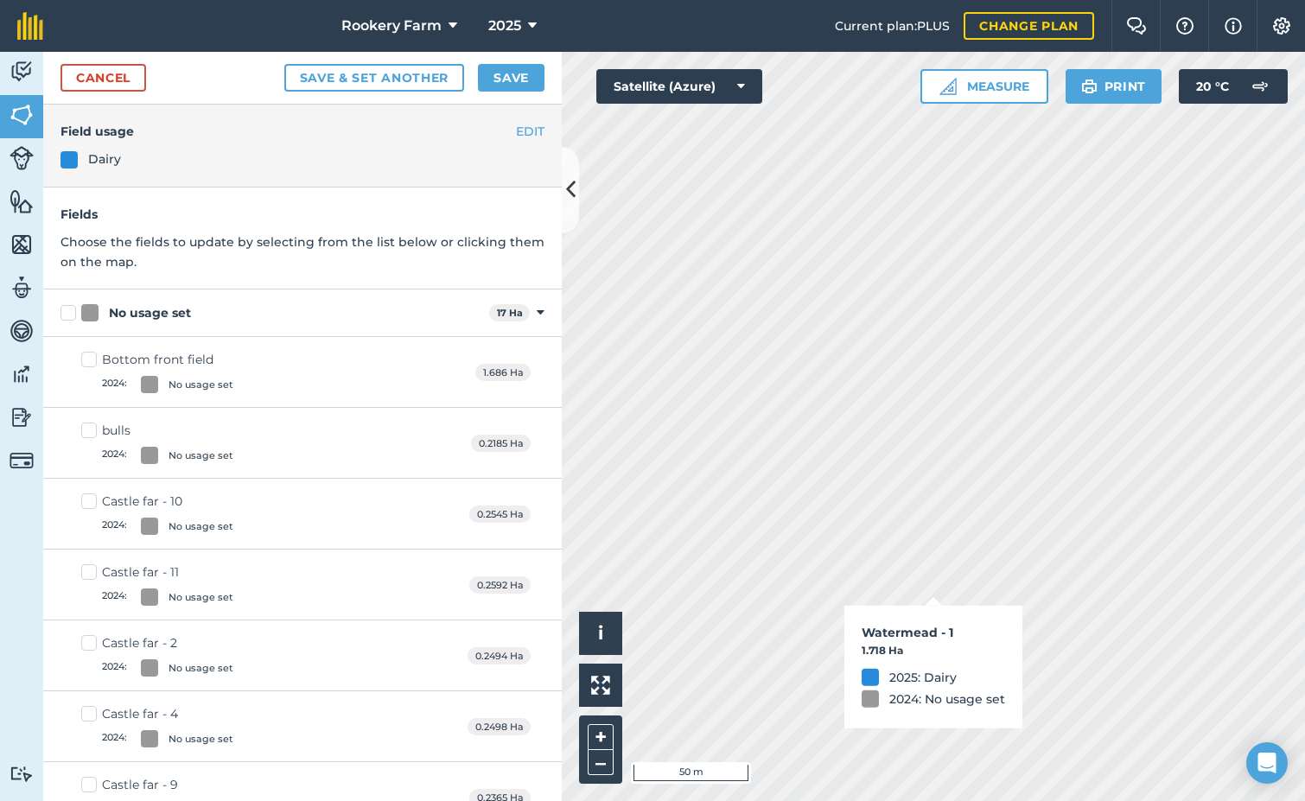
checkbox input "true"
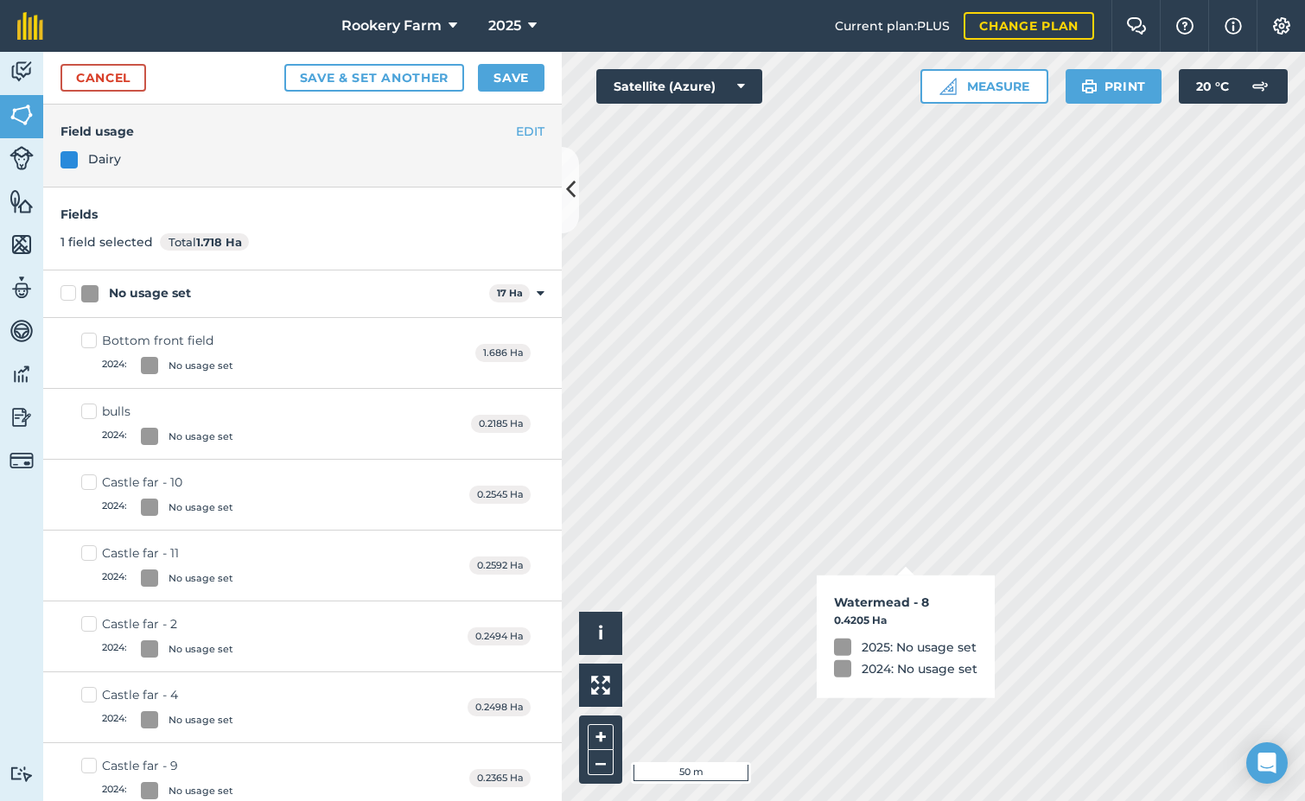
checkbox input "true"
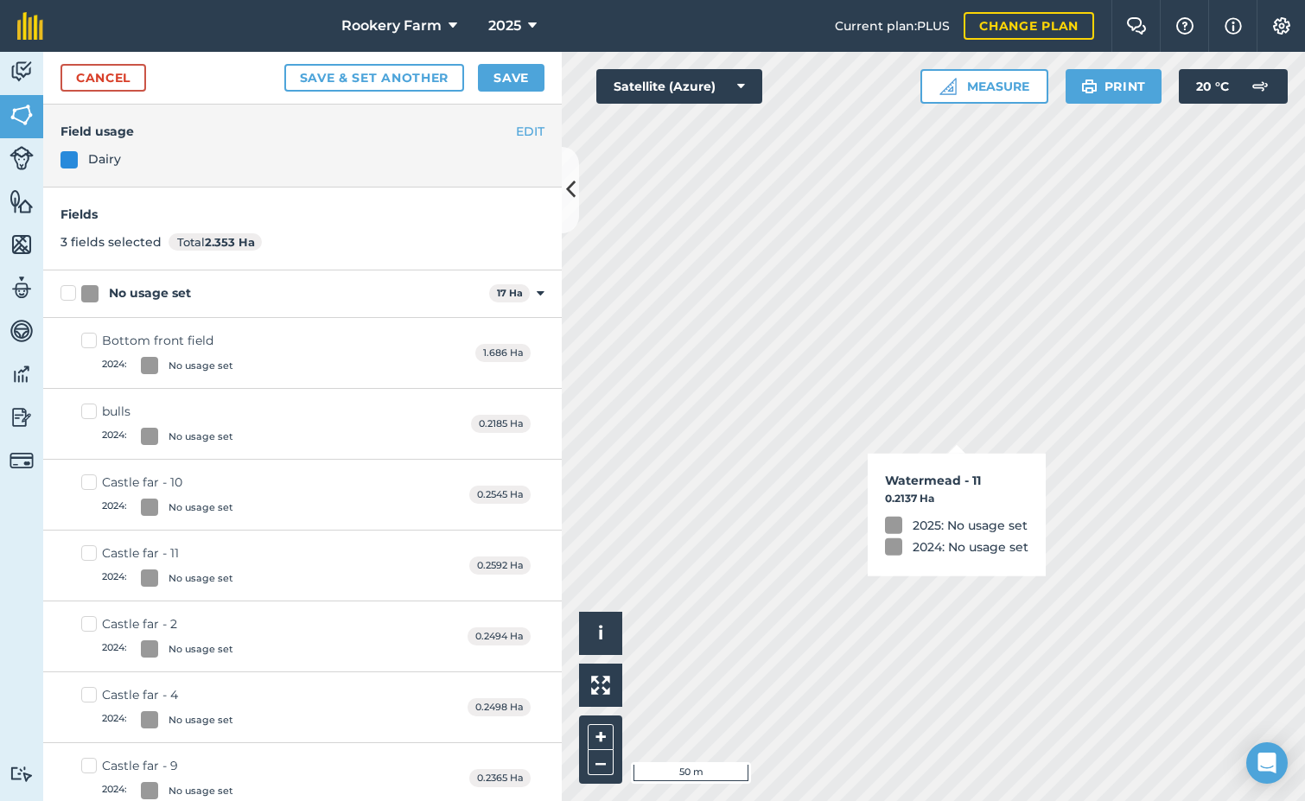
checkbox input "true"
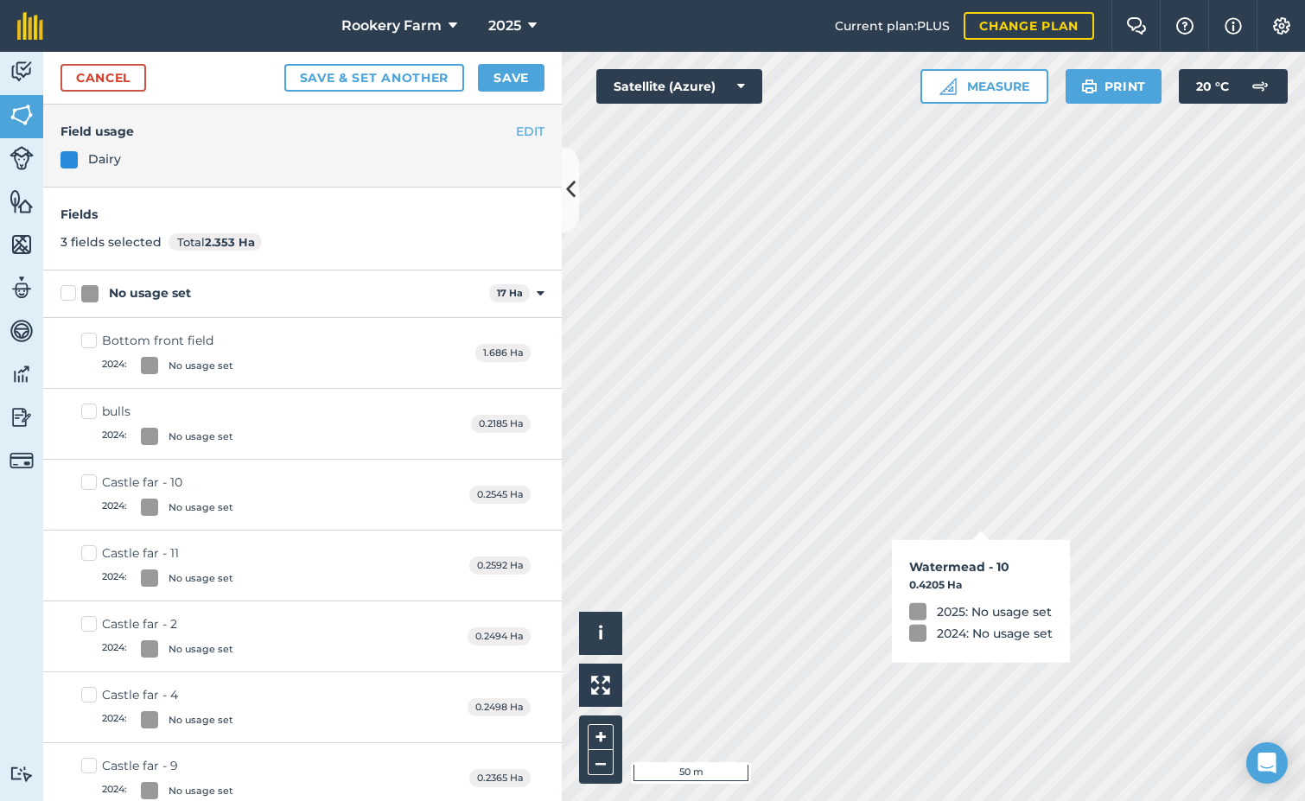
checkbox input "true"
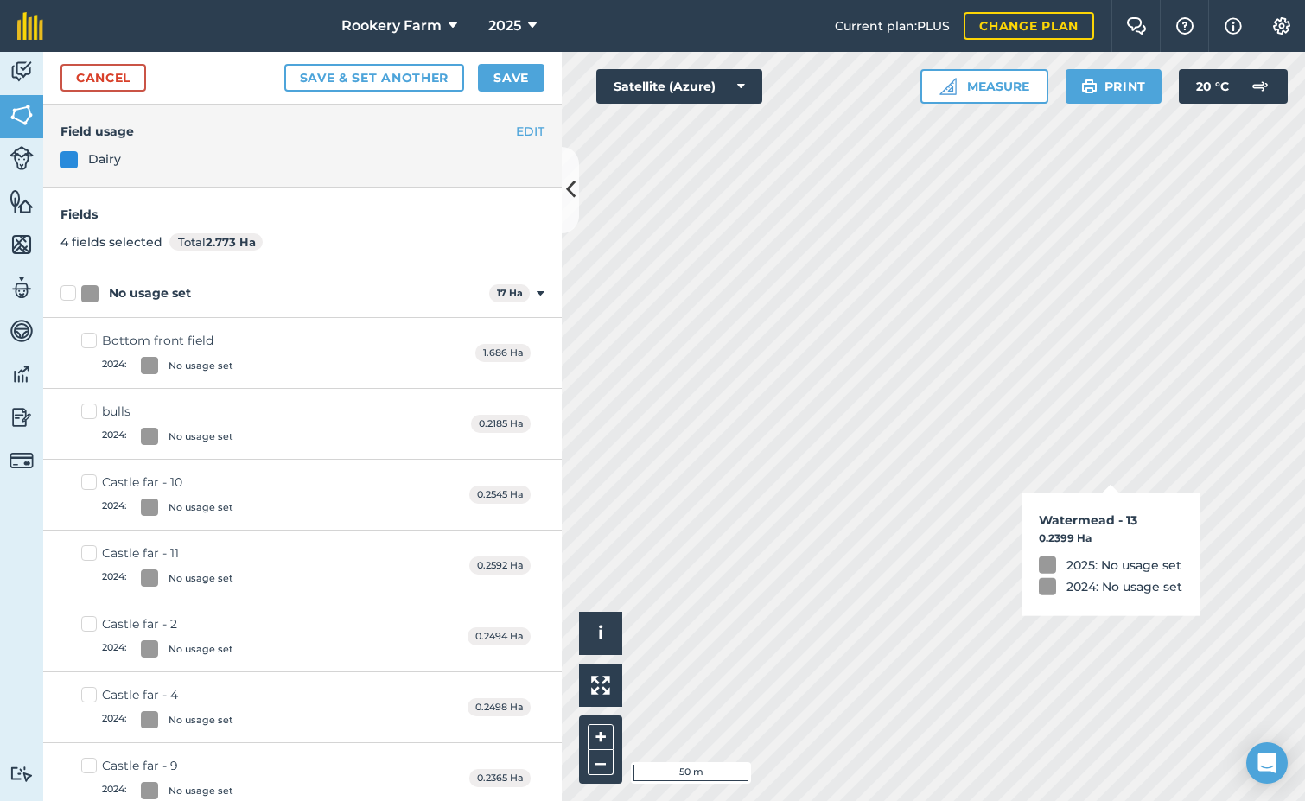
checkbox input "true"
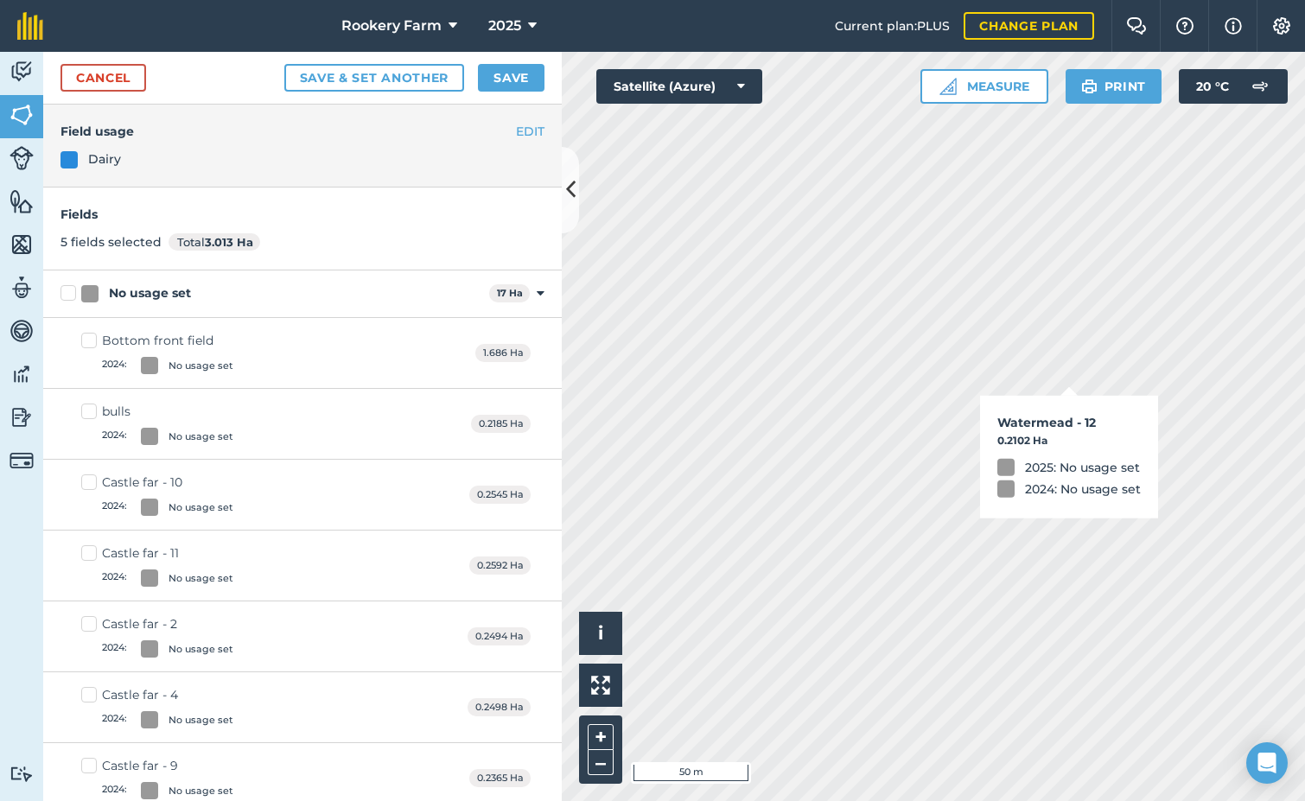
checkbox input "true"
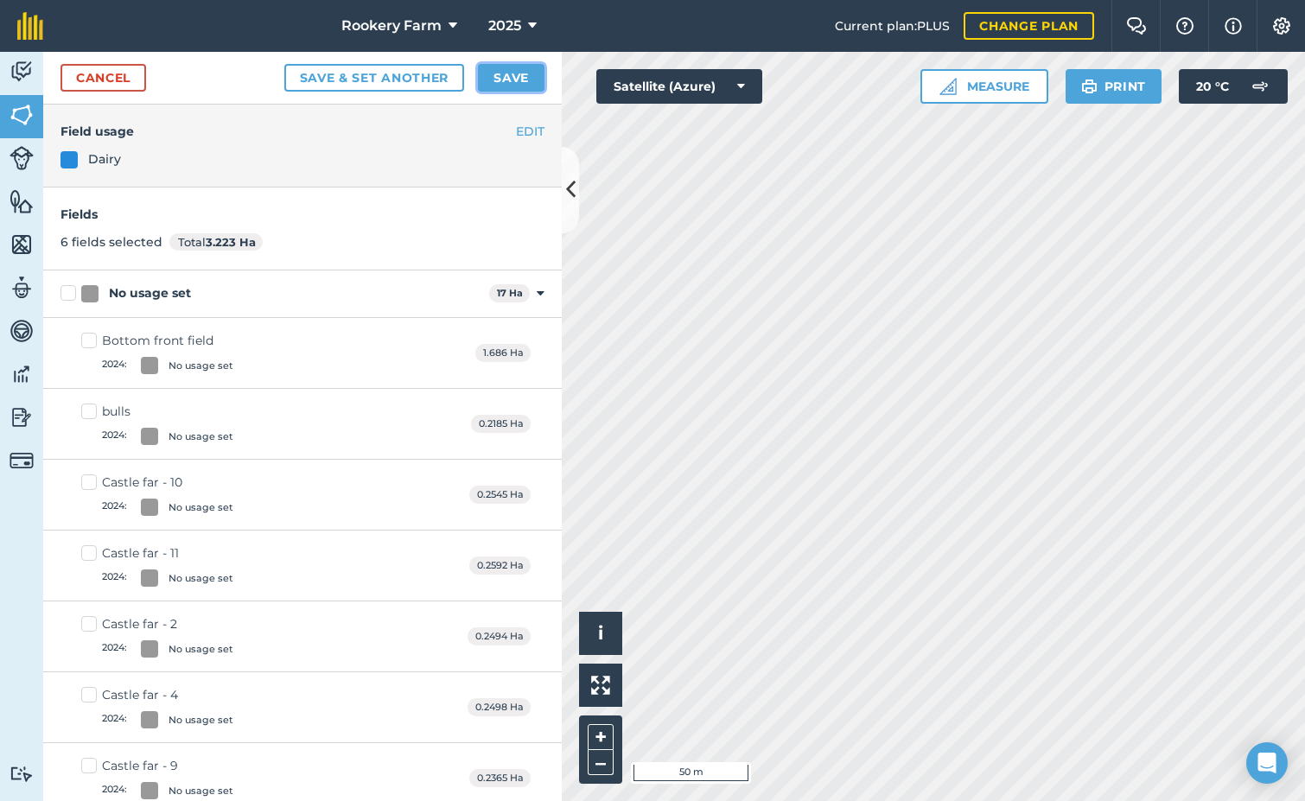
click at [519, 81] on button "Save" at bounding box center [511, 78] width 67 height 28
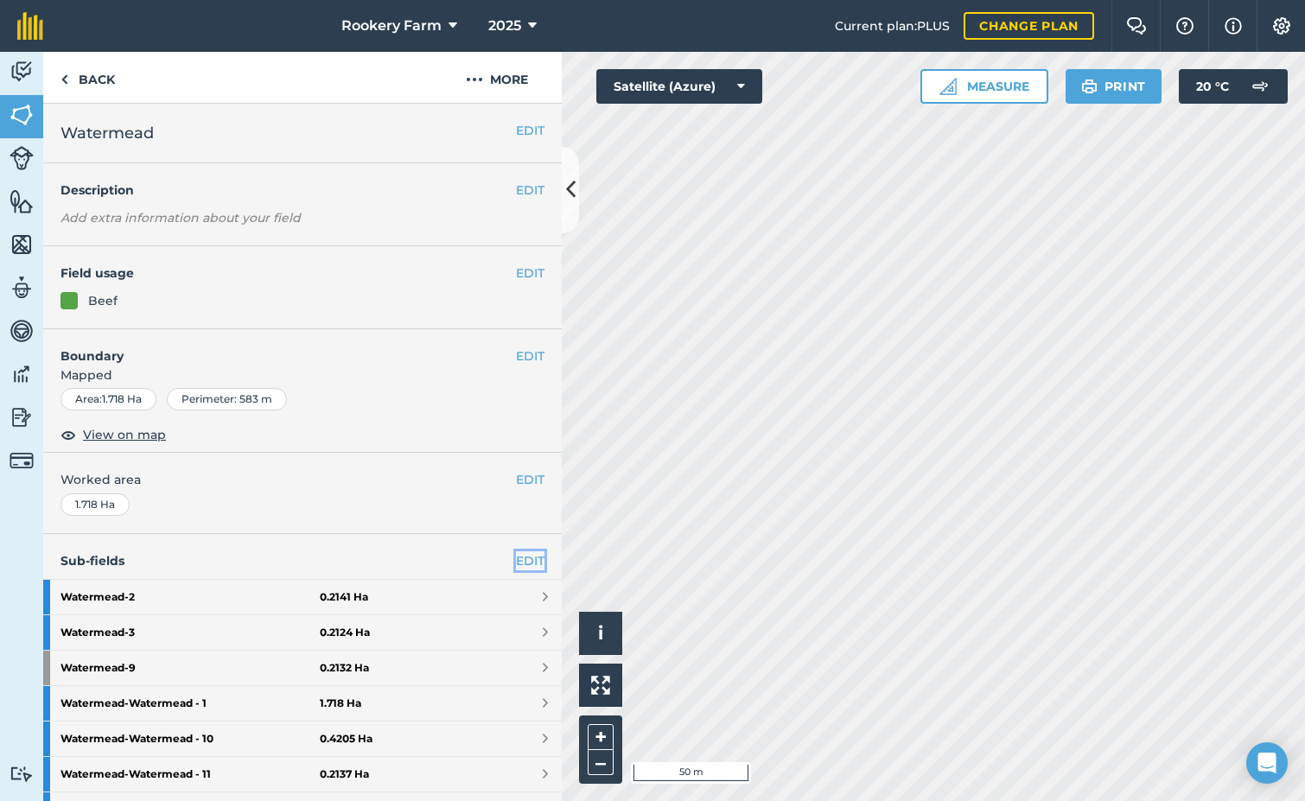
click at [516, 560] on link "EDIT" at bounding box center [530, 560] width 29 height 19
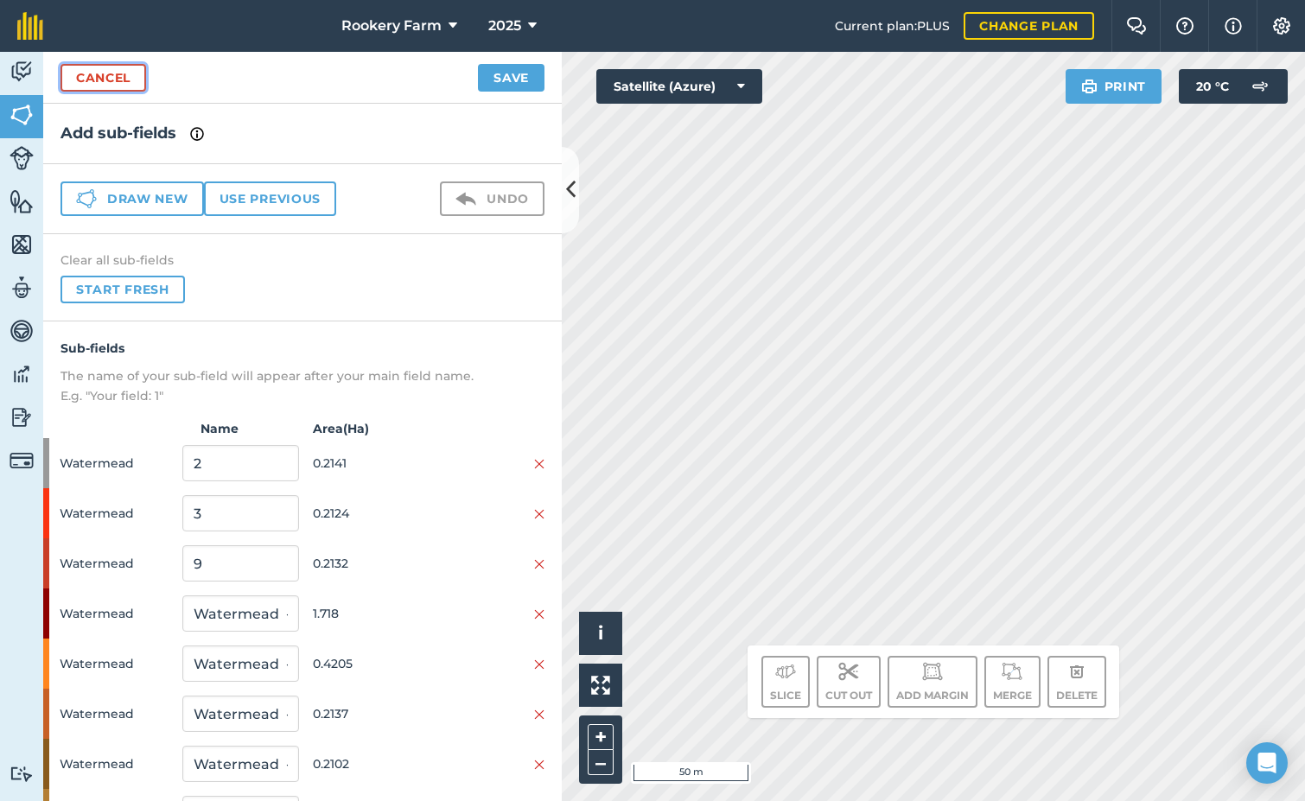
click at [104, 85] on link "Cancel" at bounding box center [103, 78] width 86 height 28
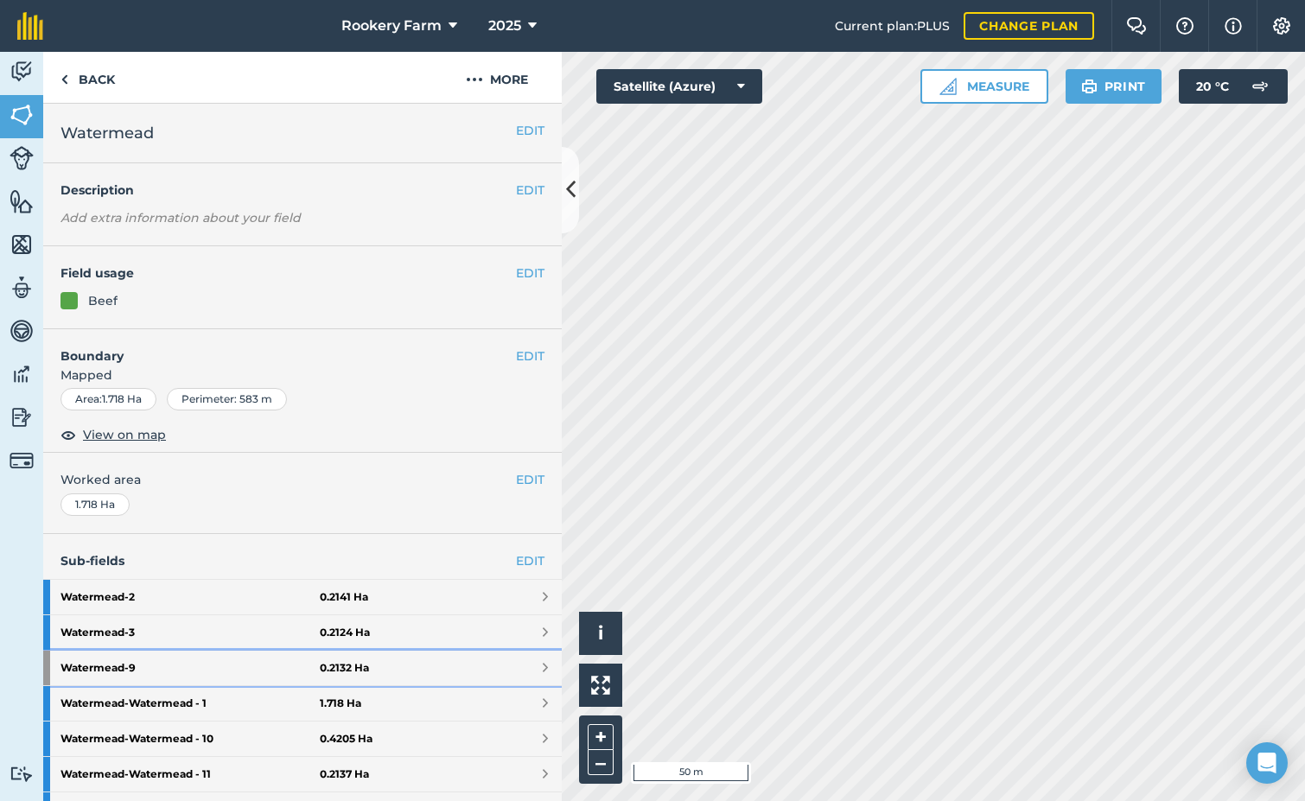
click at [117, 666] on strong "Watermead - 9" at bounding box center [189, 668] width 259 height 35
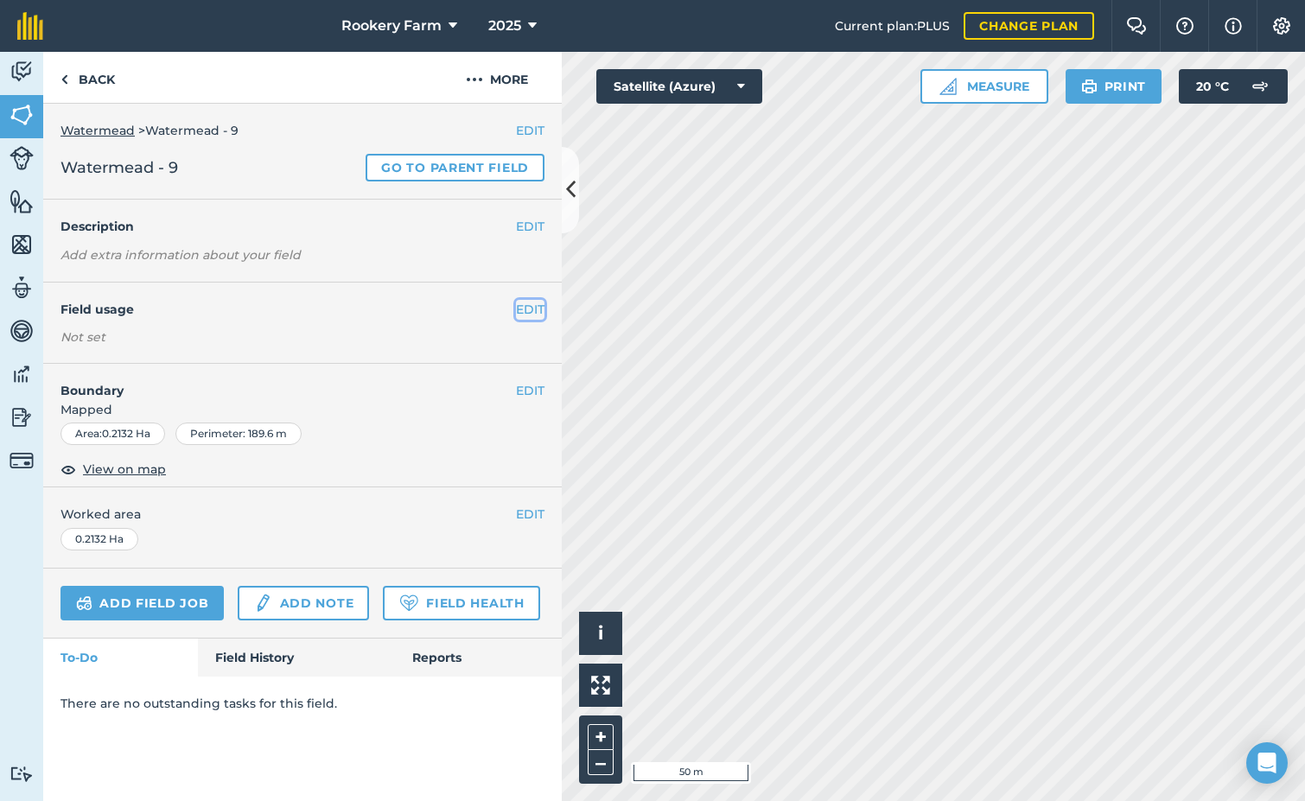
click at [518, 309] on button "EDIT" at bounding box center [530, 309] width 29 height 19
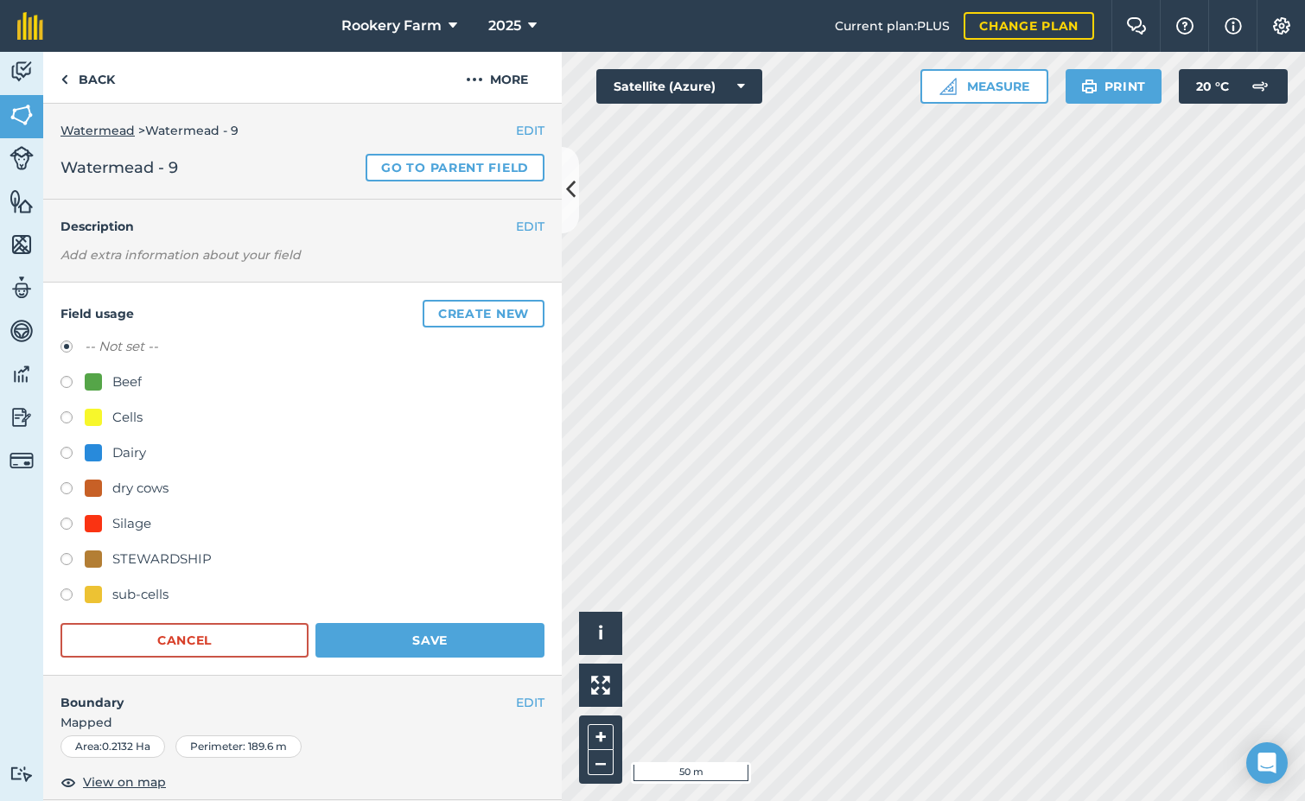
click at [68, 452] on label at bounding box center [72, 455] width 24 height 17
radio input "true"
radio input "false"
click at [399, 647] on button "Save" at bounding box center [429, 640] width 229 height 35
